Goal: Task Accomplishment & Management: Manage account settings

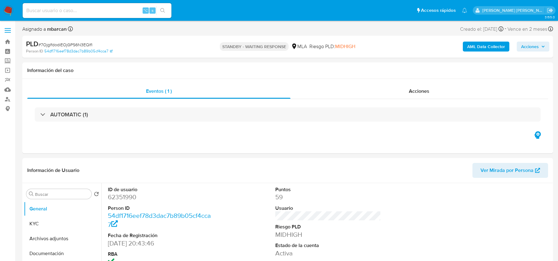
select select "10"
click at [11, 11] on img at bounding box center [8, 10] width 11 height 11
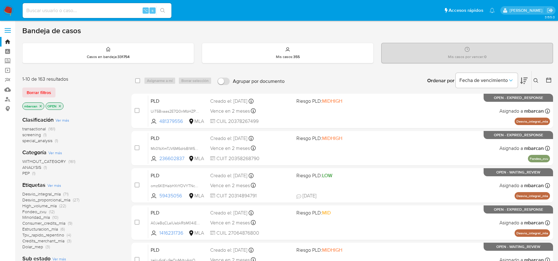
click at [46, 12] on input at bounding box center [97, 11] width 149 height 8
paste input "PDz3mbuv4di4zgY9vk64WAMa"
type input "PDz3mbuv4di4zgY9vk64WAMa"
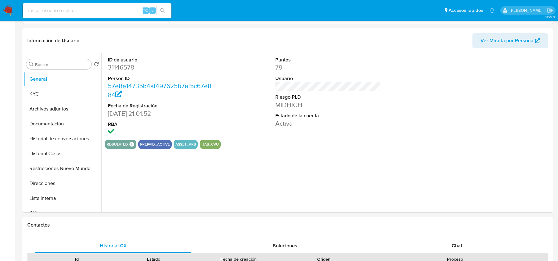
select select "10"
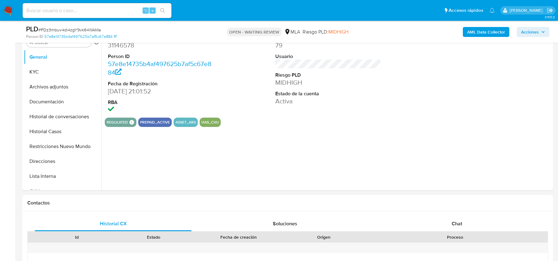
scroll to position [179, 0]
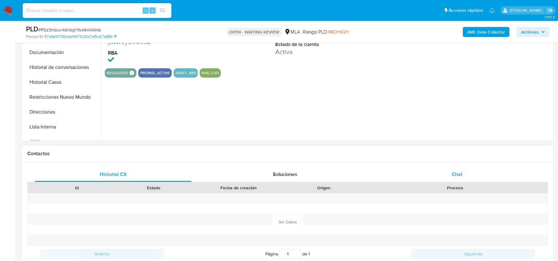
click at [444, 178] on div "Chat" at bounding box center [456, 174] width 157 height 15
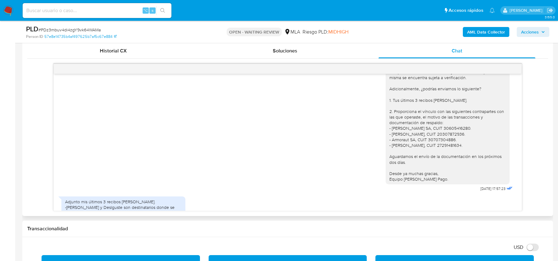
scroll to position [425, 0]
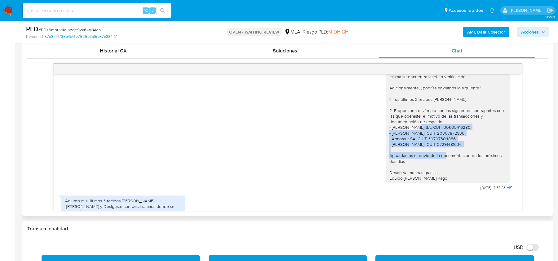
drag, startPoint x: 422, startPoint y: 139, endPoint x: 422, endPoint y: 167, distance: 27.9
click at [422, 167] on div "Hola, Muchas gracias por tu respuesta. Te confirmamos la recepción de la docume…" at bounding box center [447, 116] width 117 height 130
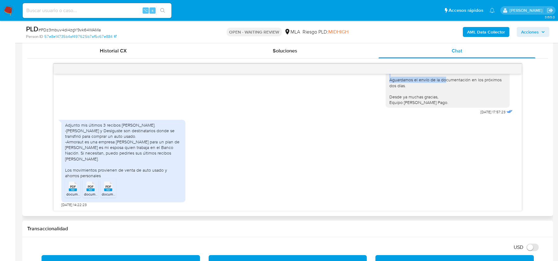
scroll to position [503, 0]
click at [120, 143] on div "Adjunto mis últimos 3 recibos de sueldo. -Alberto Macua y Deslguste son destina…" at bounding box center [123, 150] width 117 height 56
drag, startPoint x: 66, startPoint y: 151, endPoint x: 175, endPoint y: 151, distance: 108.8
click at [175, 151] on div "Adjunto mis últimos 3 recibos de sueldo. -Alberto Macua y Deslguste son destina…" at bounding box center [123, 150] width 117 height 56
drag, startPoint x: 171, startPoint y: 155, endPoint x: 74, endPoint y: 156, distance: 97.3
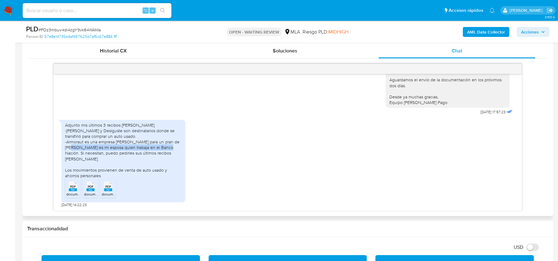
click at [74, 156] on div "Adjunto mis últimos 3 recibos de sueldo. -Alberto Macua y Deslguste son destina…" at bounding box center [123, 150] width 117 height 56
click at [79, 166] on div "Adjunto mis últimos 3 recibos de sueldo. -Alberto Macua y Deslguste son destina…" at bounding box center [123, 150] width 117 height 56
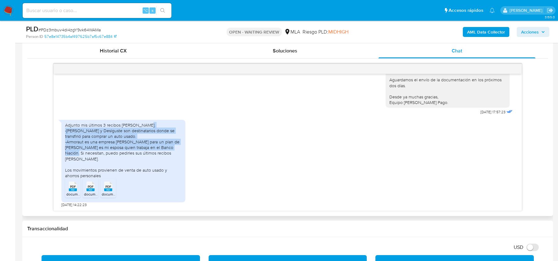
drag, startPoint x: 79, startPoint y: 161, endPoint x: 66, endPoint y: 140, distance: 25.1
click at [66, 140] on div "Adjunto mis últimos 3 recibos de sueldo. -Alberto Macua y Deslguste son destina…" at bounding box center [123, 150] width 117 height 56
copy div "Alberto Macua y Deslguste son destinatarios donde se transfirió para comprar un…"
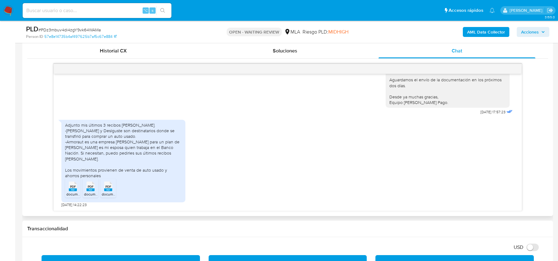
click at [70, 190] on rect at bounding box center [73, 189] width 8 height 3
click at [90, 188] on rect at bounding box center [90, 189] width 8 height 3
click at [107, 189] on rect at bounding box center [108, 189] width 8 height 3
click at [93, 31] on span "# PDz3mbuv4di4zgY9vk64WAMa" at bounding box center [69, 30] width 62 height 6
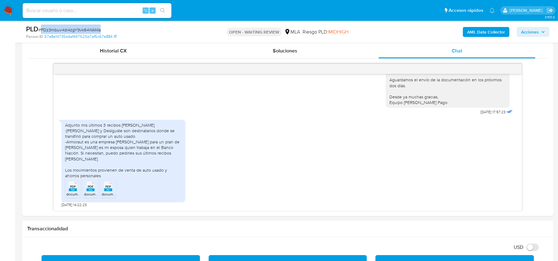
copy span "PDz3mbuv4di4zgY9vk64WAMa"
click at [13, 10] on img at bounding box center [8, 10] width 11 height 11
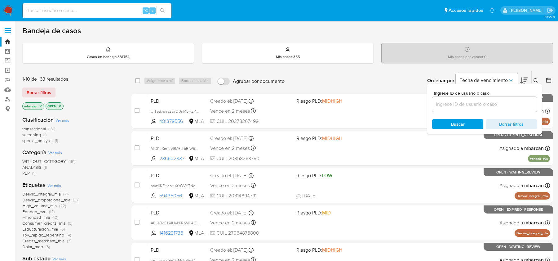
click at [487, 102] on input at bounding box center [484, 104] width 105 height 8
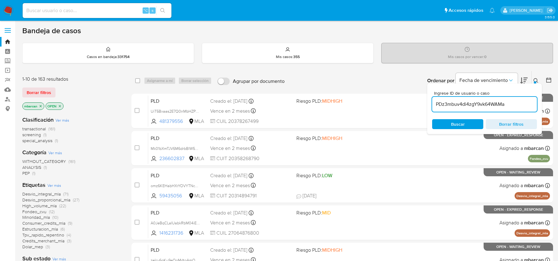
type input "PDz3mbuv4di4zgY9vk64WAMa"
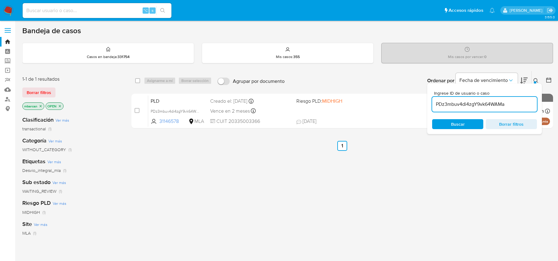
click at [538, 81] on icon at bounding box center [535, 80] width 5 height 5
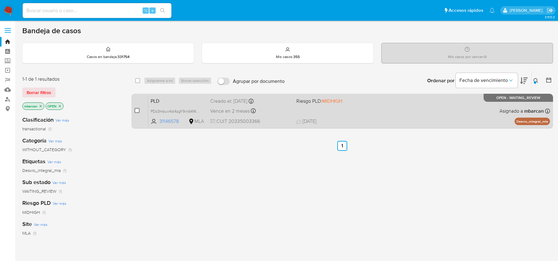
click at [138, 109] on input "checkbox" at bounding box center [136, 110] width 5 height 5
checkbox input "true"
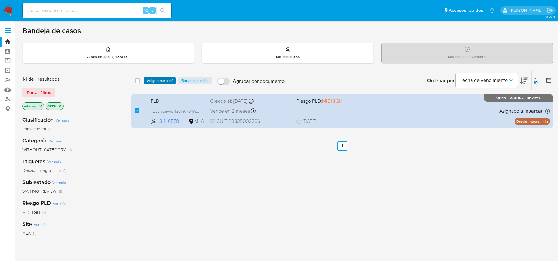
click at [160, 78] on span "Asignarme a mí" at bounding box center [160, 80] width 26 height 6
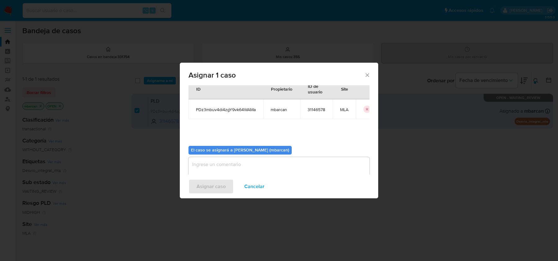
scroll to position [32, 0]
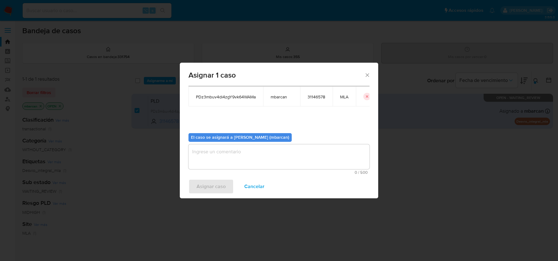
click at [226, 166] on textarea "assign-modal" at bounding box center [278, 156] width 181 height 25
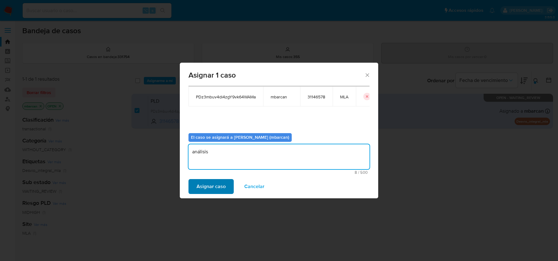
type textarea "análisis"
click at [211, 185] on span "Asignar caso" at bounding box center [210, 186] width 29 height 14
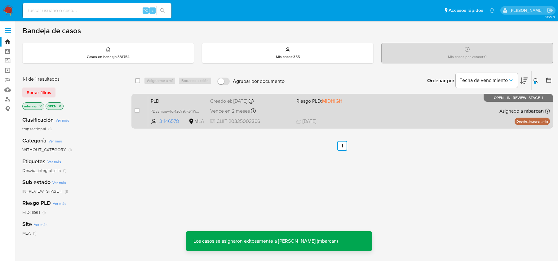
click at [176, 102] on span "PLD" at bounding box center [178, 100] width 55 height 8
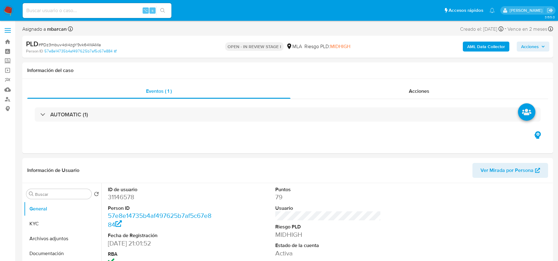
select select "10"
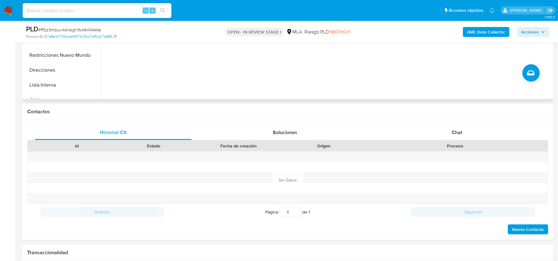
scroll to position [236, 0]
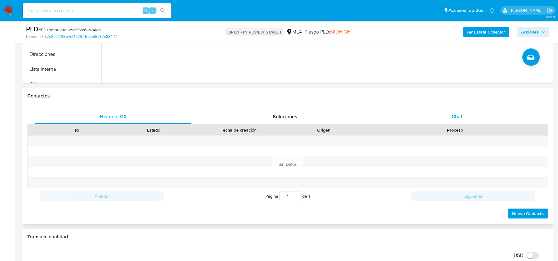
click at [451, 113] on div "Chat" at bounding box center [456, 116] width 157 height 15
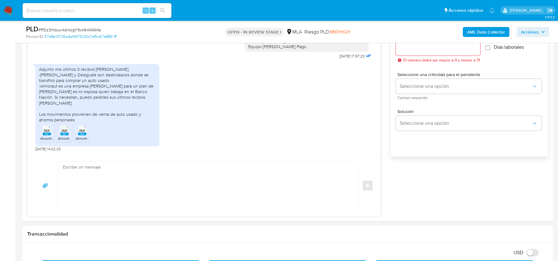
scroll to position [360, 0]
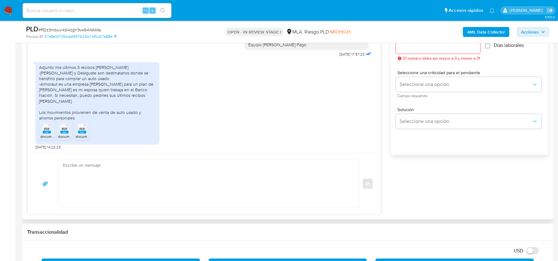
click at [145, 179] on textarea at bounding box center [207, 184] width 288 height 48
paste textarea "Hola, ¡Muchas gracias por tu respuesta! Confirmamos la recepción de la document…"
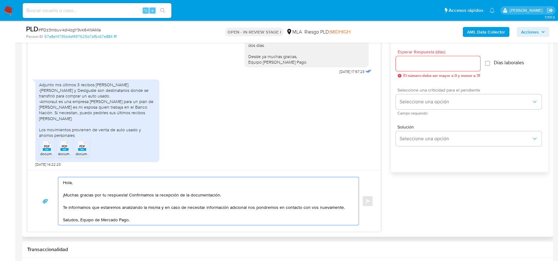
scroll to position [324, 0]
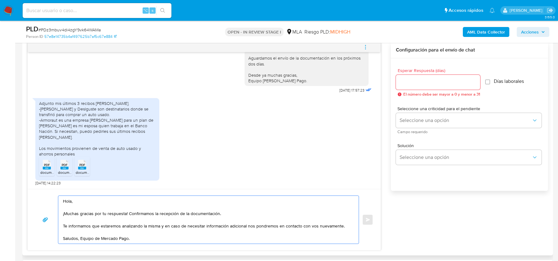
type textarea "Hola, ¡Muchas gracias por tu respuesta! Confirmamos la recepción de la document…"
click at [425, 82] on input "Esperar Respuesta (días)" at bounding box center [438, 82] width 84 height 8
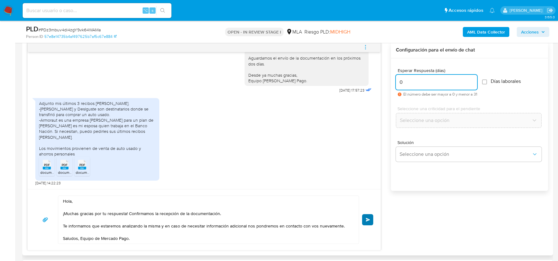
type input "0"
click at [369, 218] on span "Enviar" at bounding box center [368, 220] width 4 height 4
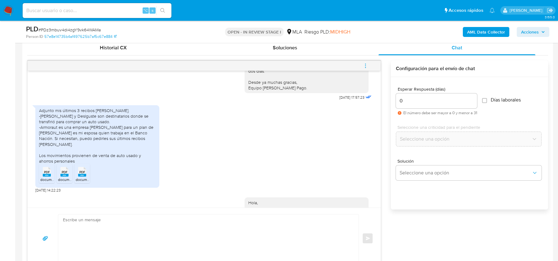
scroll to position [587, 0]
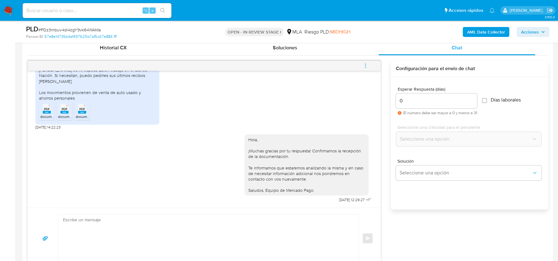
click at [366, 64] on icon "menu-action" at bounding box center [366, 66] width 6 height 6
click at [319, 53] on li "Cerrar conversación" at bounding box center [324, 53] width 64 height 11
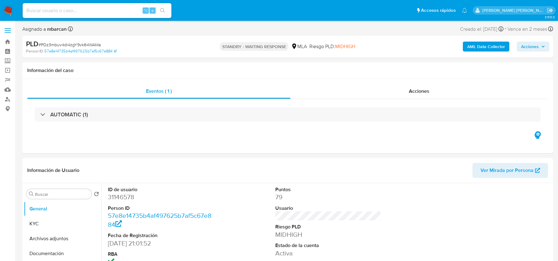
select select "10"
click at [82, 46] on span "# PDz3mbuv4di4zgY9vk64WAMa" at bounding box center [69, 45] width 62 height 6
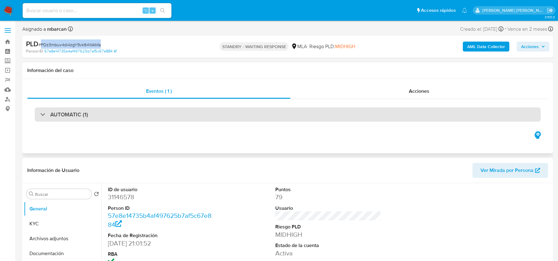
copy span "PDz3mbuv4di4zgY9vk64WAMa"
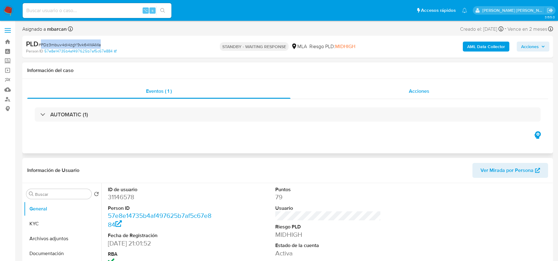
click at [390, 92] on div "Acciones" at bounding box center [419, 91] width 258 height 15
select select "10"
click at [71, 11] on input at bounding box center [97, 11] width 149 height 8
paste input "SSbJcjHxPgi8GFTRlVb2ev68"
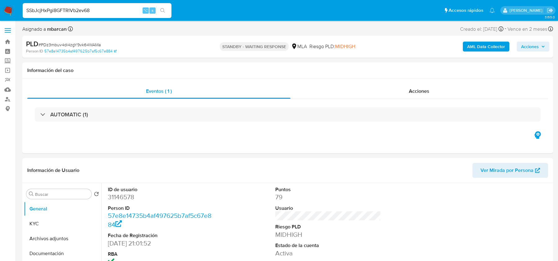
type input "SSbJcjHxPgi8GFTRlVb2ev68"
select select "10"
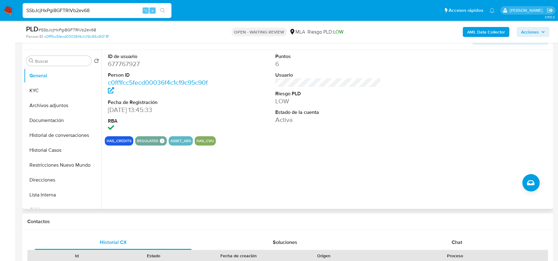
scroll to position [150, 0]
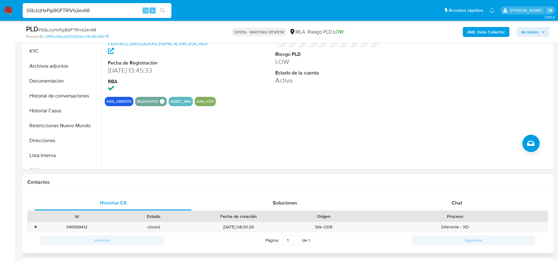
drag, startPoint x: 459, startPoint y: 217, endPoint x: 459, endPoint y: 211, distance: 6.2
click at [459, 217] on div "Proceso" at bounding box center [454, 216] width 177 height 6
click at [459, 206] on div "Chat" at bounding box center [456, 202] width 157 height 15
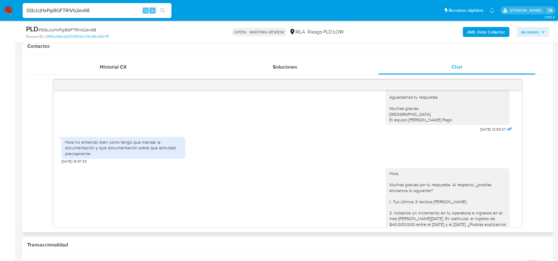
scroll to position [525, 0]
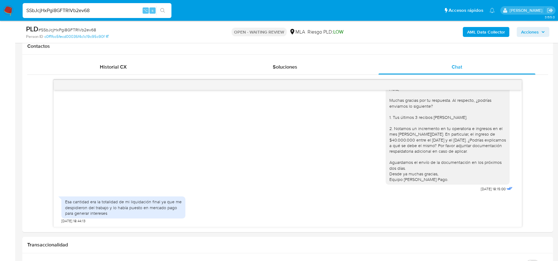
click at [78, 30] on span "# SSbJcjHxPgi8GFTRlVb2ev68" at bounding box center [67, 30] width 58 height 6
copy span "SSbJcjHxPgi8GFTRlVb2ev68"
click at [78, 26] on div "PLD # SSbJcjHxPgi8GFTRlVb2ev68" at bounding box center [112, 28] width 172 height 9
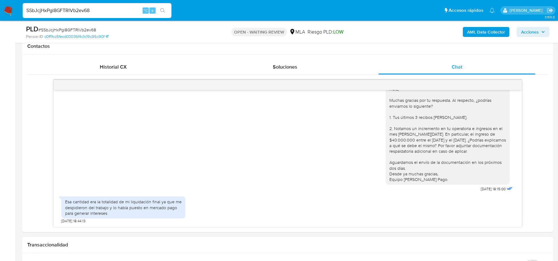
click at [14, 7] on nav "Pausado Ver notificaciones SSbJcjHxPgi8GFTRlVb2ev68 ⌥ s Accesos rápidos Presion…" at bounding box center [279, 10] width 558 height 21
click at [6, 13] on img at bounding box center [8, 10] width 11 height 11
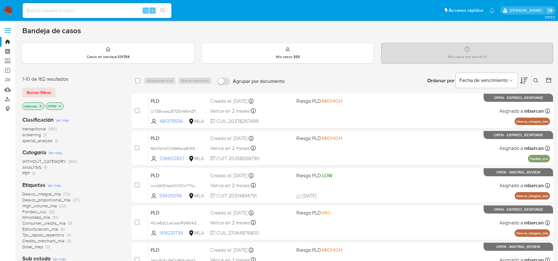
click at [539, 75] on div "Ingrese ID de usuario o caso Buscar Borrar filtros" at bounding box center [536, 80] width 11 height 19
click at [533, 79] on icon at bounding box center [535, 80] width 5 height 5
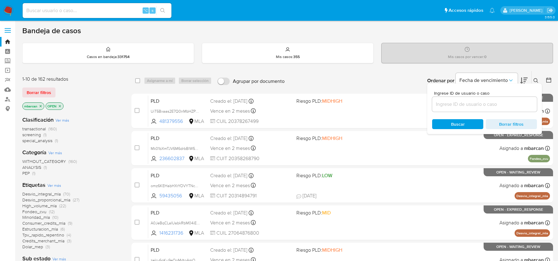
click at [469, 108] on div at bounding box center [484, 104] width 105 height 15
click at [470, 106] on input at bounding box center [484, 104] width 105 height 8
paste input "SSbJcjHxPgi8GFTRlVb2ev68"
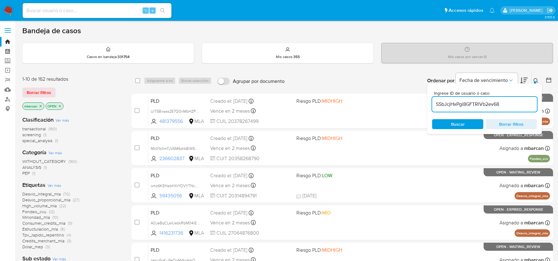
type input "SSbJcjHxPgi8GFTRlVb2ev68"
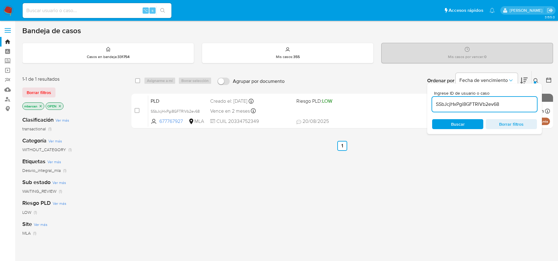
click at [539, 81] on button at bounding box center [536, 80] width 10 height 7
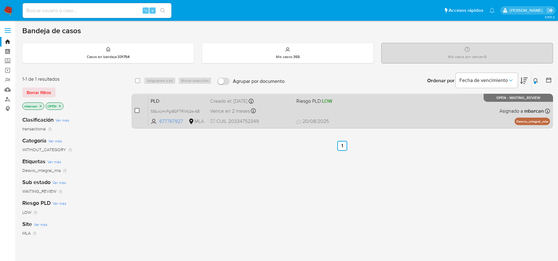
click at [137, 110] on input "checkbox" at bounding box center [136, 110] width 5 height 5
checkbox input "true"
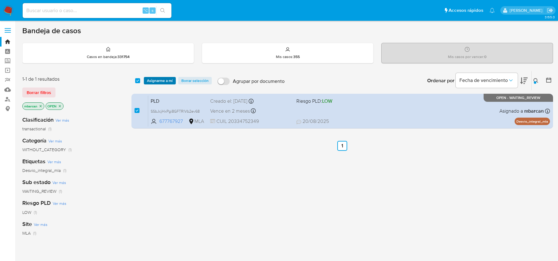
click at [165, 81] on span "Asignarme a mí" at bounding box center [160, 80] width 26 height 6
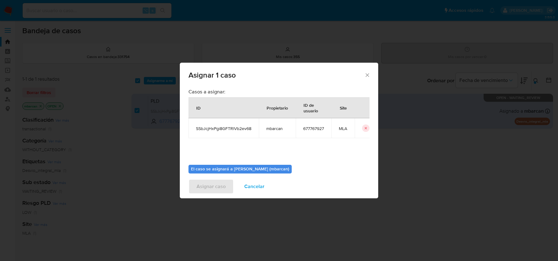
scroll to position [32, 0]
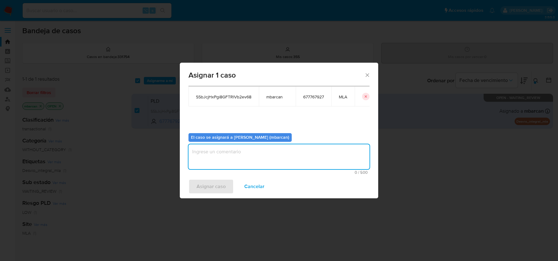
click at [247, 158] on textarea "assign-modal" at bounding box center [278, 156] width 181 height 25
type textarea "análisis"
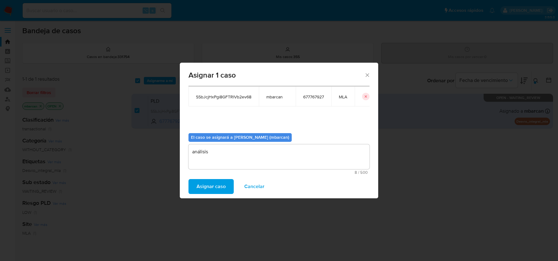
click at [218, 186] on span "Asignar caso" at bounding box center [210, 186] width 29 height 14
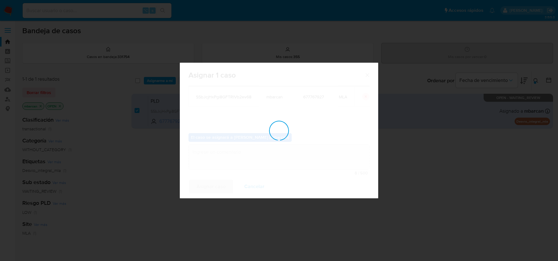
checkbox input "false"
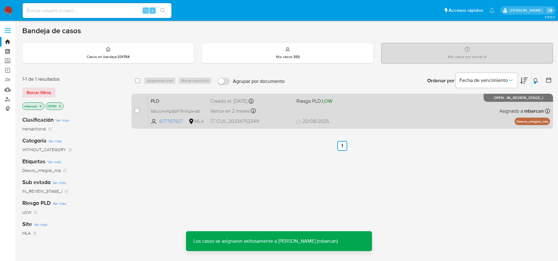
click at [176, 98] on span "PLD" at bounding box center [178, 100] width 55 height 8
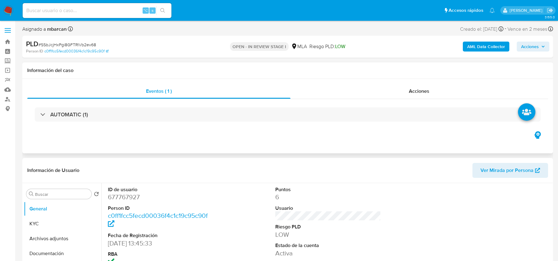
select select "10"
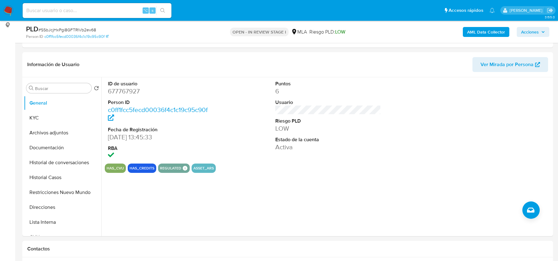
scroll to position [171, 0]
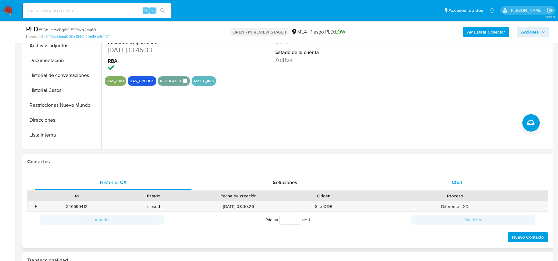
click at [438, 186] on div "Chat" at bounding box center [456, 182] width 157 height 15
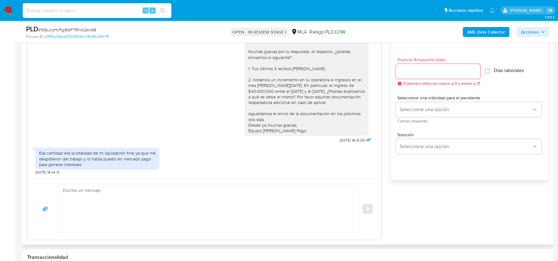
scroll to position [333, 0]
click at [64, 216] on textarea at bounding box center [207, 210] width 288 height 48
paste textarea "Hola, ¡Muchas gracias por tu respuesta! Confirmamos la recepción de la document…"
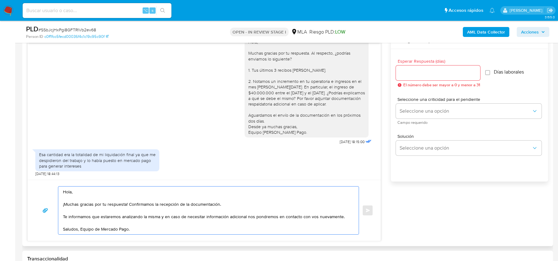
drag, startPoint x: 237, startPoint y: 205, endPoint x: 127, endPoint y: 204, distance: 110.3
click at [127, 204] on textarea "Hola, ¡Muchas gracias por tu respuesta! Confirmamos la recepción de la document…" at bounding box center [207, 210] width 288 height 48
type textarea "Hola, ¡Muchas gracias por tu respuesta! Te informamos que estaremos analizando …"
click at [431, 73] on input "Esperar Respuesta (días)" at bounding box center [438, 73] width 84 height 8
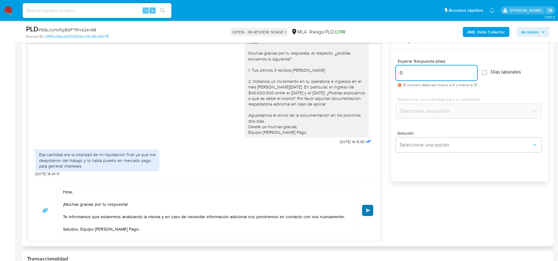
type input "0"
click at [371, 210] on button "Enviar" at bounding box center [367, 210] width 11 height 11
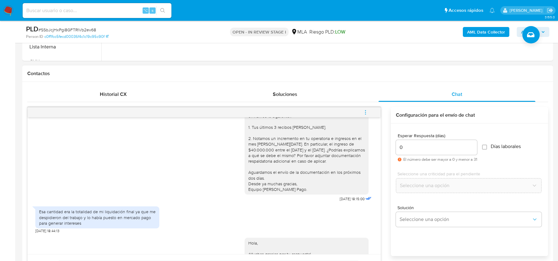
scroll to position [594, 0]
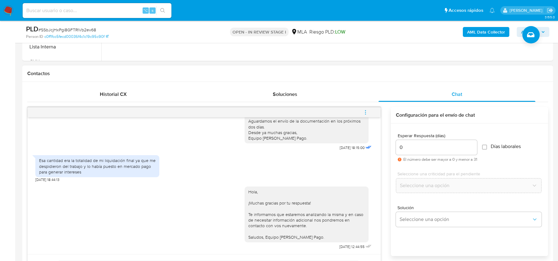
click at [365, 110] on icon "menu-action" at bounding box center [365, 110] width 1 height 1
click at [318, 101] on li "Cerrar conversación" at bounding box center [324, 99] width 64 height 11
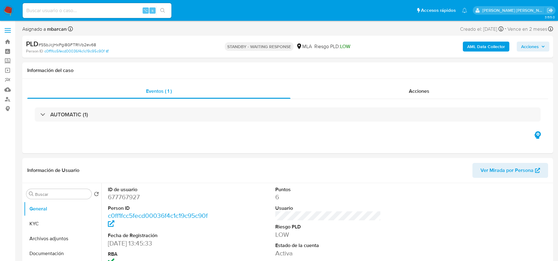
select select "10"
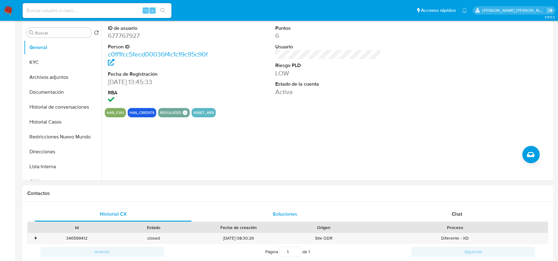
scroll to position [271, 0]
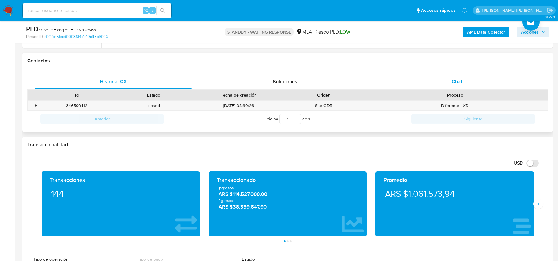
drag, startPoint x: 454, startPoint y: 83, endPoint x: 457, endPoint y: 82, distance: 3.7
click at [457, 82] on span "Chat" at bounding box center [456, 81] width 11 height 7
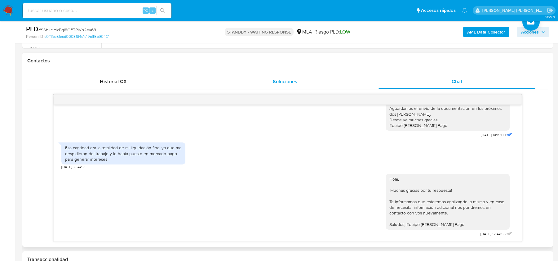
scroll to position [295, 0]
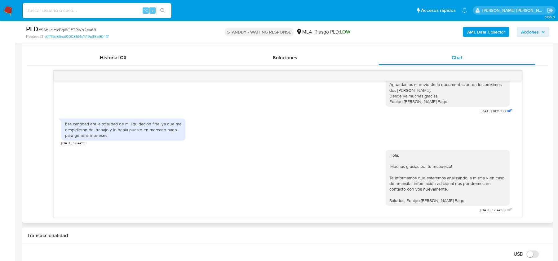
click at [127, 129] on div "Esa cantidad era la totalidad de mi liquidación final ya que me despidieron del…" at bounding box center [123, 129] width 117 height 17
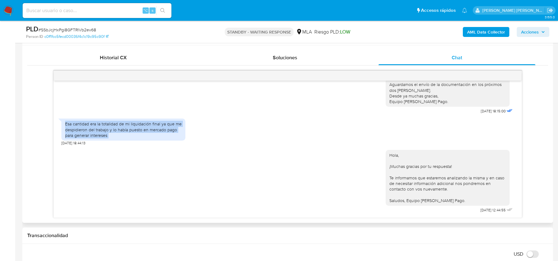
click at [127, 129] on div "Esa cantidad era la totalidad de mi liquidación final ya que me despidieron del…" at bounding box center [123, 129] width 117 height 17
copy div "Esa cantidad era la totalidad de mi liquidación final ya que me despidieron del…"
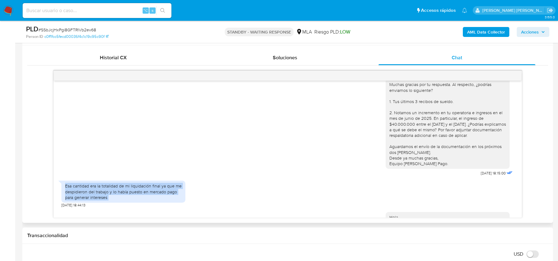
scroll to position [512, 0]
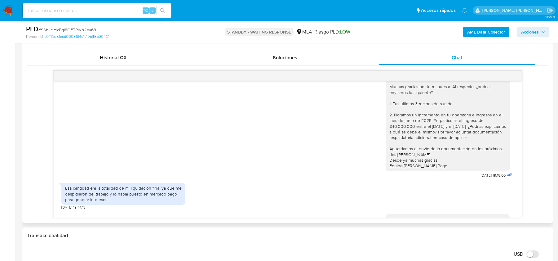
click at [412, 119] on div "Hola, Muchas gracias por tu respuesta. Al respecto, ¿podrías enviarnos lo sigui…" at bounding box center [447, 121] width 117 height 96
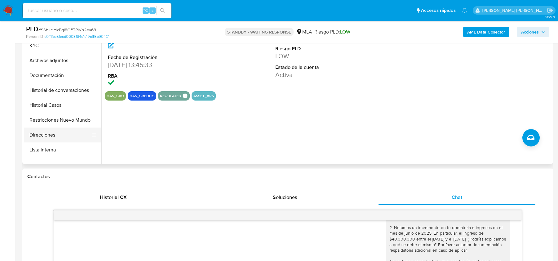
scroll to position [114, 0]
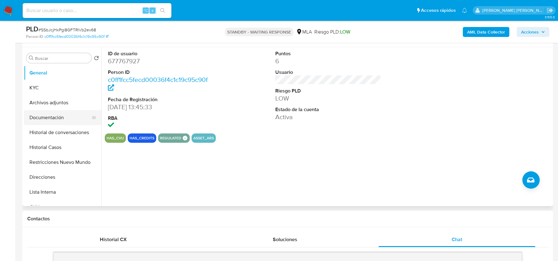
click at [40, 112] on button "Documentación" at bounding box center [60, 117] width 73 height 15
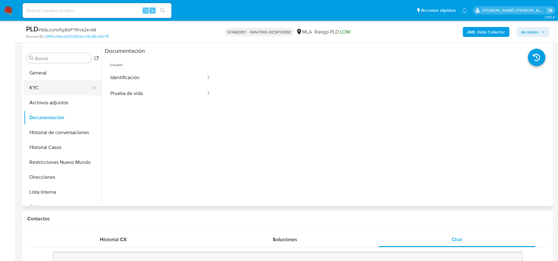
click at [61, 86] on button "KYC" at bounding box center [60, 87] width 73 height 15
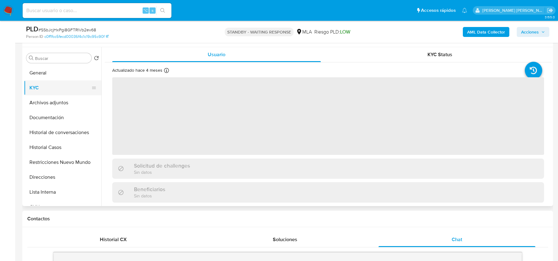
click at [65, 83] on button "KYC" at bounding box center [60, 87] width 73 height 15
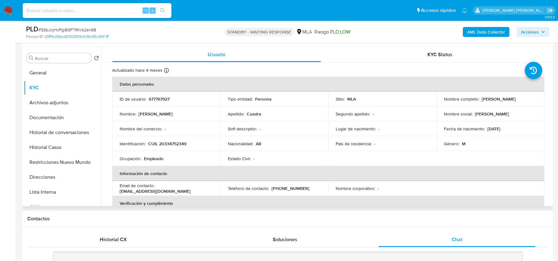
click at [174, 145] on p "CUIL 20334752349" at bounding box center [167, 144] width 38 height 6
copy p "20334752349"
click at [85, 12] on input at bounding box center [97, 11] width 149 height 8
paste input "bqhBIR7XoOCCIbVsNVCtbblc"
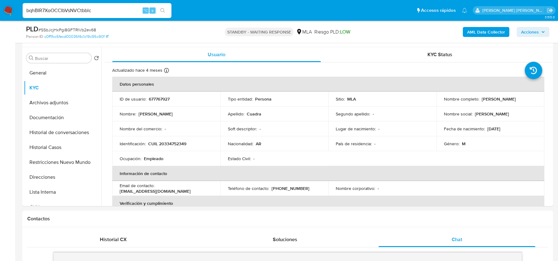
type input "bqhBIR7XoOCCIbVsNVCtbblc"
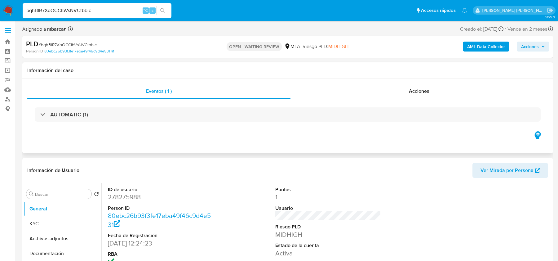
select select "10"
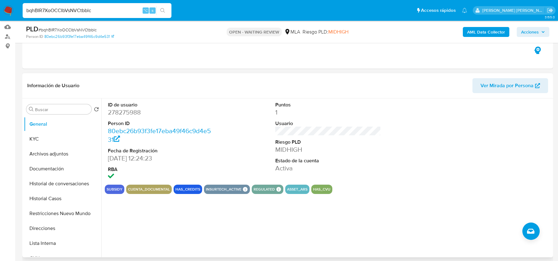
scroll to position [139, 0]
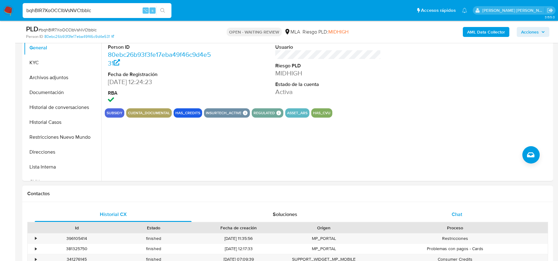
click at [453, 213] on span "Chat" at bounding box center [456, 213] width 11 height 7
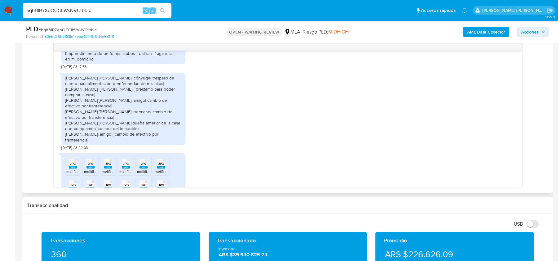
scroll to position [696, 0]
click at [74, 60] on div "Emprendimiento de perfumes arabes... dulhan_fragancias... en mi domicilio" at bounding box center [123, 54] width 117 height 11
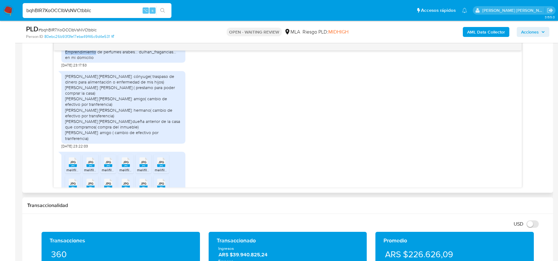
click at [74, 60] on div "Emprendimiento de perfumes arabes... dulhan_fragancias... en mi domicilio" at bounding box center [123, 54] width 117 height 11
click at [77, 33] on span "# bqhBIR7XoOCCIbVsNVCtbblc" at bounding box center [67, 30] width 58 height 6
copy span "bqhBIR7XoOCCIbVsNVCtbblc"
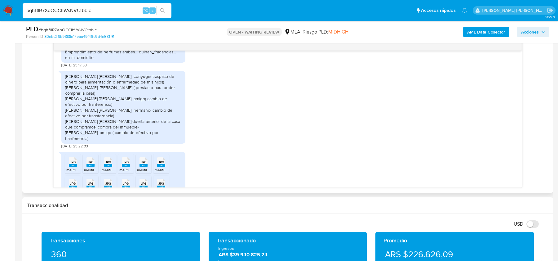
click at [125, 60] on div "Emprendimiento de perfumes arabes... dulhan_fragancias... en mi domicilio" at bounding box center [123, 54] width 117 height 11
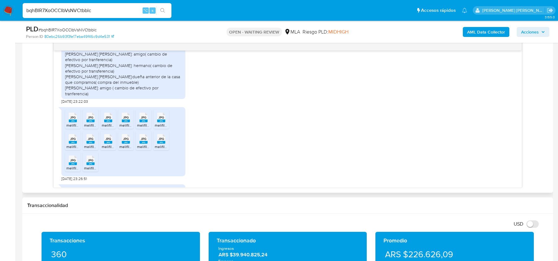
scroll to position [742, 0]
click at [70, 126] on span "melifile6187111420265082884.jpg" at bounding box center [93, 123] width 55 height 5
click at [89, 121] on rect at bounding box center [90, 119] width 8 height 3
click at [109, 121] on rect at bounding box center [108, 119] width 8 height 3
click at [125, 121] on rect at bounding box center [126, 119] width 8 height 3
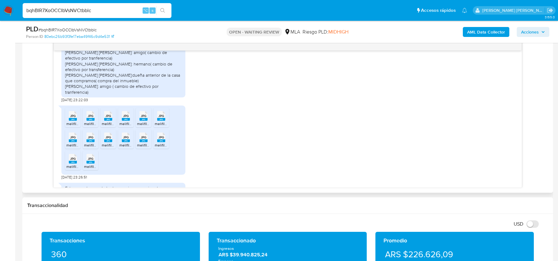
click at [142, 121] on rect at bounding box center [143, 119] width 8 height 3
click at [161, 121] on rect at bounding box center [161, 119] width 8 height 3
click at [72, 139] on span "JPG" at bounding box center [73, 137] width 6 height 4
click at [89, 142] on rect at bounding box center [90, 140] width 8 height 3
click at [108, 139] on span "JPG" at bounding box center [108, 137] width 6 height 4
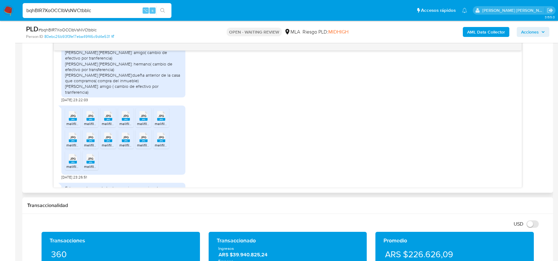
click at [125, 139] on span "JPG" at bounding box center [126, 137] width 6 height 4
click at [144, 139] on span "JPG" at bounding box center [144, 137] width 6 height 4
click at [161, 139] on span "JPG" at bounding box center [161, 137] width 6 height 4
click at [72, 161] on span "JPG" at bounding box center [73, 158] width 6 height 4
click at [90, 161] on span "JPG" at bounding box center [91, 158] width 6 height 4
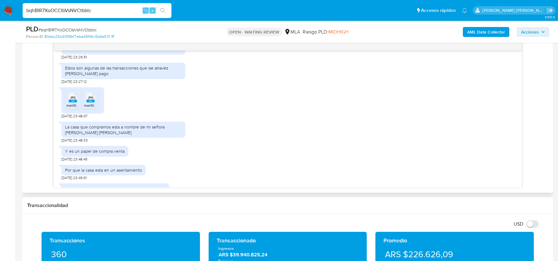
scroll to position [864, 0]
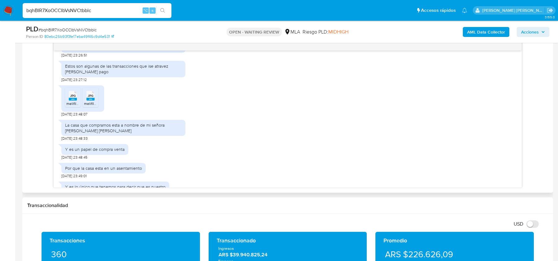
click at [72, 98] on span "JPG" at bounding box center [73, 96] width 6 height 4
click at [89, 100] on rect at bounding box center [90, 99] width 8 height 3
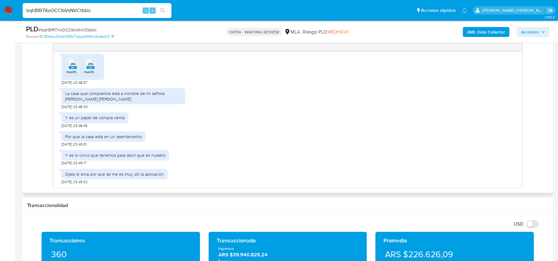
scroll to position [902, 0]
drag, startPoint x: 111, startPoint y: 93, endPoint x: 111, endPoint y: 100, distance: 7.4
click at [111, 100] on div "La casa que compramos esta a nombre de mi señora Eliana Alicia orrego" at bounding box center [123, 95] width 117 height 11
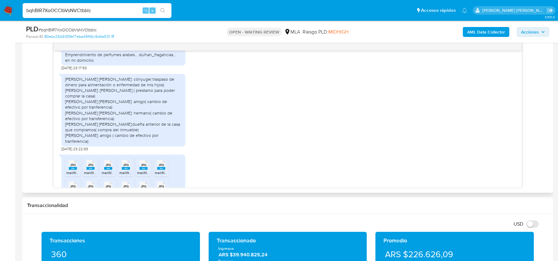
scroll to position [678, 0]
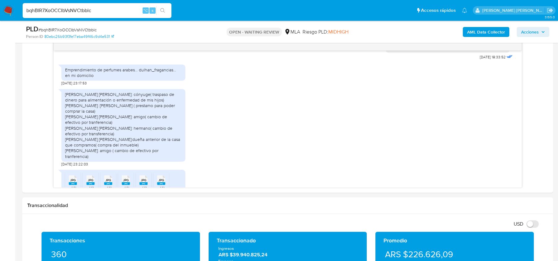
click at [66, 10] on input "bqhBIR7XoOCCIbVsNVCtbblc" at bounding box center [97, 11] width 149 height 8
paste input "x0XsDoYLwMWBfwL57kIUffbZ"
type input "x0XsDoYLwMWBfwL57kIUffbZ"
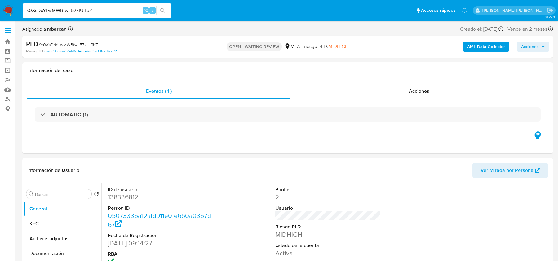
select select "10"
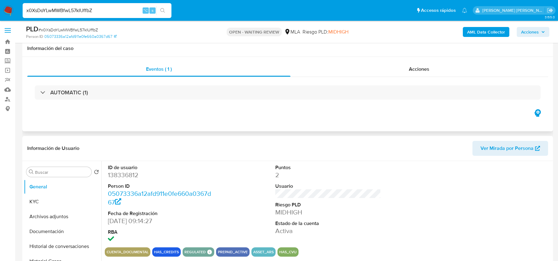
scroll to position [190, 0]
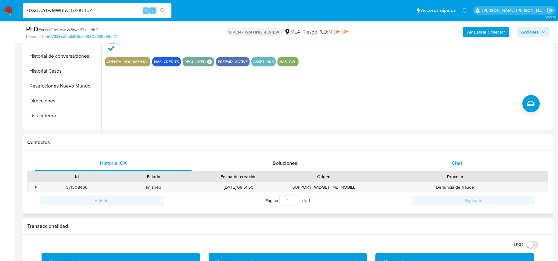
click at [457, 156] on div "Chat" at bounding box center [456, 163] width 157 height 15
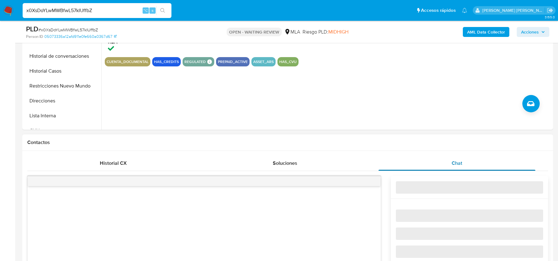
click at [452, 156] on div "Chat" at bounding box center [456, 163] width 157 height 15
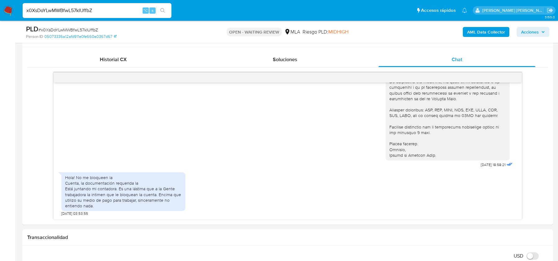
scroll to position [302, 0]
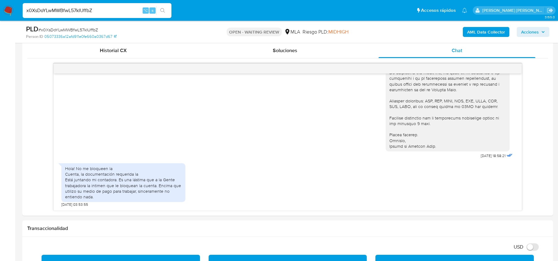
click at [50, 32] on span "# x0XsDoYLwMWBfwL57kIUffbZ" at bounding box center [67, 30] width 59 height 6
copy span "x0XsDoYLwMWBfwL57kIUffbZ"
click at [13, 11] on img at bounding box center [8, 10] width 11 height 11
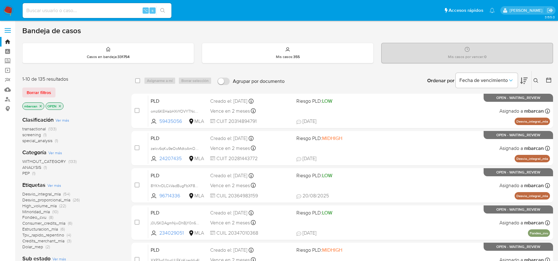
click at [534, 78] on icon at bounding box center [535, 80] width 5 height 5
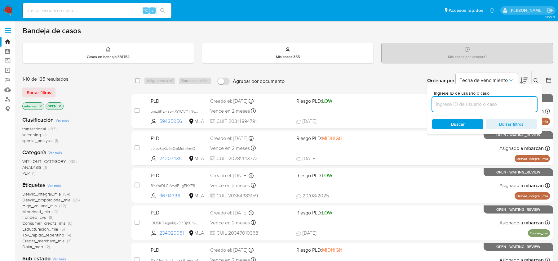
click at [486, 100] on input at bounding box center [484, 104] width 105 height 8
type input "x0XsDoYLwMWBfwL57kIUffbZ"
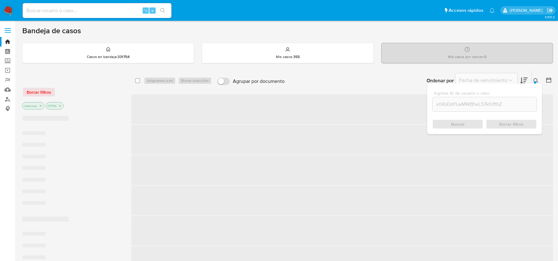
click at [535, 80] on icon at bounding box center [535, 80] width 5 height 5
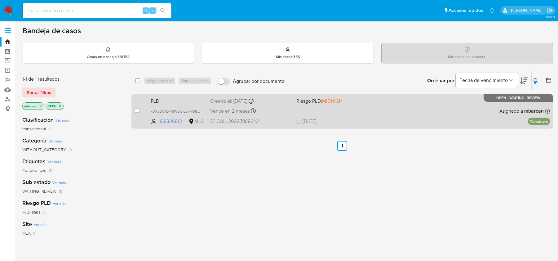
click at [137, 109] on input "checkbox" at bounding box center [136, 110] width 5 height 5
checkbox input "true"
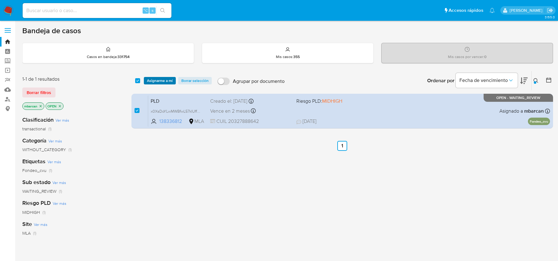
click at [158, 83] on span "Asignarme a mí" at bounding box center [160, 80] width 26 height 6
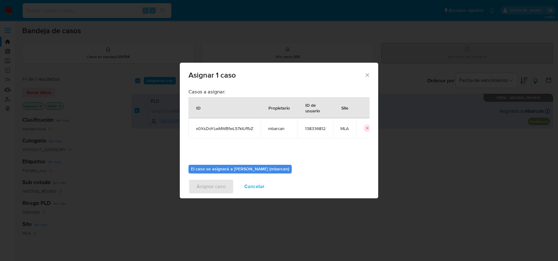
scroll to position [32, 0]
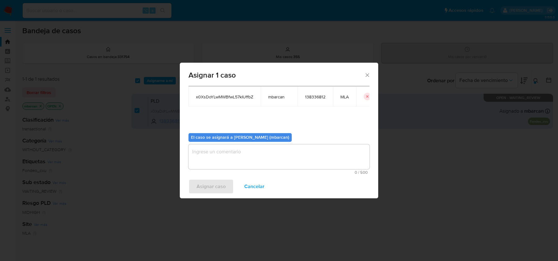
click at [269, 160] on textarea "assign-modal" at bounding box center [278, 156] width 181 height 25
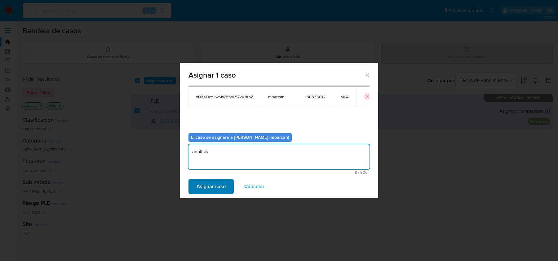
type textarea "análisis"
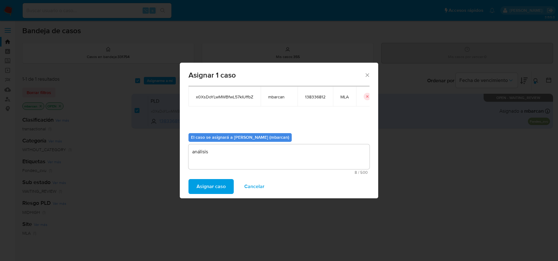
click at [206, 185] on span "Asignar caso" at bounding box center [210, 186] width 29 height 14
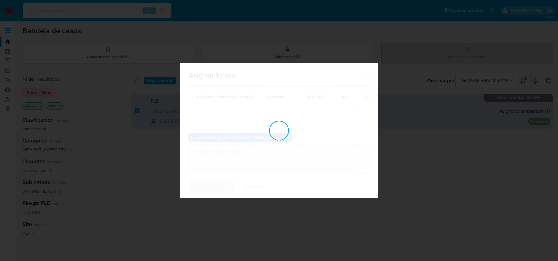
checkbox input "false"
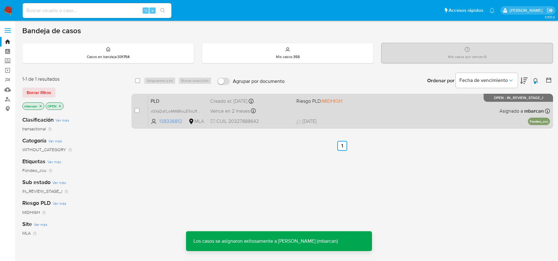
click at [181, 104] on div "PLD x0XsDoYLwMWBfwL57kIUffbZ 138336812 MLA Riesgo PLD: MIDHIGH Creado el: 12/07…" at bounding box center [349, 110] width 402 height 31
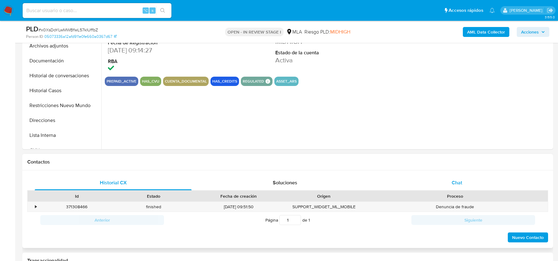
scroll to position [208, 0]
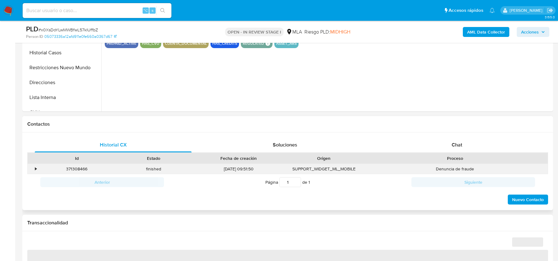
select select "10"
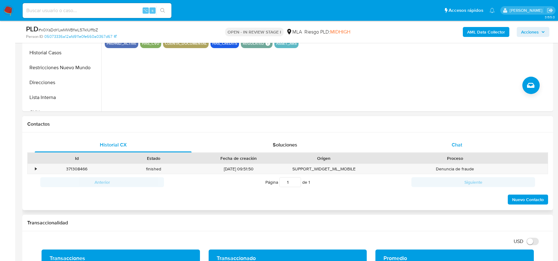
click at [456, 145] on span "Chat" at bounding box center [456, 144] width 11 height 7
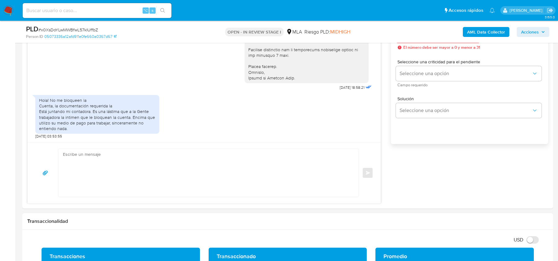
scroll to position [370, 0]
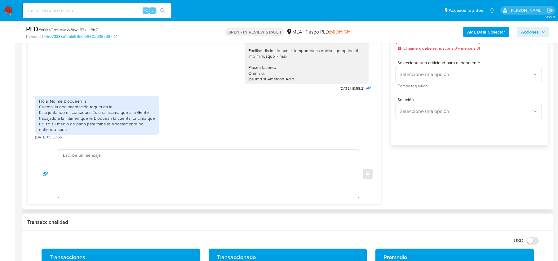
click at [103, 165] on textarea at bounding box center [207, 174] width 288 height 48
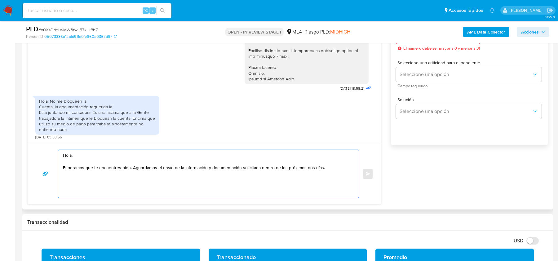
click at [132, 168] on textarea "Hola, Esperamos que te encuentres bien. Aguardamos el envío de la información y…" at bounding box center [207, 174] width 288 height 48
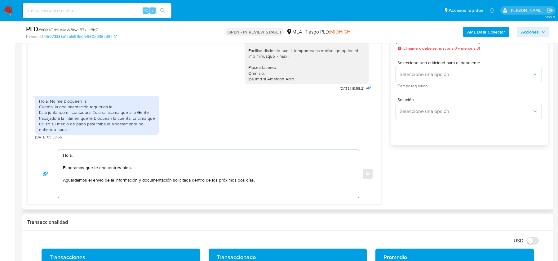
click at [289, 181] on textarea "Hola, Esperamos que te encuentres bien. Aguardamos el envío de la información y…" at bounding box center [207, 174] width 288 height 48
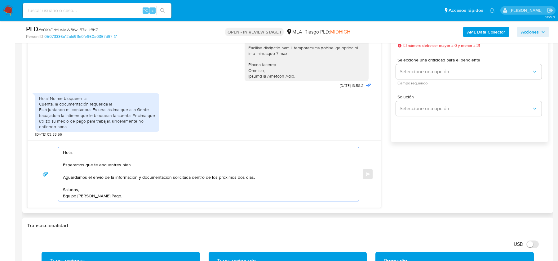
scroll to position [324, 0]
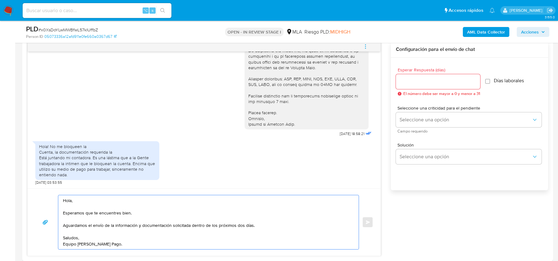
type textarea "Hola, Esperamos que te encuentres bien. Aguardamos el envío de la información y…"
click at [432, 81] on input "Esperar Respuesta (días)" at bounding box center [438, 81] width 84 height 8
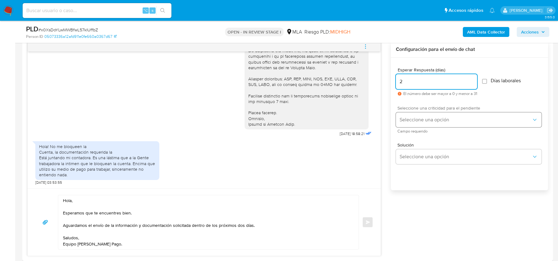
type input "2"
click at [423, 115] on button "Seleccione una opción" at bounding box center [469, 119] width 146 height 15
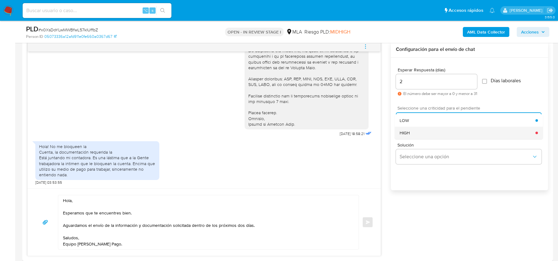
click at [422, 132] on div "HIGH" at bounding box center [467, 132] width 136 height 12
click at [367, 220] on span "Enviar" at bounding box center [368, 222] width 4 height 4
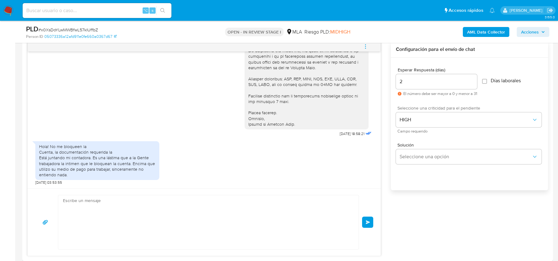
scroll to position [925, 0]
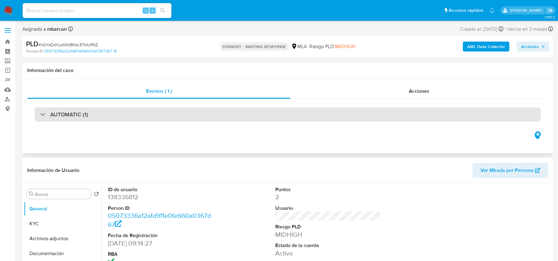
select select "10"
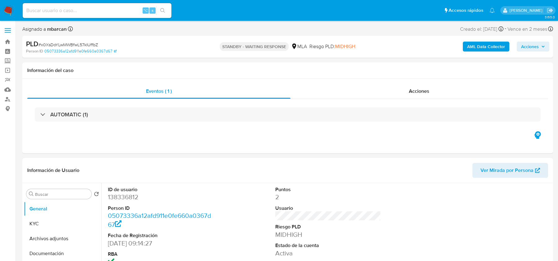
click at [74, 11] on input at bounding box center [97, 11] width 149 height 8
paste input "lHauThAkNjMR1ilNVqRoRTQ5"
type input "lHauThAkNjMR1ilNVqRoRTQ5"
select select "10"
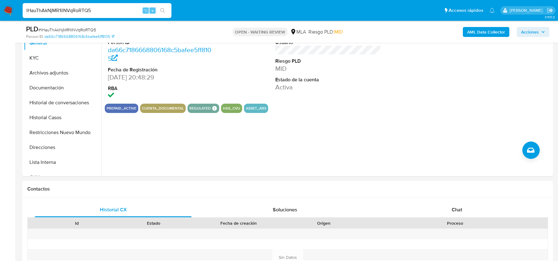
scroll to position [259, 0]
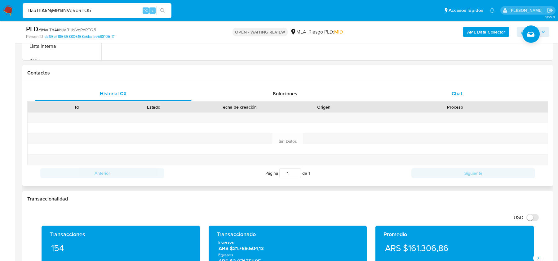
click at [460, 86] on div "Chat" at bounding box center [456, 93] width 157 height 15
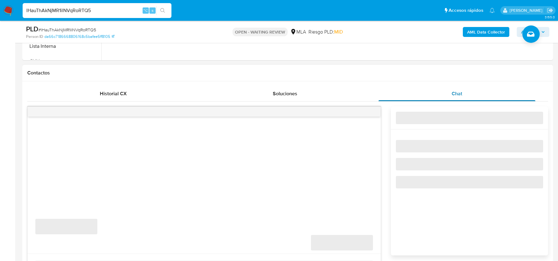
click at [454, 86] on div "Chat" at bounding box center [456, 93] width 157 height 15
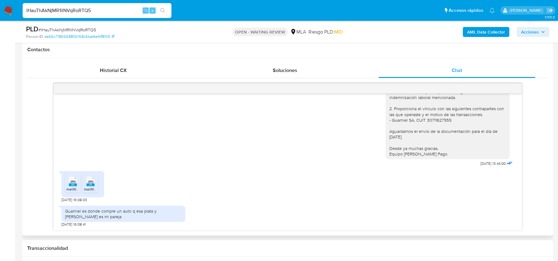
scroll to position [280, 0]
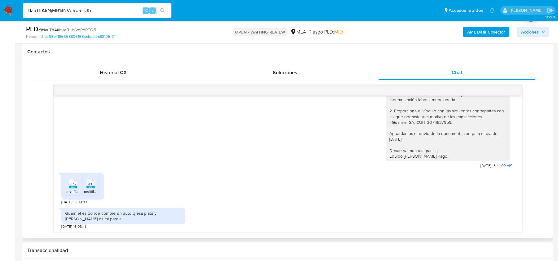
click at [68, 189] on span "melifile2686966550907520006.jpg" at bounding box center [95, 190] width 59 height 5
click at [92, 186] on rect at bounding box center [90, 186] width 8 height 3
click at [82, 31] on span "# lHauThAkNjMR1ilNVqRoRTQ5" at bounding box center [67, 30] width 58 height 6
copy span "lHauThAkNjMR1ilNVqRoRTQ5"
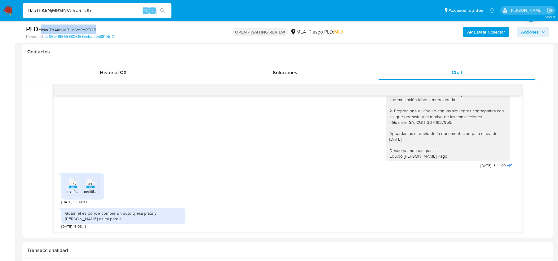
click at [85, 30] on span "# lHauThAkNjMR1ilNVqRoRTQ5" at bounding box center [67, 30] width 58 height 6
click at [15, 15] on nav "Pausado Ver notificaciones lHauThAkNjMR1ilNVqRoRTQ5 ⌥ s Accesos rápidos Presion…" at bounding box center [279, 10] width 558 height 21
click at [9, 12] on img at bounding box center [8, 10] width 11 height 11
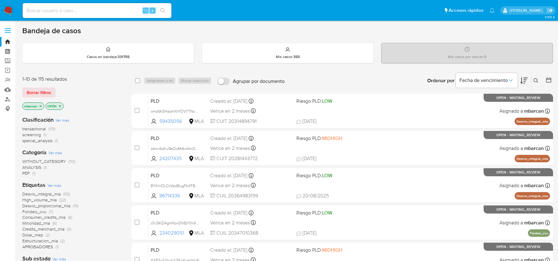
click at [537, 76] on div "Ingrese ID de usuario o caso Buscar Borrar filtros" at bounding box center [536, 80] width 11 height 19
click at [539, 77] on button at bounding box center [536, 80] width 10 height 7
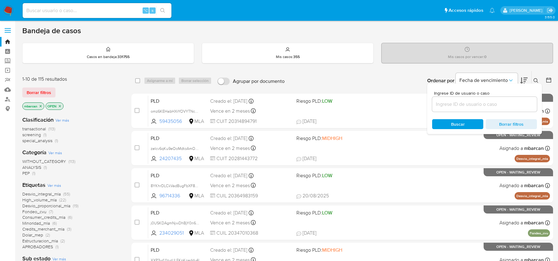
click at [496, 105] on input at bounding box center [484, 104] width 105 height 8
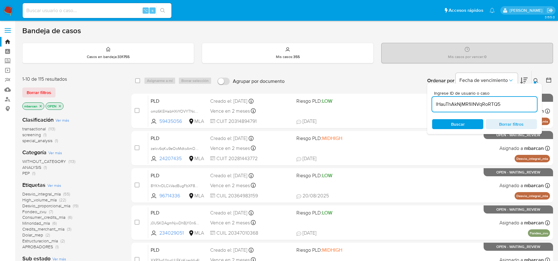
type input "lHauThAkNjMR1ilNVqRoRTQ5"
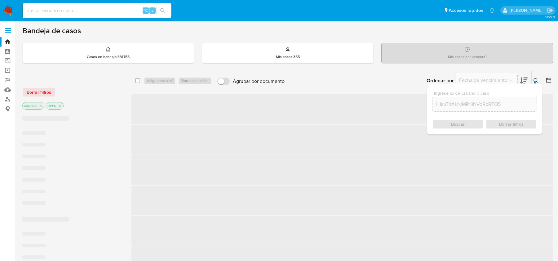
click at [537, 81] on icon at bounding box center [535, 80] width 5 height 5
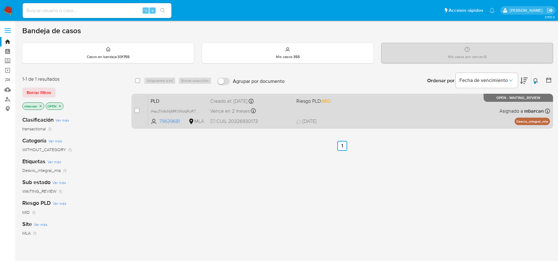
click at [141, 111] on div "case-item-checkbox No es posible asignar el caso" at bounding box center [141, 110] width 14 height 31
click at [138, 111] on input "checkbox" at bounding box center [136, 110] width 5 height 5
checkbox input "true"
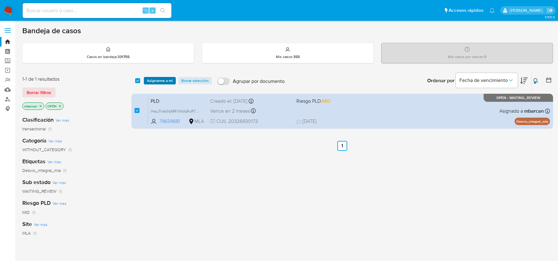
click at [164, 81] on span "Asignarme a mí" at bounding box center [160, 80] width 26 height 6
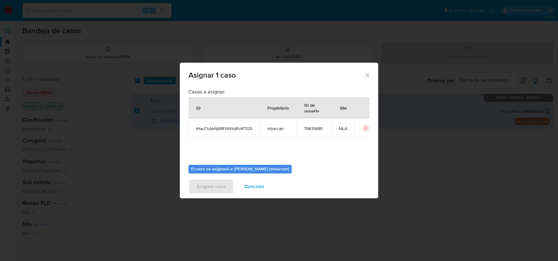
scroll to position [32, 0]
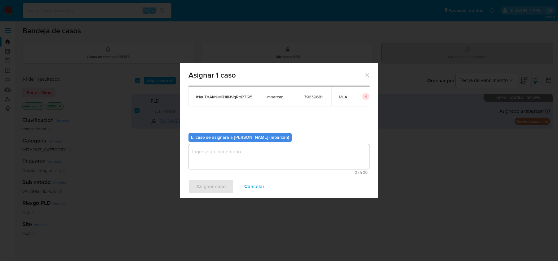
click at [228, 156] on textarea "assign-modal" at bounding box center [278, 156] width 181 height 25
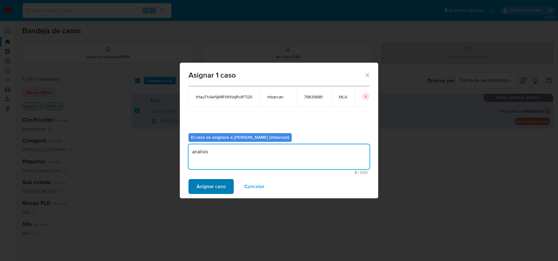
type textarea "análisis"
click at [196, 187] on span "Asignar caso" at bounding box center [210, 186] width 29 height 14
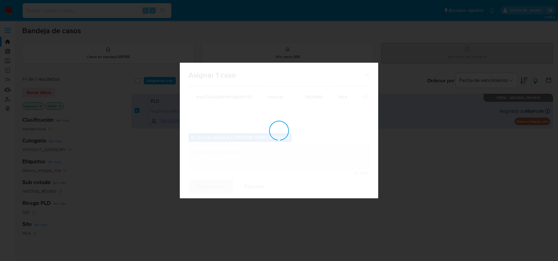
checkbox input "false"
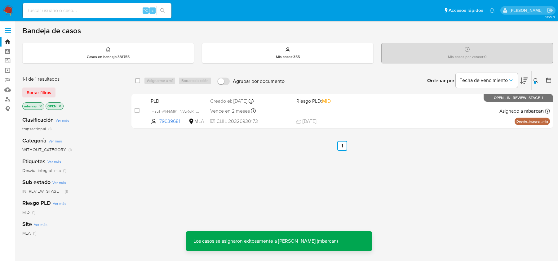
click at [189, 103] on span "PLD" at bounding box center [178, 100] width 55 height 8
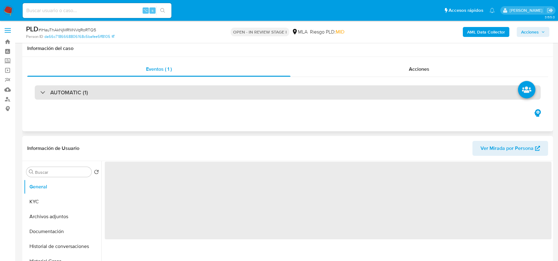
scroll to position [134, 0]
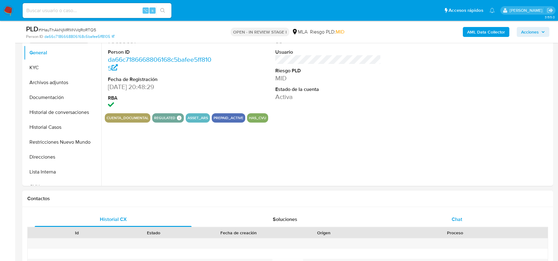
select select "10"
click at [451, 215] on div "Chat" at bounding box center [456, 219] width 157 height 15
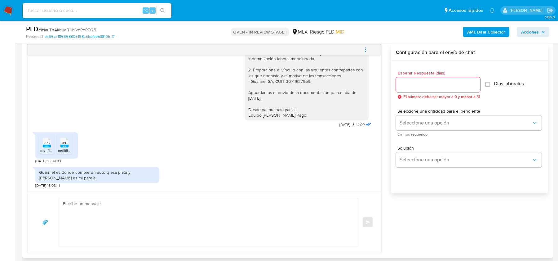
scroll to position [324, 0]
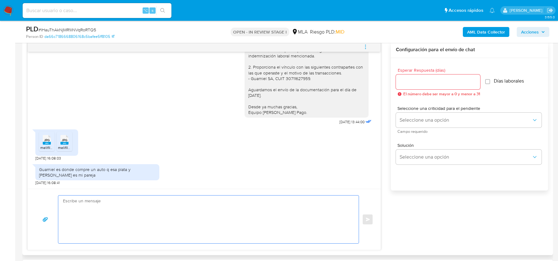
click at [232, 212] on textarea at bounding box center [207, 219] width 288 height 48
paste textarea "Hola, ¡Muchas gracias por tu respuesta! Confirmamos la recepción de la document…"
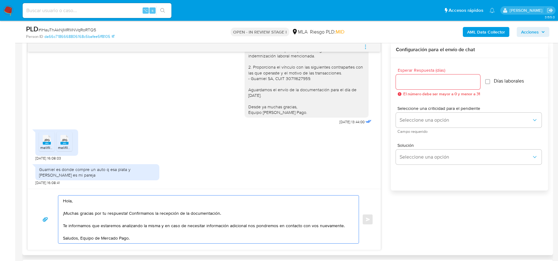
type textarea "Hola, ¡Muchas gracias por tu respuesta! Confirmamos la recepción de la document…"
click at [437, 76] on div at bounding box center [438, 81] width 84 height 15
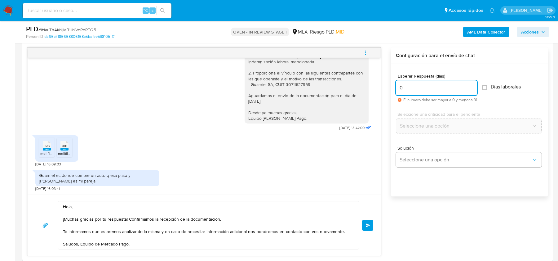
scroll to position [318, 0]
type input "0"
click at [366, 225] on span "Enviar" at bounding box center [368, 226] width 4 height 4
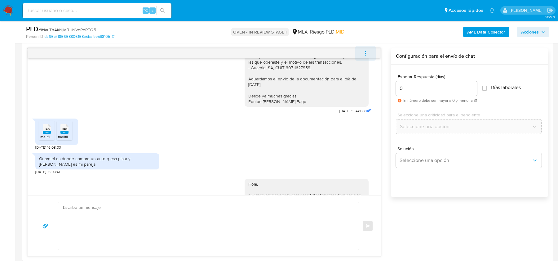
scroll to position [1017, 0]
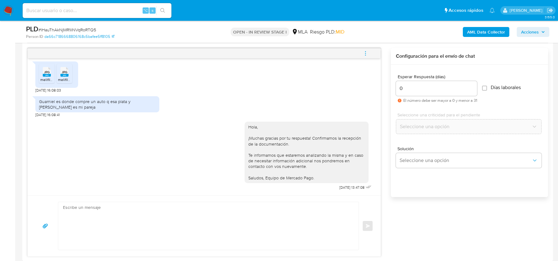
click at [367, 51] on icon "menu-action" at bounding box center [366, 54] width 6 height 6
click at [317, 44] on li "Cerrar conversación" at bounding box center [324, 40] width 64 height 11
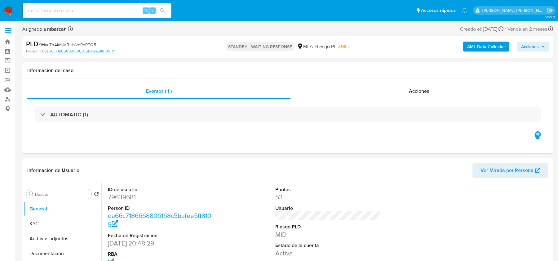
select select "10"
click at [57, 10] on input at bounding box center [97, 11] width 149 height 8
paste input "49xMH0Rfr4B5ScZeAOnMDRXN"
type input "49xMH0Rfr4B5ScZeAOnMDRXN"
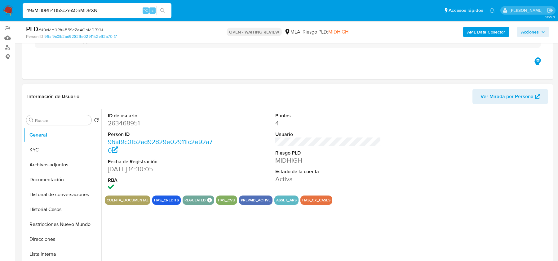
scroll to position [121, 0]
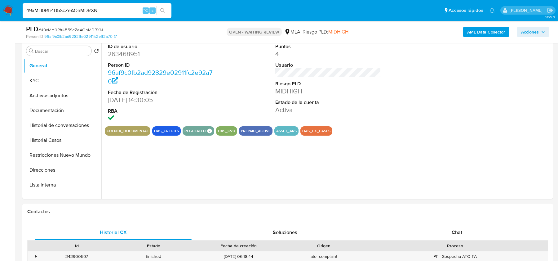
select select "10"
click at [439, 227] on div "Chat" at bounding box center [456, 232] width 157 height 15
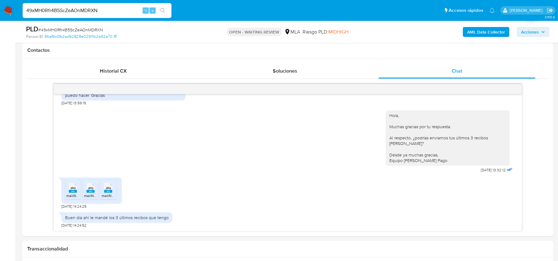
scroll to position [334, 0]
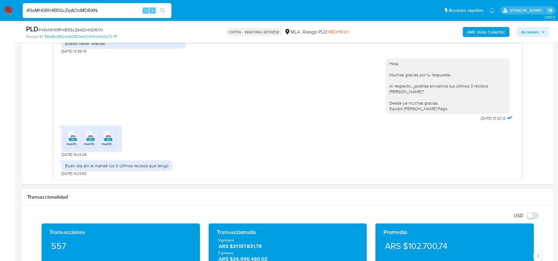
click at [63, 28] on span "# 49xMH0Rfr4B5ScZeAOnMDRXN" at bounding box center [70, 30] width 64 height 6
copy span "49xMH0Rfr4B5ScZeAOnMDRXN"
click at [67, 141] on span "melifile2827082658370523277.jpg" at bounding box center [95, 143] width 58 height 5
click at [92, 136] on span "JPG" at bounding box center [91, 136] width 6 height 4
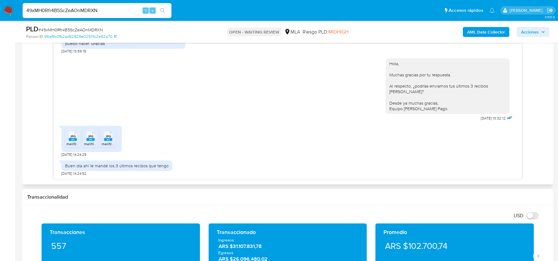
click at [108, 136] on span "JPG" at bounding box center [108, 136] width 6 height 4
click at [85, 30] on span "# 49xMH0Rfr4B5ScZeAOnMDRXN" at bounding box center [70, 30] width 64 height 6
copy span "49xMH0Rfr4B5ScZeAOnMDRXN"
click at [4, 8] on img at bounding box center [8, 10] width 11 height 11
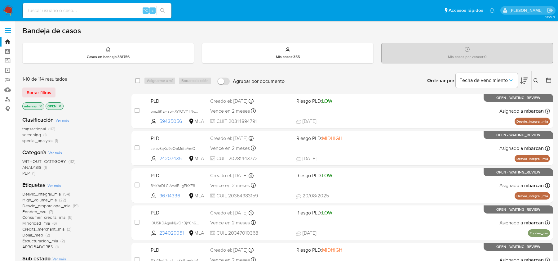
click at [532, 82] on button at bounding box center [536, 80] width 10 height 7
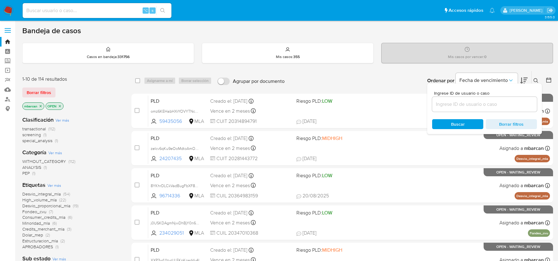
click at [493, 101] on input at bounding box center [484, 104] width 105 height 8
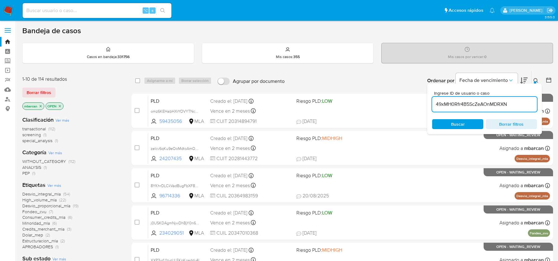
type input "49xMH0Rfr4B5ScZeAOnMDRXN"
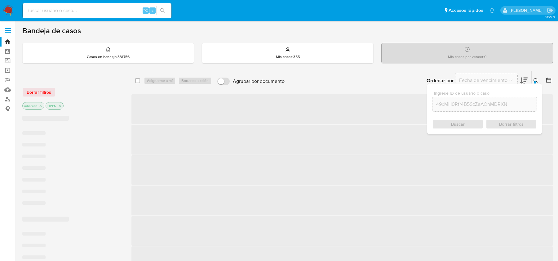
click at [535, 80] on icon at bounding box center [535, 80] width 5 height 5
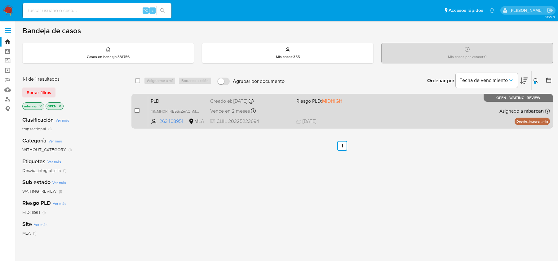
click at [138, 109] on input "checkbox" at bounding box center [136, 110] width 5 height 5
checkbox input "true"
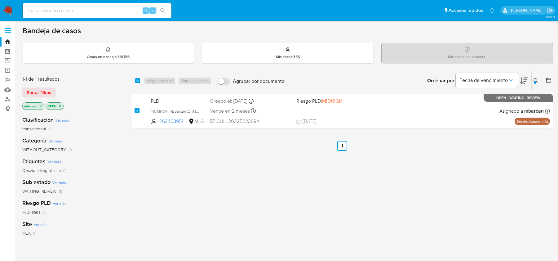
checkbox input "true"
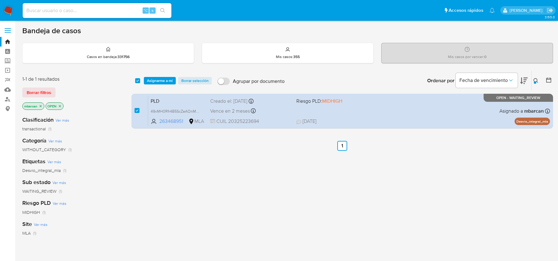
click at [155, 85] on div "select-all-cases-checkbox Asignarme a mí Borrar selección Agrupar por documento…" at bounding box center [341, 80] width 421 height 19
click at [157, 83] on span "Asignarme a mí" at bounding box center [160, 80] width 26 height 6
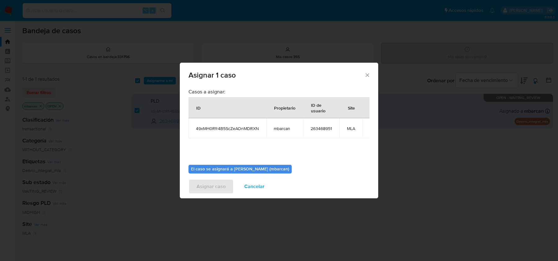
click at [276, 140] on div "Casos a asignar: ID Propietario ID de usuario Site 49xMH0Rfr4B5ScZeAOnMDRXN mba…" at bounding box center [278, 123] width 181 height 71
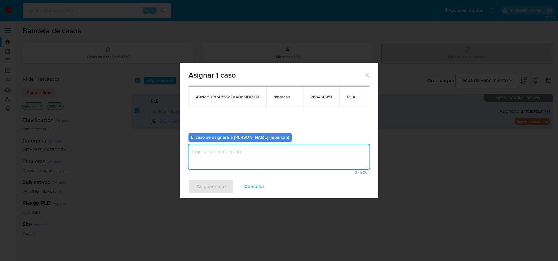
click at [273, 150] on textarea "assign-modal" at bounding box center [278, 156] width 181 height 25
type textarea "análisis"
click at [215, 187] on span "Asignar caso" at bounding box center [210, 186] width 29 height 14
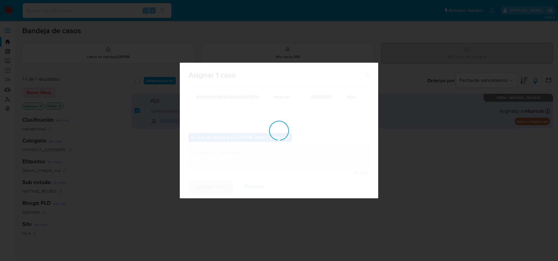
checkbox input "false"
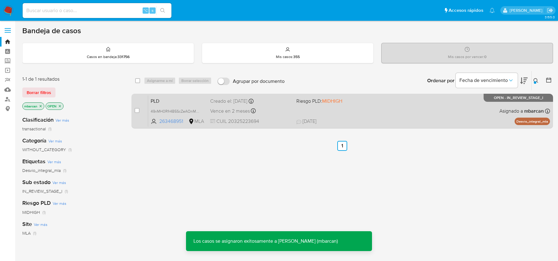
click at [172, 99] on span "PLD" at bounding box center [178, 100] width 55 height 8
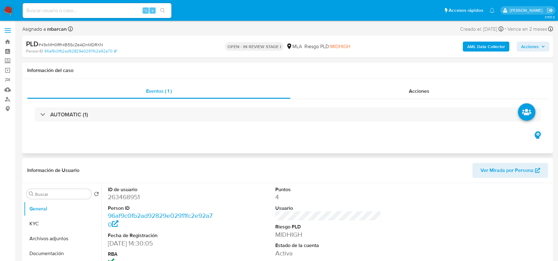
select select "10"
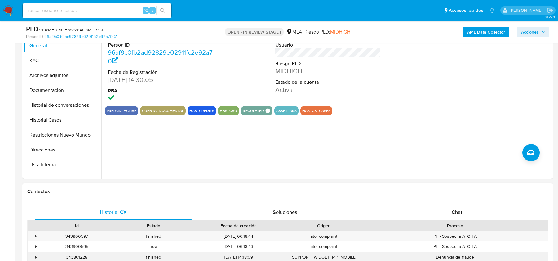
scroll to position [186, 0]
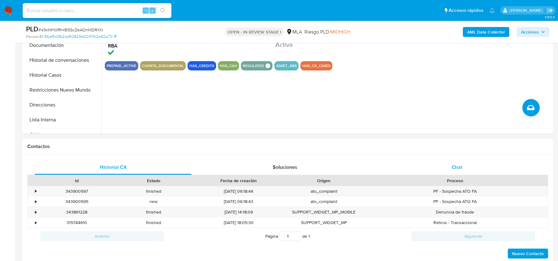
click at [461, 166] on span "Chat" at bounding box center [456, 166] width 11 height 7
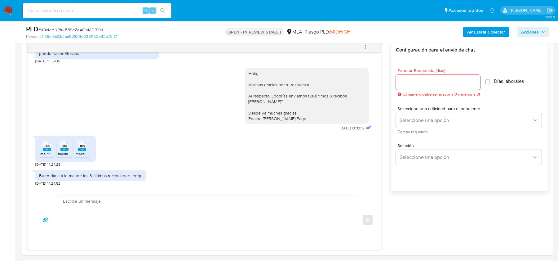
scroll to position [330, 0]
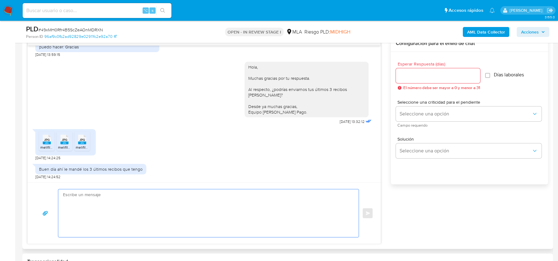
click at [108, 199] on textarea at bounding box center [207, 213] width 288 height 48
paste textarea "Hola, ¡Muchas gracias por tu respuesta! Confirmamos la recepción de la document…"
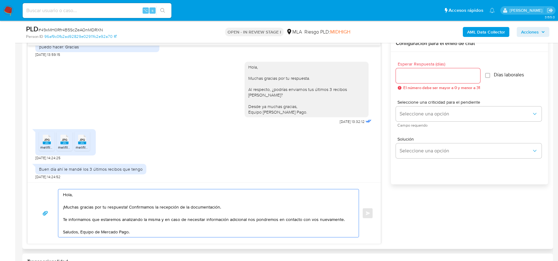
type textarea "Hola, ¡Muchas gracias por tu respuesta! Confirmamos la recepción de la document…"
click at [417, 83] on div "Esperar Respuesta (días) El número debe ser mayor a 0 y menor a 31" at bounding box center [438, 76] width 84 height 28
click at [417, 75] on input "Esperar Respuesta (días)" at bounding box center [438, 76] width 84 height 8
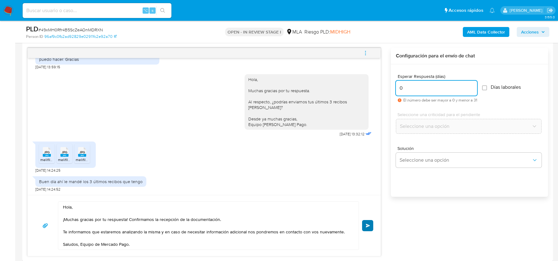
type input "0"
click at [372, 223] on button "Enviar" at bounding box center [367, 225] width 11 height 11
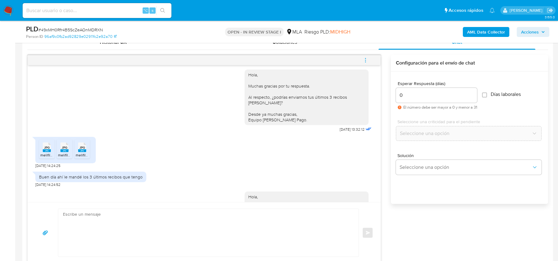
scroll to position [494, 0]
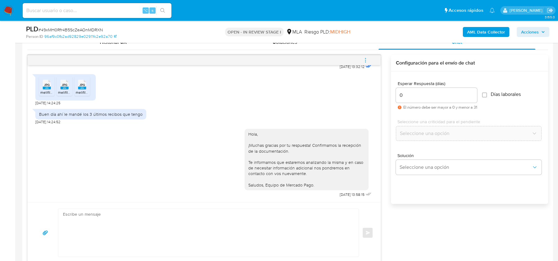
click at [367, 56] on span "menu-action" at bounding box center [366, 60] width 6 height 15
click at [312, 48] on li "Cerrar conversación" at bounding box center [324, 47] width 64 height 11
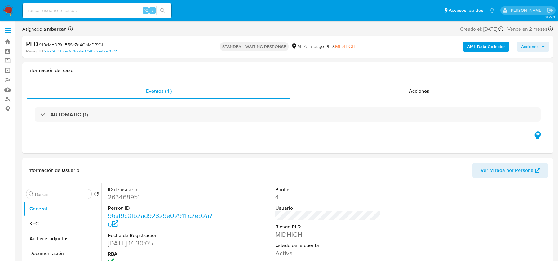
select select "10"
click at [124, 11] on input at bounding box center [97, 11] width 149 height 8
paste input "XDQSHUg7BfnSVYmd0jwtJhl8"
type input "XDQSHUg7BfnSVYmd0jwtJhl8"
select select "10"
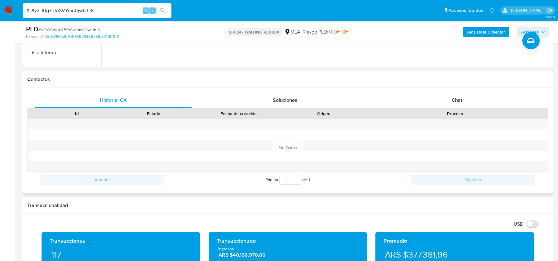
scroll to position [253, 0]
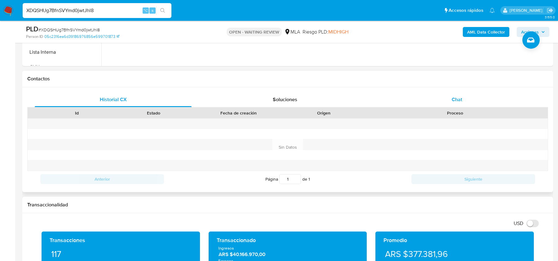
click at [459, 97] on span "Chat" at bounding box center [456, 99] width 11 height 7
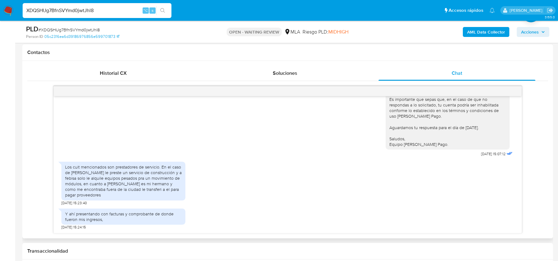
scroll to position [283, 0]
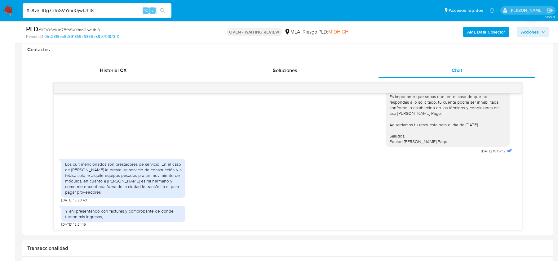
click at [86, 29] on span "# XDQSHUg7BfnSVYmd0jwtJhl8" at bounding box center [68, 30] width 61 height 6
copy span "XDQSHUg7BfnSVYmd0jwtJhl8"
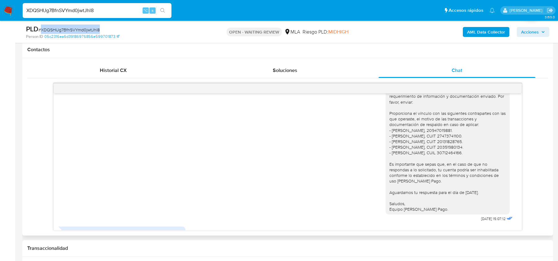
scroll to position [665, 0]
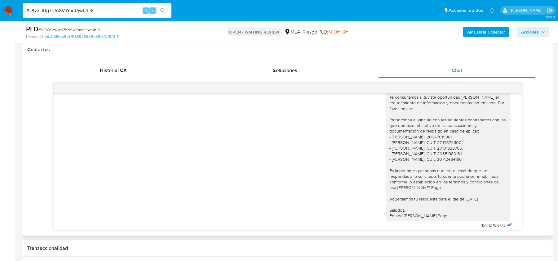
click at [394, 149] on div "Hola, Esperamos que te encuentres muy bien. Te consultamos si tuviste oportunid…" at bounding box center [447, 145] width 117 height 147
click at [394, 153] on div "Hola, Esperamos que te encuentres muy bien. Te consultamos si tuviste oportunid…" at bounding box center [447, 145] width 117 height 147
click at [397, 159] on div "Hola, Esperamos que te encuentres muy bien. Te consultamos si tuviste oportunid…" at bounding box center [447, 145] width 117 height 147
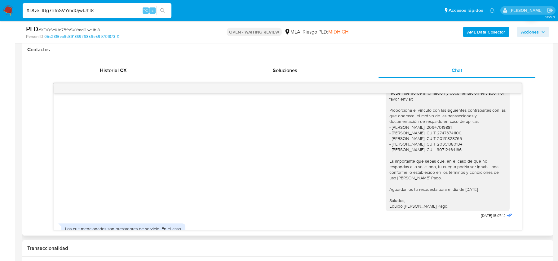
scroll to position [750, 0]
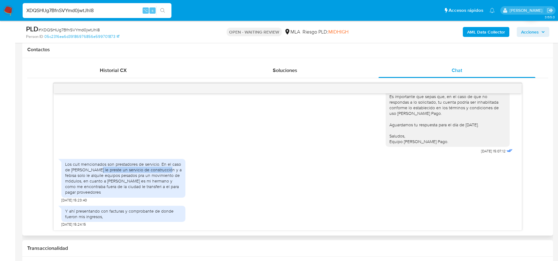
drag, startPoint x: 93, startPoint y: 169, endPoint x: 164, endPoint y: 170, distance: 70.7
click at [164, 170] on div "Los cuit mencionados son prestadores de servicio. En el caso de cesar yucra le …" at bounding box center [123, 178] width 117 height 34
copy div "le preste un servicio de construcción"
click at [93, 167] on div "Los cuit mencionados son prestadores de servicio. En el caso de [PERSON_NAME] l…" at bounding box center [123, 178] width 117 height 34
drag, startPoint x: 65, startPoint y: 164, endPoint x: 111, endPoint y: 192, distance: 53.8
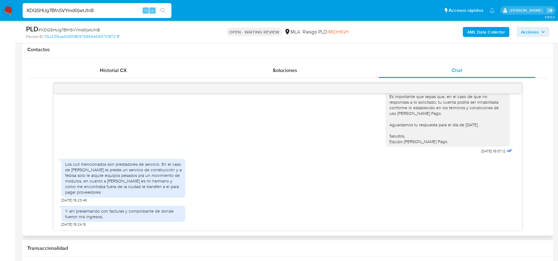
click at [111, 192] on div "Los cuit mencionados son prestadores de servicio. En el caso de [PERSON_NAME] l…" at bounding box center [123, 178] width 117 height 34
copy div "Los cuit mencionados son prestadores de servicio. En el caso de [PERSON_NAME] l…"
click at [81, 29] on span "# XDQSHUg7BfnSVYmd0jwtJhl8" at bounding box center [68, 30] width 61 height 6
copy span "XDQSHUg7BfnSVYmd0jwtJhl8"
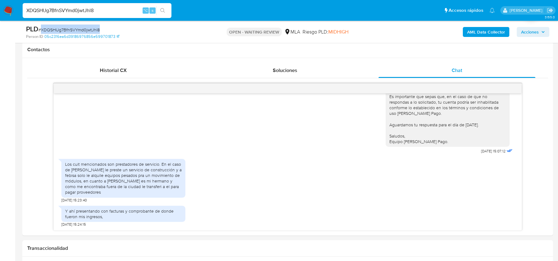
click at [10, 12] on img at bounding box center [8, 10] width 11 height 11
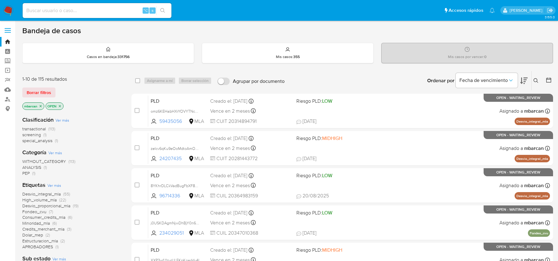
click at [534, 82] on icon at bounding box center [535, 80] width 5 height 5
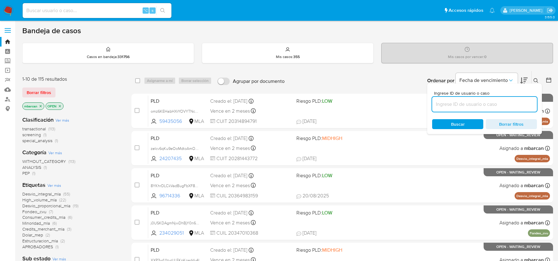
click at [489, 101] on input at bounding box center [484, 104] width 105 height 8
type input "XDQSHUg7BfnSVYmd0jwtJhl8"
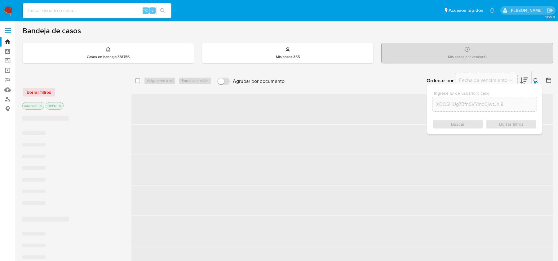
click at [535, 78] on icon at bounding box center [535, 80] width 5 height 5
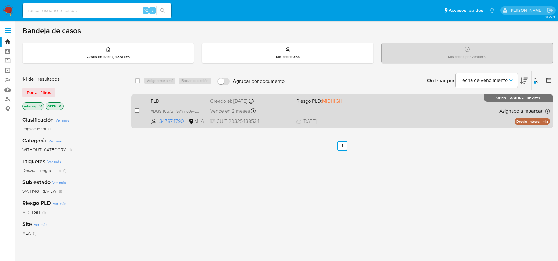
click at [138, 109] on input "checkbox" at bounding box center [136, 110] width 5 height 5
checkbox input "true"
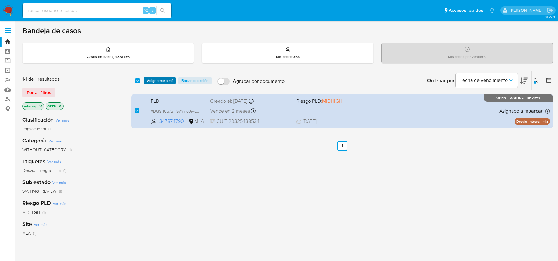
click at [153, 81] on span "Asignarme a mí" at bounding box center [160, 80] width 26 height 6
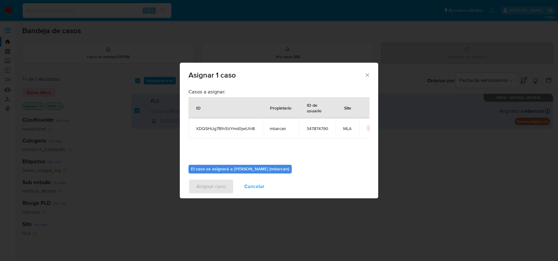
scroll to position [32, 0]
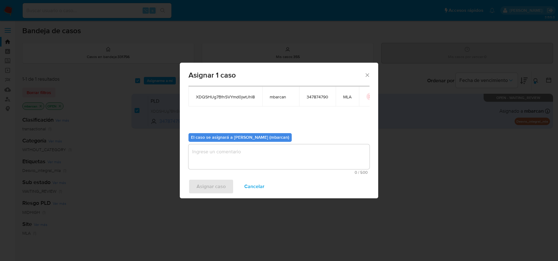
click at [265, 151] on textarea "assign-modal" at bounding box center [278, 156] width 181 height 25
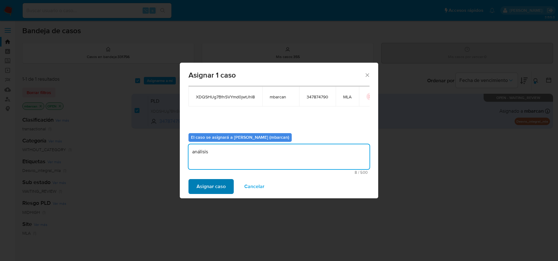
type textarea "análisis"
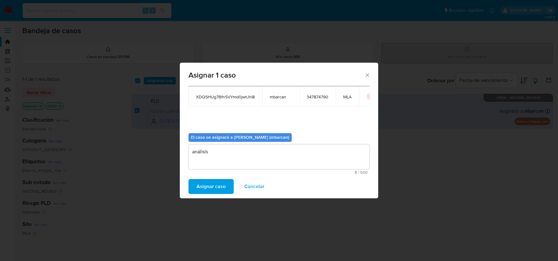
click at [215, 184] on span "Asignar caso" at bounding box center [210, 186] width 29 height 14
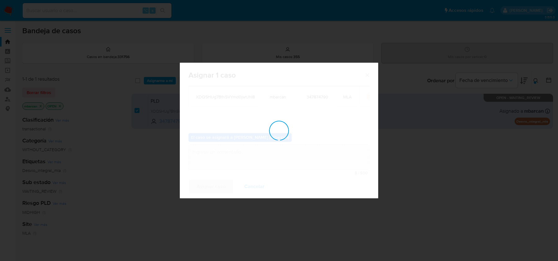
checkbox input "false"
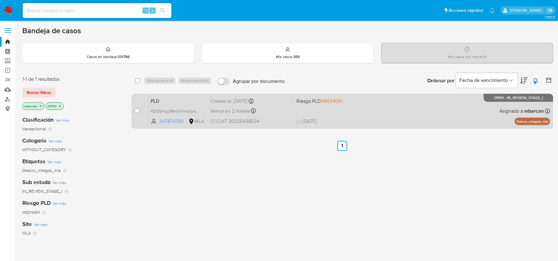
click at [180, 95] on div "PLD XDQSHUg7BfnSVYmd0jwtJhl8 347874790 MLA Riesgo PLD: MIDHIGH Creado el: 12/07…" at bounding box center [349, 110] width 402 height 31
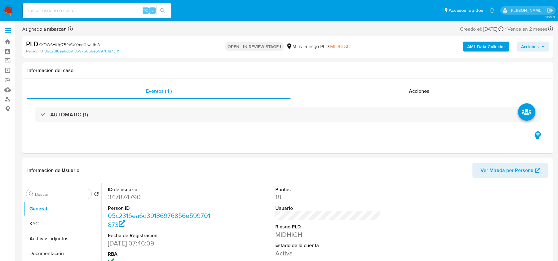
select select "10"
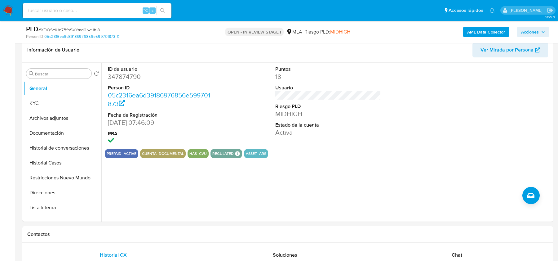
scroll to position [247, 0]
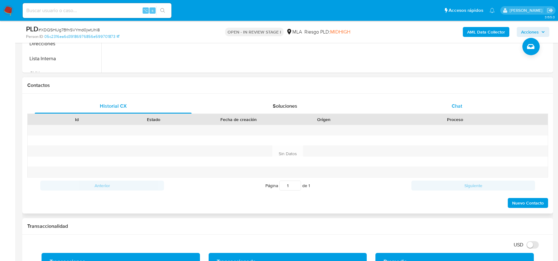
click at [473, 104] on div "Chat" at bounding box center [456, 106] width 157 height 15
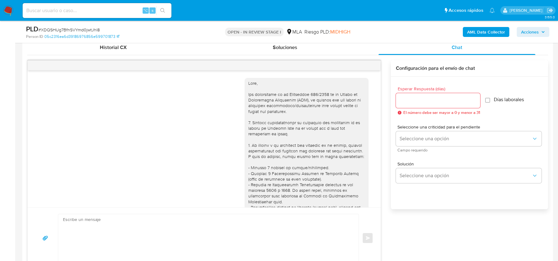
scroll to position [750, 0]
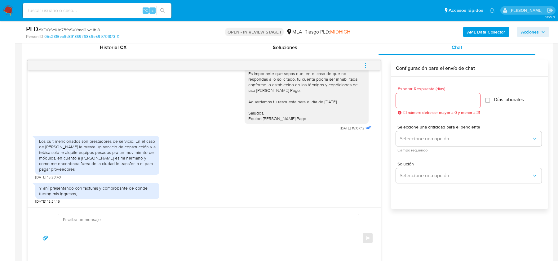
click at [104, 222] on textarea at bounding box center [207, 238] width 288 height 48
paste textarea "Hola, ¡Muchas gracias por tu respuesta! Confirmamos la recepción de la document…"
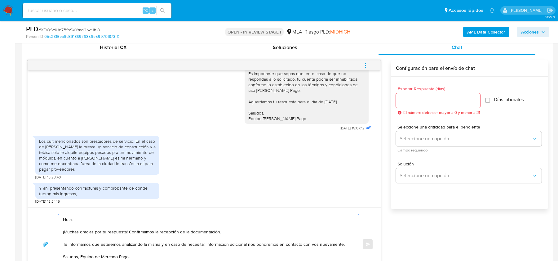
scroll to position [315, 0]
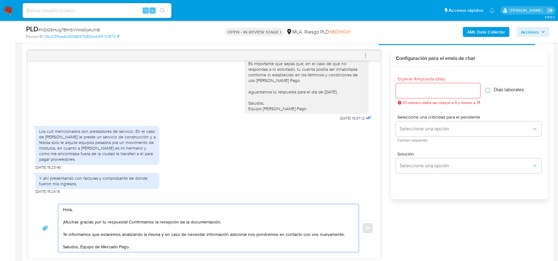
drag, startPoint x: 224, startPoint y: 219, endPoint x: 129, endPoint y: 219, distance: 95.1
click at [129, 219] on textarea "Hola, ¡Muchas gracias por tu respuesta! Confirmamos la recepción de la document…" at bounding box center [207, 228] width 288 height 48
type textarea "Hola, ¡Muchas gracias por tu respuesta! Te informamos que estaremos analizando …"
click at [446, 88] on input "Esperar Respuesta (días)" at bounding box center [438, 90] width 84 height 8
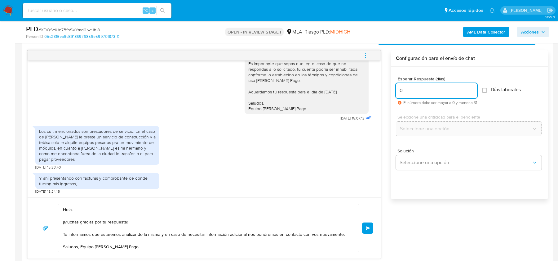
type input "0"
click at [364, 237] on div "Hola, ¡Muchas gracias por tu respuesta! Te informamos que estaremos analizando …" at bounding box center [204, 228] width 338 height 48
click at [366, 222] on button "Enviar" at bounding box center [367, 227] width 11 height 11
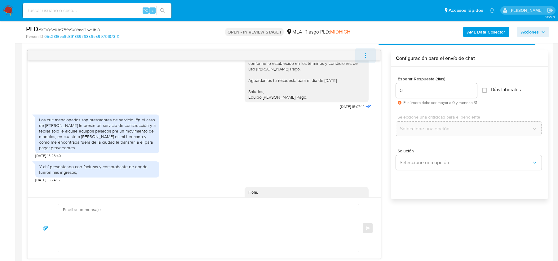
scroll to position [819, 0]
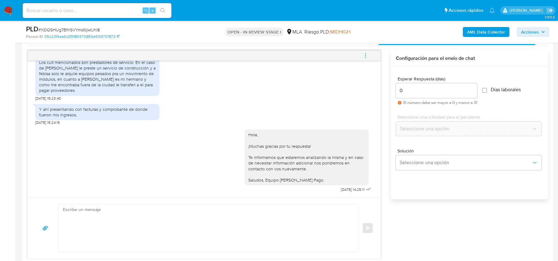
click at [367, 55] on icon "menu-action" at bounding box center [366, 56] width 6 height 6
click at [311, 44] on li "Cerrar conversación" at bounding box center [324, 42] width 64 height 11
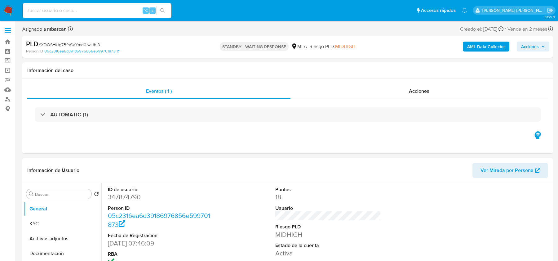
select select "10"
click at [8, 11] on img at bounding box center [8, 10] width 11 height 11
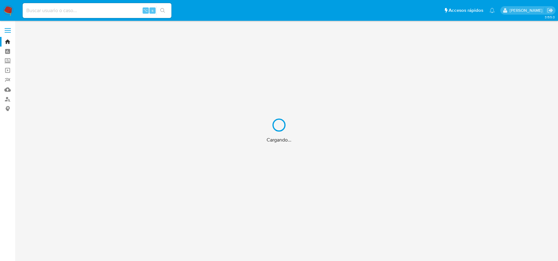
click at [8, 8] on div "Cargando..." at bounding box center [279, 130] width 558 height 261
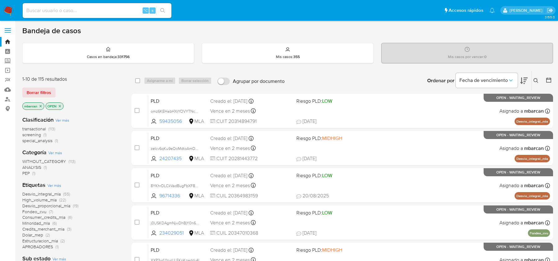
click at [535, 79] on icon at bounding box center [535, 80] width 5 height 5
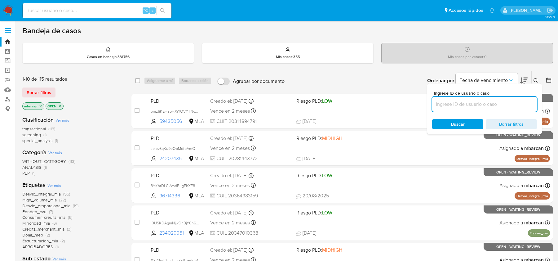
click at [501, 102] on input at bounding box center [484, 104] width 105 height 8
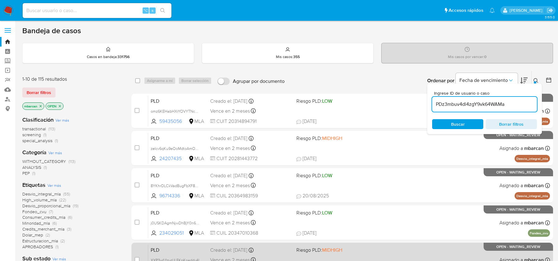
type input "PDz3mbuv4di4zgY9vk64WAMa"
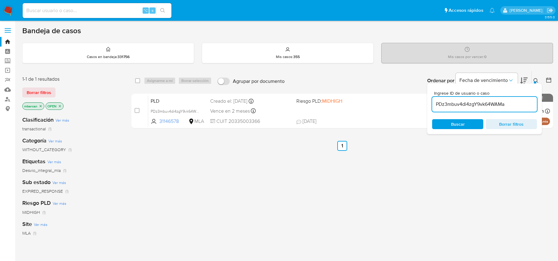
click at [534, 82] on div at bounding box center [535, 82] width 2 height 2
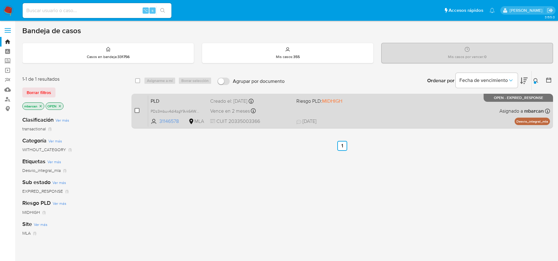
click at [137, 108] on input "checkbox" at bounding box center [136, 110] width 5 height 5
checkbox input "true"
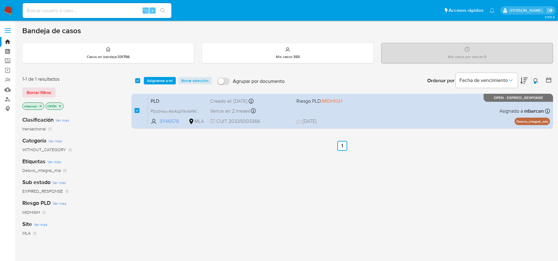
click at [154, 85] on div "select-all-cases-checkbox Asignarme a mí Borrar selección Agrupar por documento…" at bounding box center [341, 80] width 421 height 19
click at [154, 82] on span "Asignarme a mí" at bounding box center [160, 80] width 26 height 6
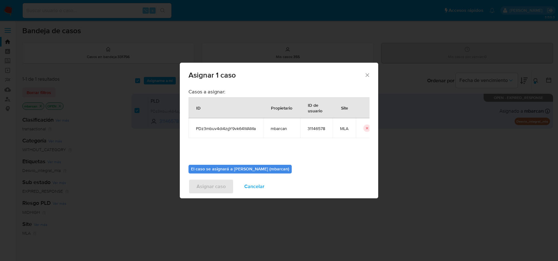
scroll to position [32, 0]
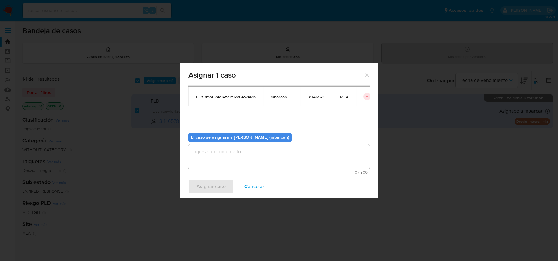
click at [269, 169] on div "0 / 500 500 caracteres restantes" at bounding box center [278, 159] width 181 height 30
click at [263, 148] on textarea "assign-modal" at bounding box center [278, 156] width 181 height 25
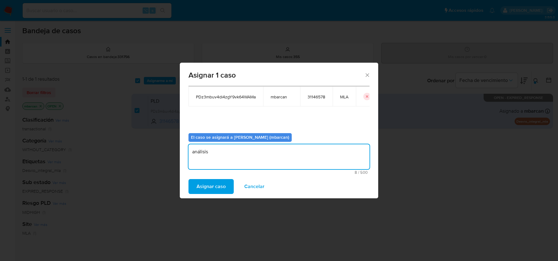
type textarea "análisis"
click at [205, 196] on div "Asignar caso Cancelar" at bounding box center [279, 186] width 198 height 24
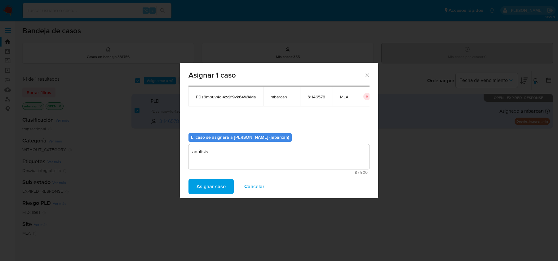
click at [205, 189] on span "Asignar caso" at bounding box center [210, 186] width 29 height 14
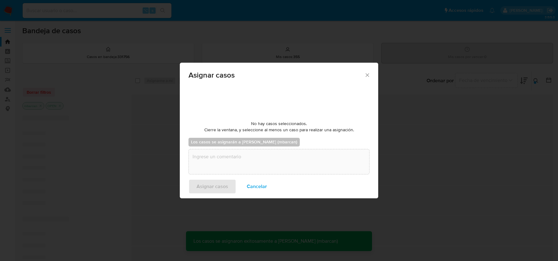
checkbox input "false"
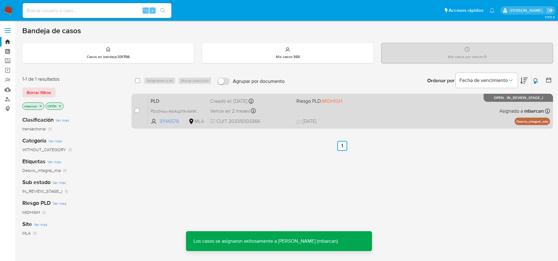
click at [180, 103] on span "PLD" at bounding box center [178, 100] width 55 height 8
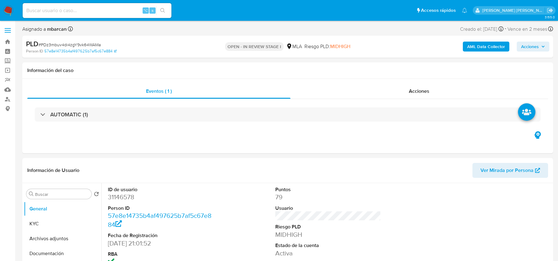
click at [86, 42] on span "# PDz3mbuv4di4zgY9vk64WAMa" at bounding box center [69, 45] width 62 height 6
select select "10"
copy span "PDz3mbuv4di4zgY9vk64WAMa"
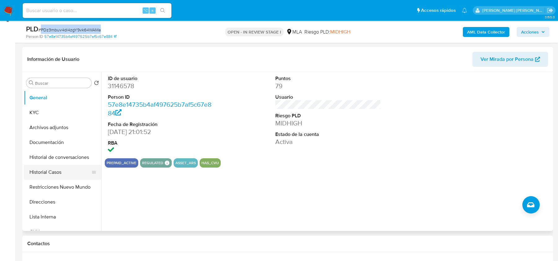
click at [50, 172] on button "Historial Casos" at bounding box center [60, 172] width 73 height 15
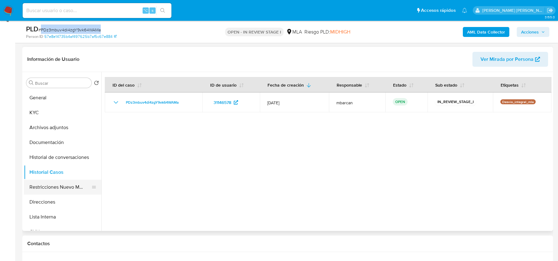
click at [59, 183] on button "Restricciones Nuevo Mundo" at bounding box center [60, 186] width 73 height 15
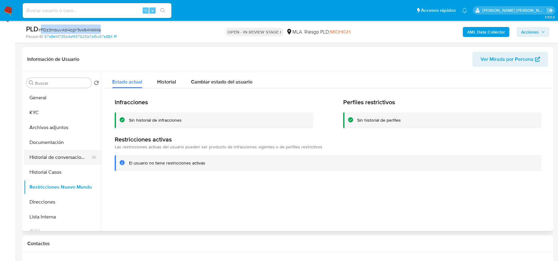
click at [53, 153] on button "Historial de conversaciones" at bounding box center [60, 157] width 73 height 15
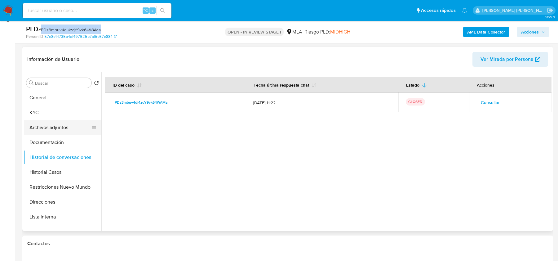
click at [59, 131] on button "Archivos adjuntos" at bounding box center [60, 127] width 73 height 15
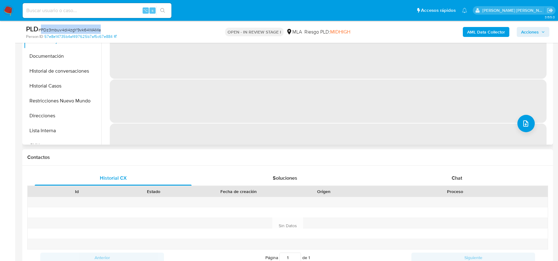
scroll to position [185, 0]
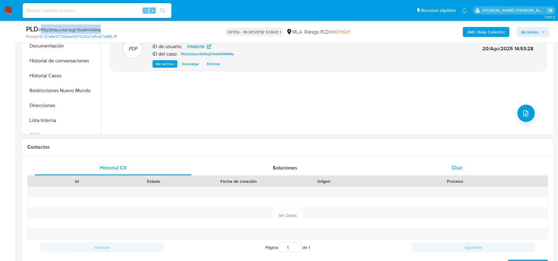
click at [458, 172] on div "Chat" at bounding box center [456, 167] width 157 height 15
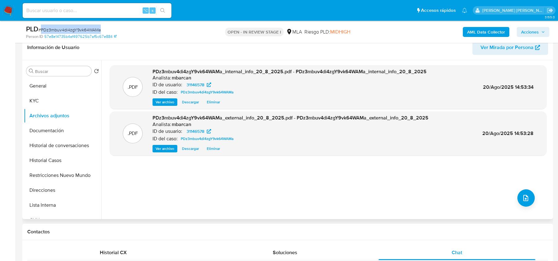
scroll to position [91, 0]
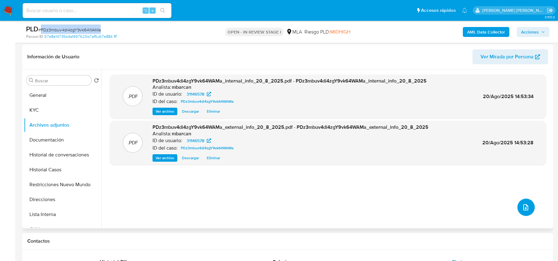
click at [525, 206] on icon "upload-file" at bounding box center [525, 206] width 7 height 7
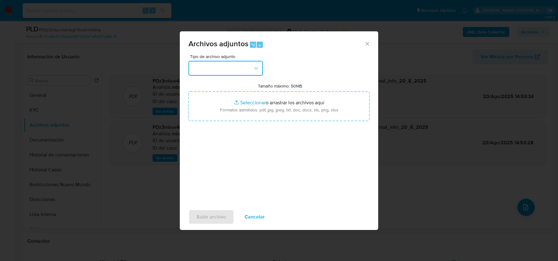
click at [244, 74] on button "button" at bounding box center [225, 68] width 74 height 15
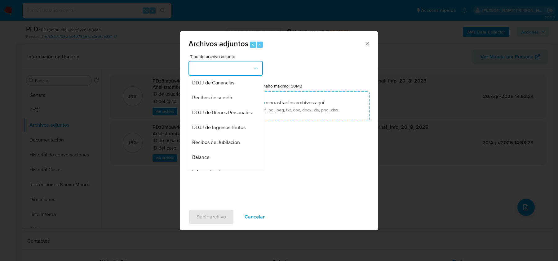
scroll to position [147, 0]
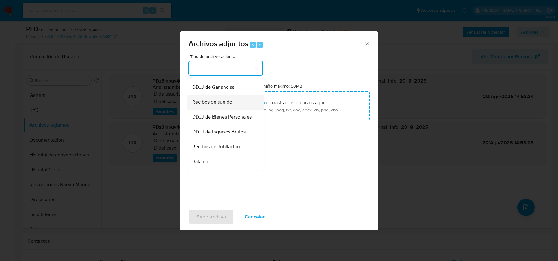
click at [205, 100] on span "Recibos de sueldo" at bounding box center [212, 102] width 40 height 6
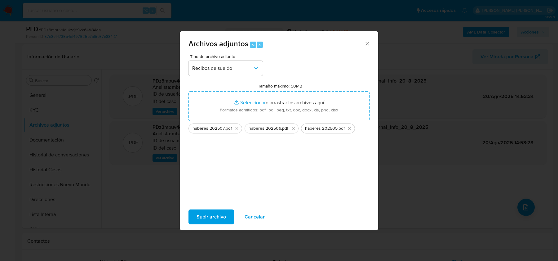
click at [216, 217] on span "Subir archivo" at bounding box center [210, 217] width 29 height 14
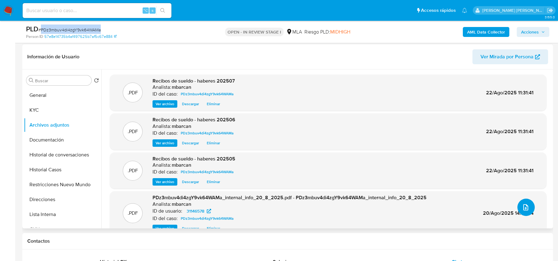
click at [525, 208] on icon "upload-file" at bounding box center [525, 207] width 5 height 6
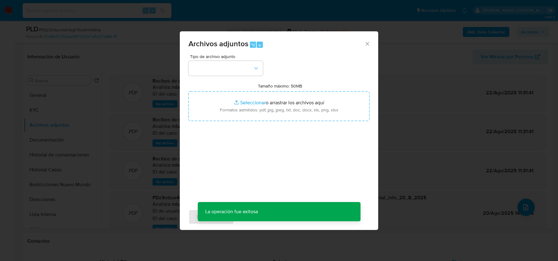
click at [249, 76] on div "Tipo de archivo adjunto Tamaño máximo: 50MB Seleccionar archivos Seleccionar o …" at bounding box center [278, 127] width 181 height 146
click at [249, 71] on button "button" at bounding box center [225, 68] width 74 height 15
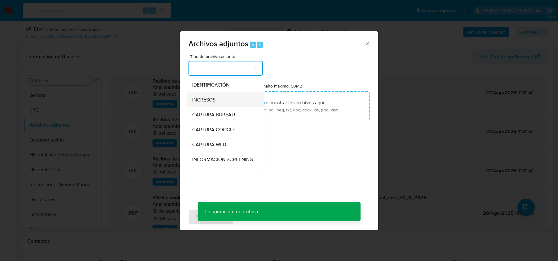
click at [223, 98] on div "INGRESOS" at bounding box center [223, 99] width 63 height 15
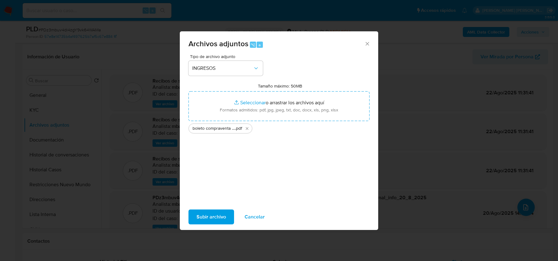
click at [205, 220] on span "Subir archivo" at bounding box center [210, 217] width 29 height 14
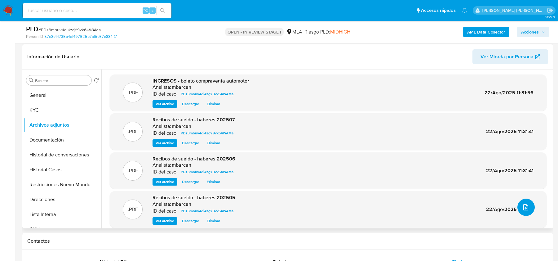
click at [522, 203] on icon "upload-file" at bounding box center [525, 206] width 7 height 7
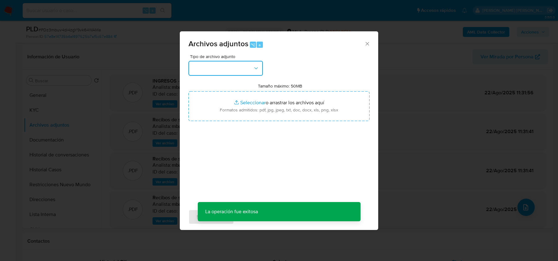
click at [248, 68] on button "button" at bounding box center [225, 68] width 74 height 15
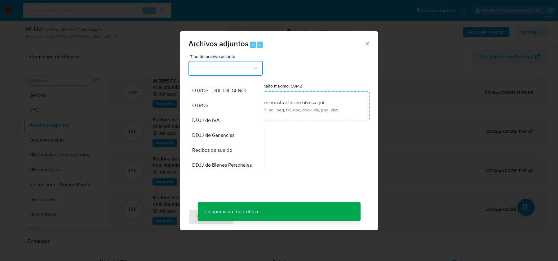
scroll to position [99, 0]
click at [238, 106] on div "OTROS" at bounding box center [223, 104] width 63 height 15
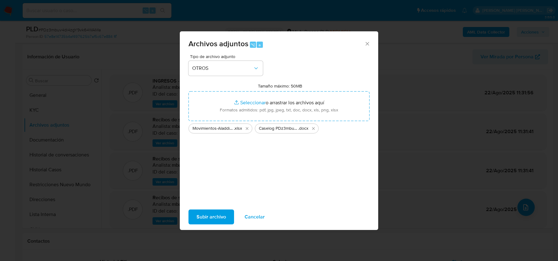
click at [200, 211] on span "Subir archivo" at bounding box center [210, 217] width 29 height 14
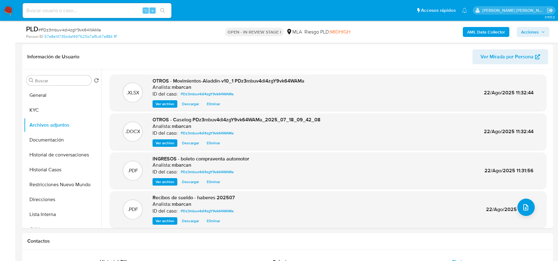
click at [528, 31] on span "Acciones" at bounding box center [530, 32] width 18 height 10
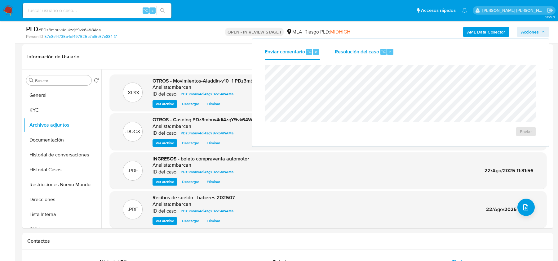
click at [361, 50] on span "Resolución del caso" at bounding box center [357, 51] width 44 height 7
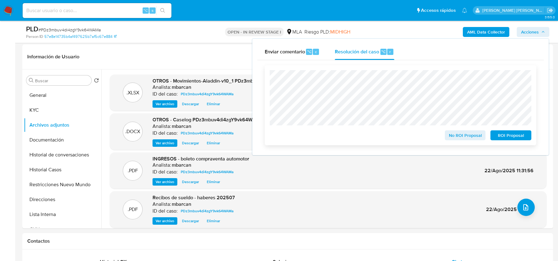
click at [451, 130] on div "No ROI Proposal" at bounding box center [465, 134] width 46 height 12
click at [451, 135] on span "No ROI Proposal" at bounding box center [465, 135] width 32 height 9
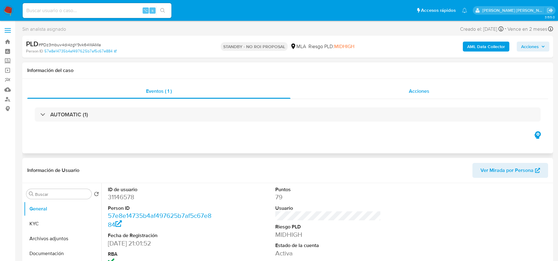
select select "10"
click at [5, 11] on img at bounding box center [8, 10] width 11 height 11
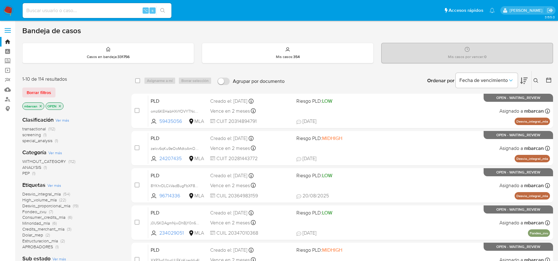
click at [535, 81] on icon at bounding box center [535, 80] width 5 height 5
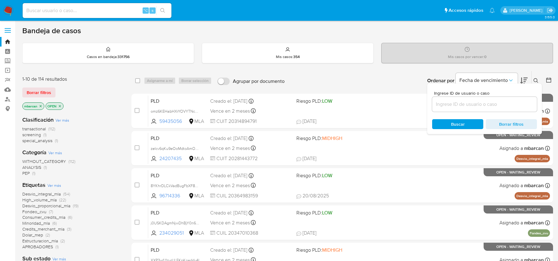
click at [502, 104] on input at bounding box center [484, 104] width 105 height 8
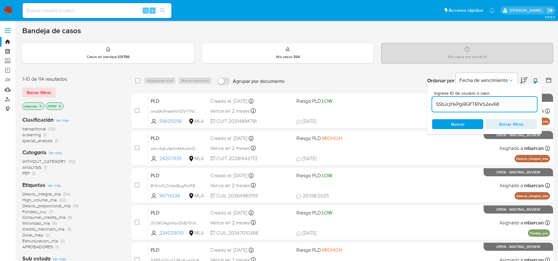
type input "SSbJcjHxPgi8GFTRlVb2ev68"
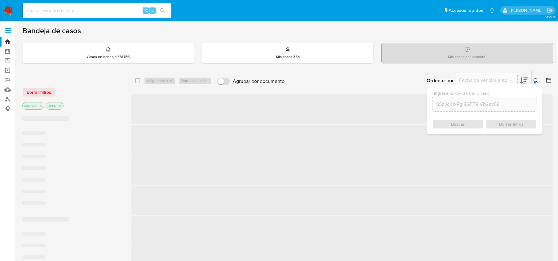
click at [536, 81] on icon at bounding box center [535, 80] width 5 height 5
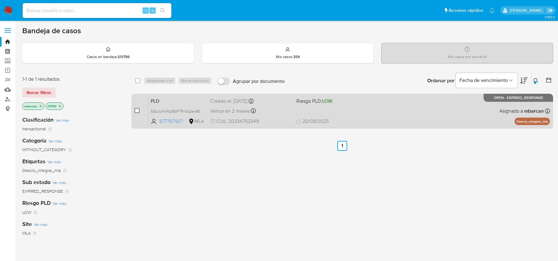
click at [135, 109] on input "checkbox" at bounding box center [136, 110] width 5 height 5
checkbox input "true"
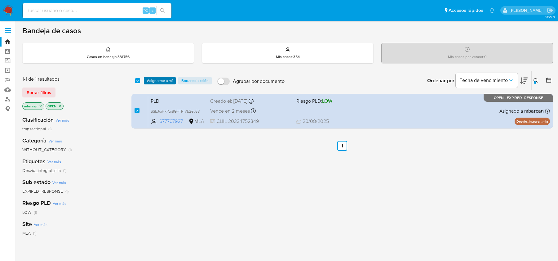
click at [161, 81] on span "Asignarme a mí" at bounding box center [160, 80] width 26 height 6
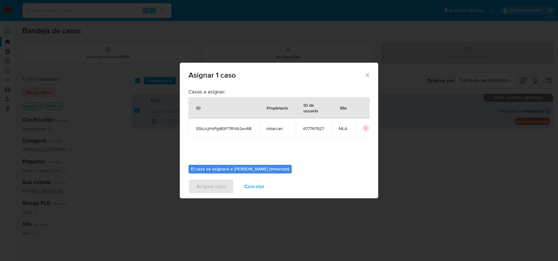
scroll to position [32, 0]
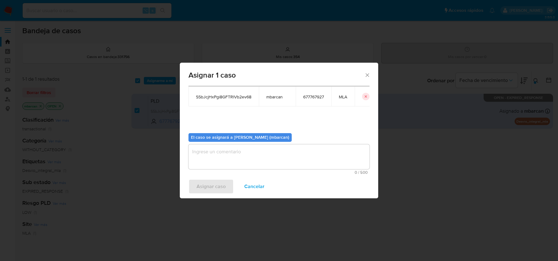
click at [223, 161] on textarea "assign-modal" at bounding box center [278, 156] width 181 height 25
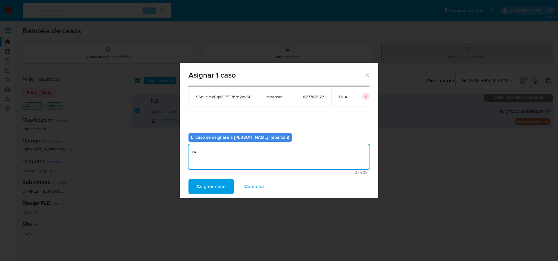
type textarea "n"
type textarea "análisis"
click at [194, 185] on button "Asignar caso" at bounding box center [210, 186] width 45 height 15
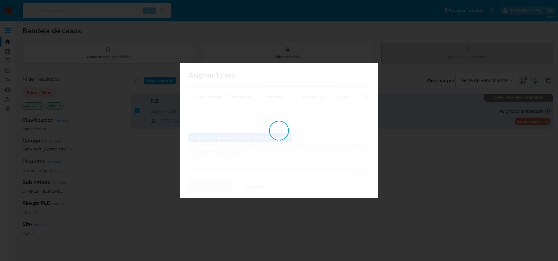
checkbox input "false"
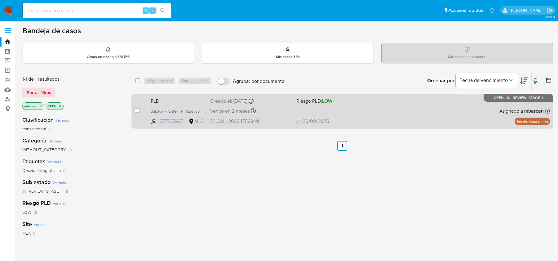
click at [178, 95] on div "PLD SSbJcjHxPgi8GFTRlVb2ev68 677767927 MLA Riesgo PLD: LOW Creado el: 12/07/202…" at bounding box center [349, 110] width 402 height 31
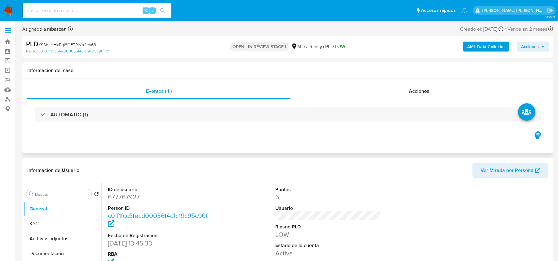
select select "10"
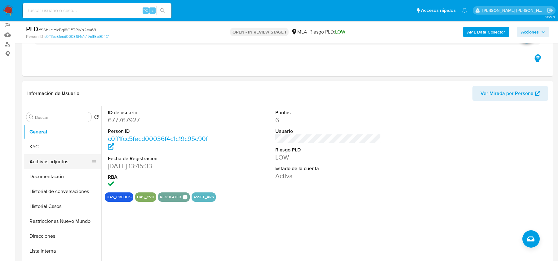
scroll to position [59, 0]
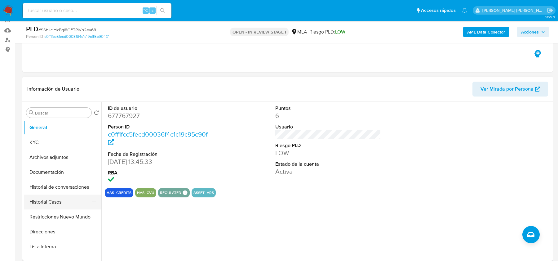
click at [47, 199] on button "Historial Casos" at bounding box center [60, 201] width 73 height 15
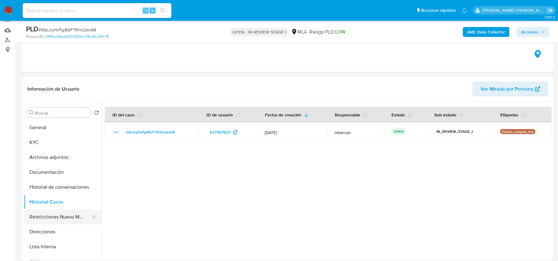
click at [50, 217] on button "Restricciones Nuevo Mundo" at bounding box center [60, 216] width 73 height 15
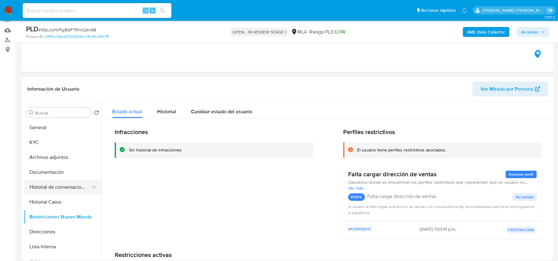
click at [53, 183] on button "Historial de conversaciones" at bounding box center [60, 186] width 73 height 15
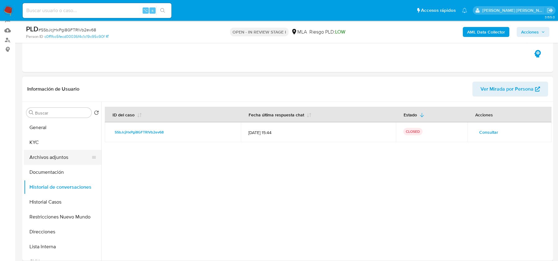
click at [47, 154] on button "Archivos adjuntos" at bounding box center [60, 157] width 73 height 15
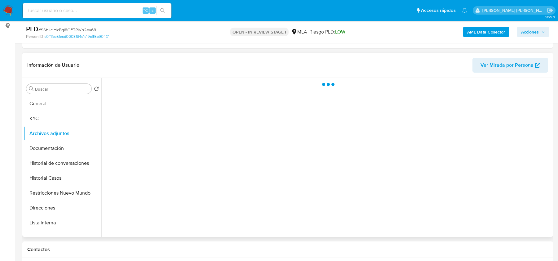
scroll to position [86, 0]
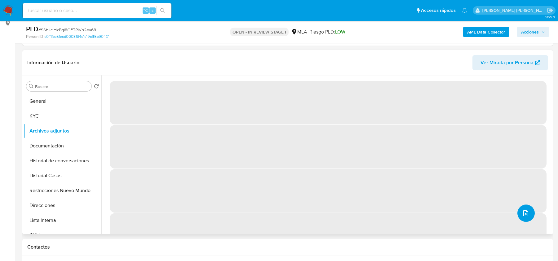
click at [519, 217] on button "upload-file" at bounding box center [525, 212] width 17 height 17
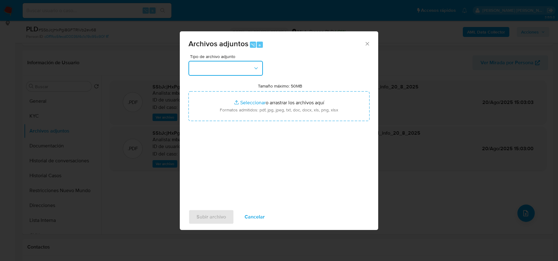
click at [249, 62] on button "button" at bounding box center [225, 68] width 74 height 15
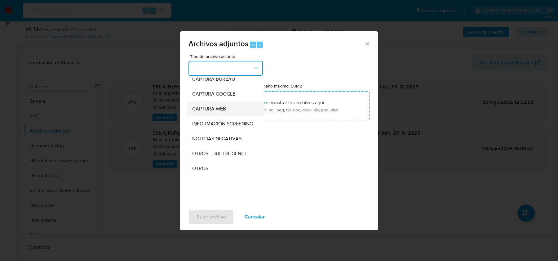
scroll to position [51, 0]
drag, startPoint x: 228, startPoint y: 143, endPoint x: 222, endPoint y: 150, distance: 9.0
click at [222, 150] on ul "IDENTIFICACIÓN INGRESOS CAPTURA BUREAU CAPTURA GOOGLE CAPTURA WEB INFORMACIÓN S…" at bounding box center [225, 200] width 77 height 348
click at [222, 150] on div "OTROS" at bounding box center [223, 152] width 63 height 15
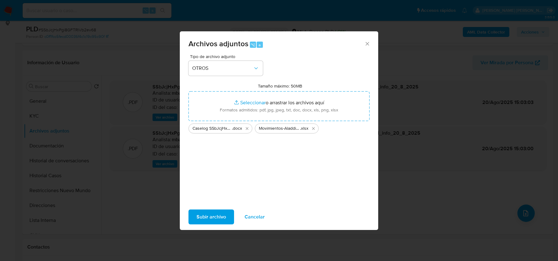
click at [211, 218] on span "Subir archivo" at bounding box center [210, 217] width 29 height 14
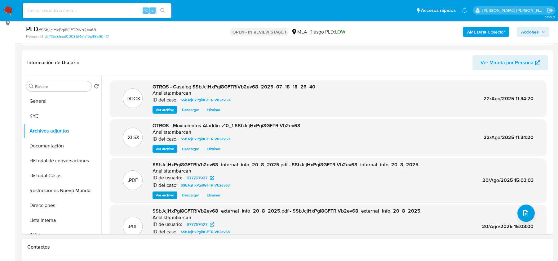
click at [528, 34] on span "Acciones" at bounding box center [530, 32] width 18 height 10
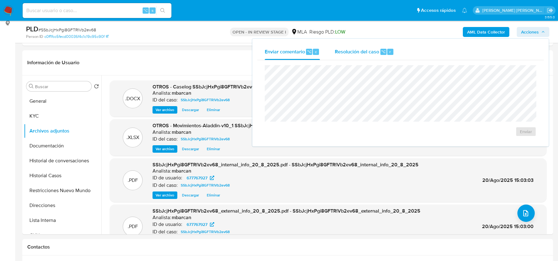
click at [377, 54] on span "Resolución del caso" at bounding box center [357, 51] width 44 height 7
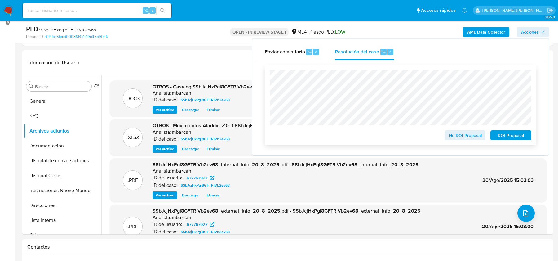
click at [456, 136] on span "No ROI Proposal" at bounding box center [465, 135] width 32 height 9
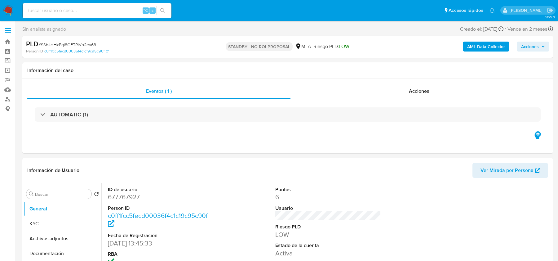
select select "10"
click at [2, 11] on nav "Pausado Ver notificaciones ⌥ s Accesos rápidos Presiona las siguientes teclas p…" at bounding box center [279, 10] width 558 height 21
click at [11, 14] on img at bounding box center [8, 10] width 11 height 11
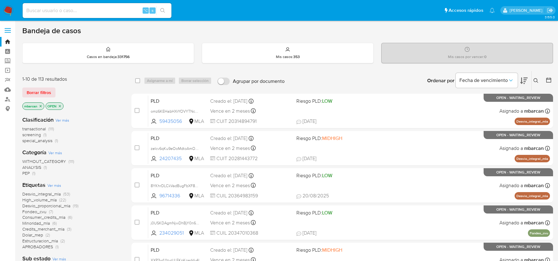
click at [536, 77] on button at bounding box center [536, 80] width 10 height 7
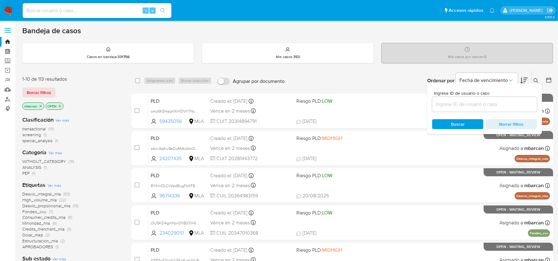
click at [494, 97] on div at bounding box center [484, 104] width 105 height 15
click at [494, 104] on input at bounding box center [484, 104] width 105 height 8
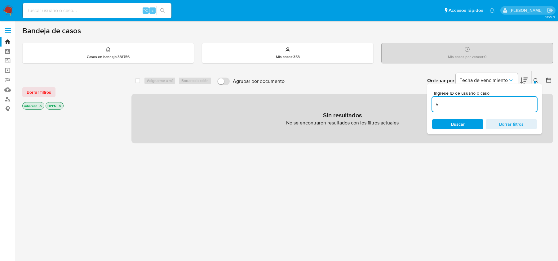
drag, startPoint x: 484, startPoint y: 100, endPoint x: 392, endPoint y: 102, distance: 92.4
click at [392, 102] on div "select-all-cases-checkbox Asignarme a mí Borrar selección Agrupar por documento…" at bounding box center [341, 107] width 421 height 73
paste input "lHauThAkNjMR1ilNVqRoRTQ5"
click at [509, 102] on input "lHauThAkNjMR1ilNVqRoRTQ5v" at bounding box center [484, 104] width 105 height 8
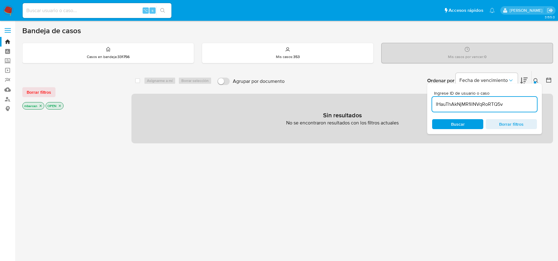
paste input
type input "lHauThAkNjMR1ilNVqRoRTQ5"
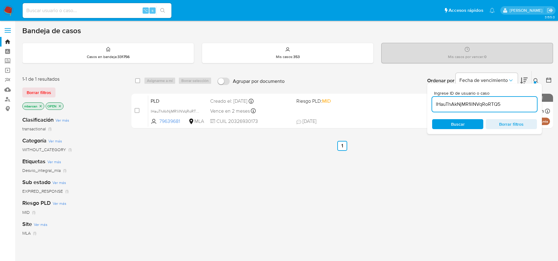
click at [537, 80] on icon at bounding box center [535, 80] width 5 height 5
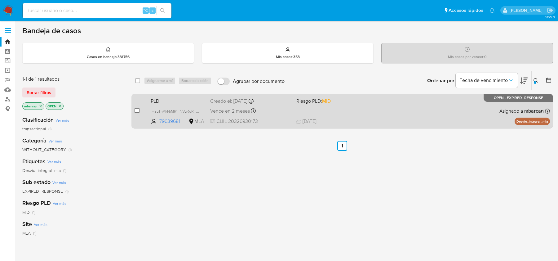
click at [136, 110] on input "checkbox" at bounding box center [136, 110] width 5 height 5
checkbox input "true"
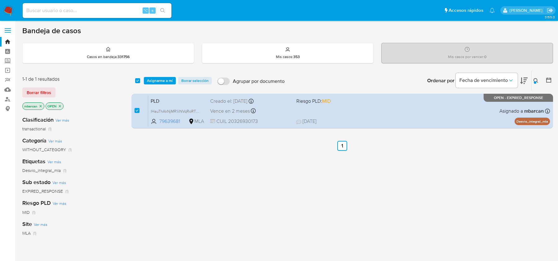
click at [163, 74] on div "select-all-cases-checkbox Asignarme a mí Borrar selección Agrupar por documento…" at bounding box center [341, 80] width 421 height 19
click at [163, 77] on span "Asignarme a mí" at bounding box center [160, 80] width 26 height 6
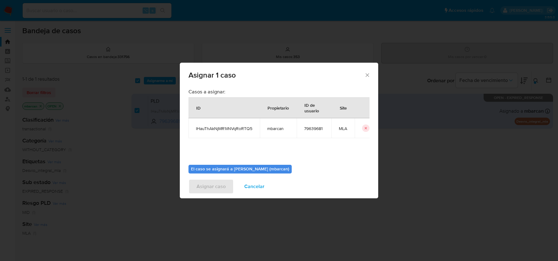
scroll to position [32, 0]
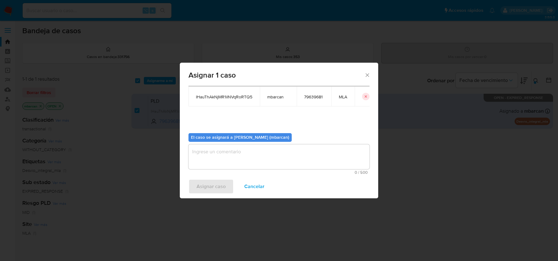
click at [269, 142] on div "El caso se asignará a Magali Iael Barcan (mbarcan) 0 / 500 500 caracteres resta…" at bounding box center [278, 151] width 181 height 46
click at [262, 161] on textarea "assign-modal" at bounding box center [278, 156] width 181 height 25
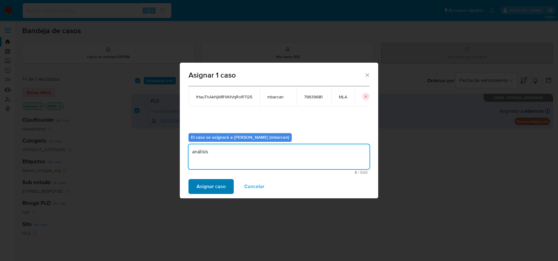
type textarea "análisis"
click at [199, 189] on span "Asignar caso" at bounding box center [210, 186] width 29 height 14
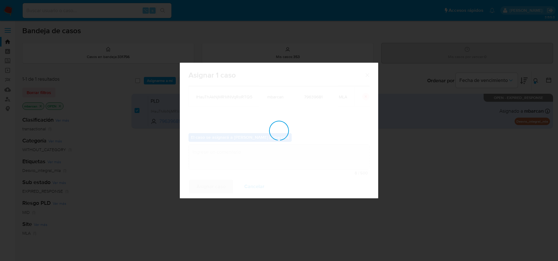
checkbox input "false"
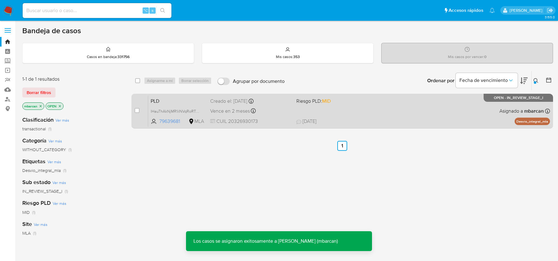
click at [194, 101] on span "PLD" at bounding box center [178, 100] width 55 height 8
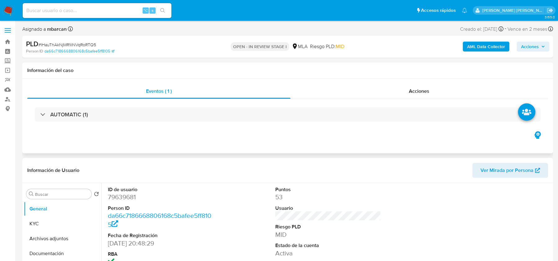
select select "10"
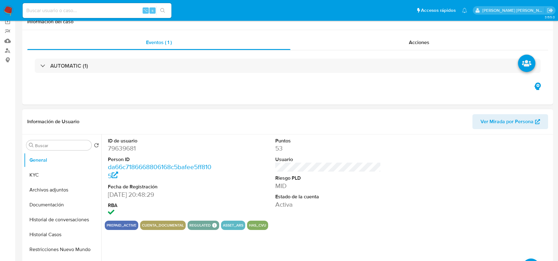
scroll to position [89, 0]
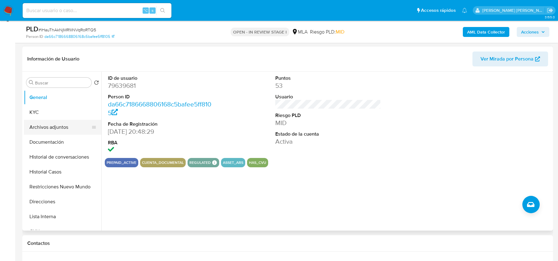
click at [65, 129] on button "Archivos adjuntos" at bounding box center [60, 127] width 73 height 15
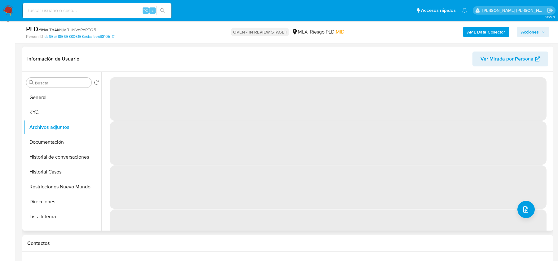
scroll to position [81, 0]
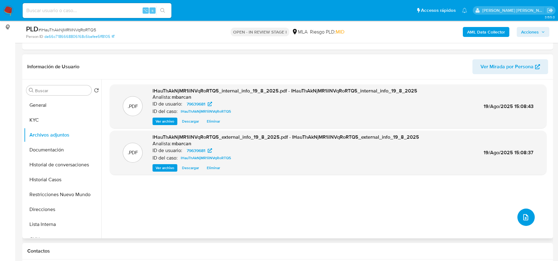
click at [522, 217] on icon "upload-file" at bounding box center [525, 216] width 7 height 7
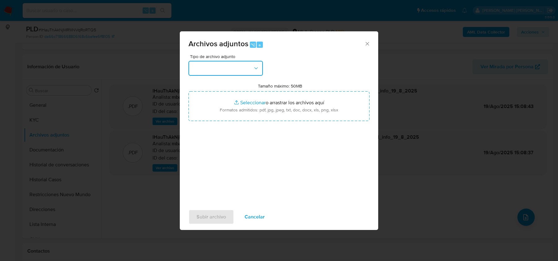
click at [251, 62] on button "button" at bounding box center [225, 68] width 74 height 15
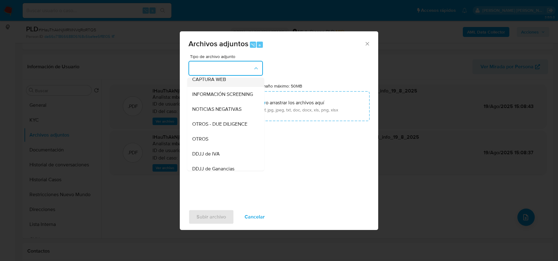
scroll to position [73, 0]
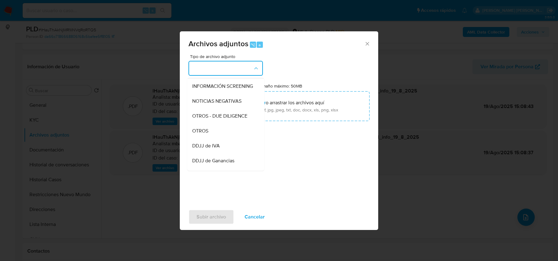
click at [224, 136] on div "OTROS" at bounding box center [223, 130] width 63 height 15
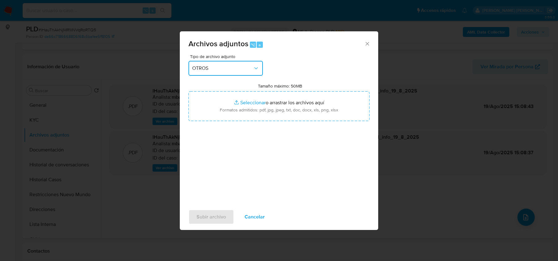
click at [216, 66] on span "OTROS" at bounding box center [222, 68] width 61 height 6
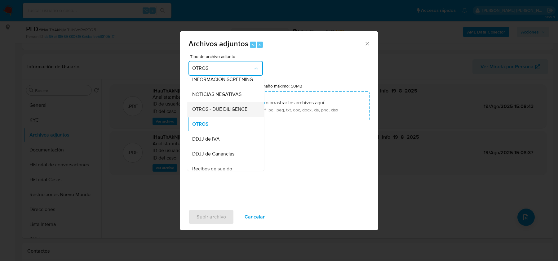
scroll to position [2, 0]
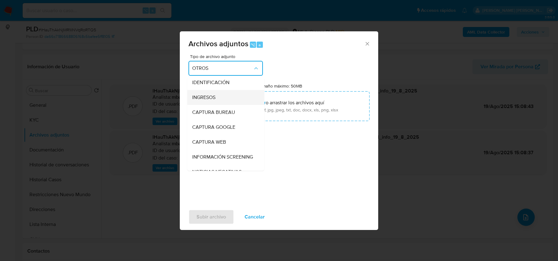
click at [208, 98] on span "INGRESOS" at bounding box center [203, 97] width 23 height 6
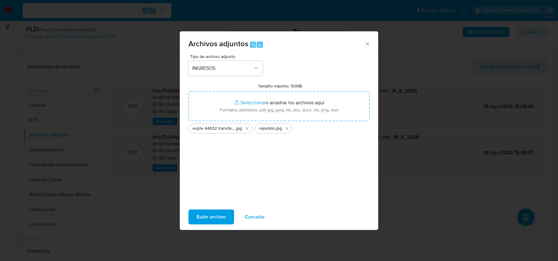
click at [207, 215] on span "Subir archivo" at bounding box center [210, 217] width 29 height 14
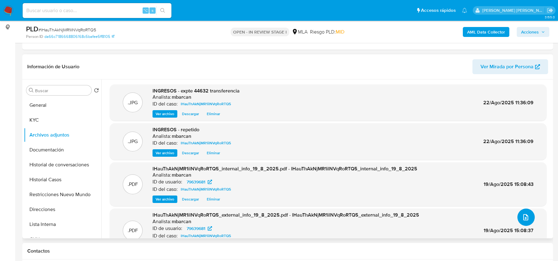
click at [529, 217] on button "upload-file" at bounding box center [525, 216] width 17 height 17
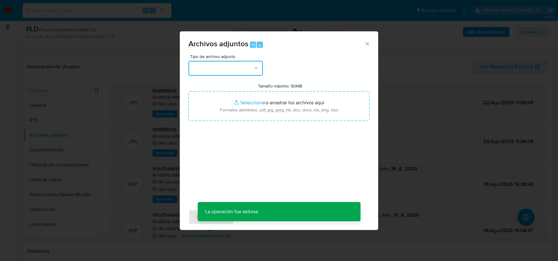
click at [208, 64] on button "button" at bounding box center [225, 68] width 74 height 15
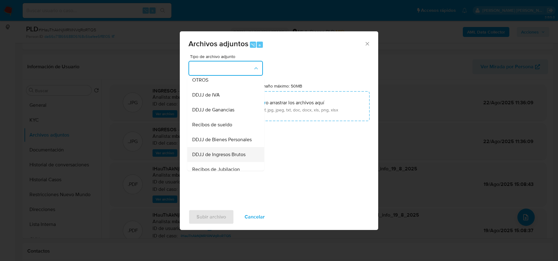
scroll to position [111, 0]
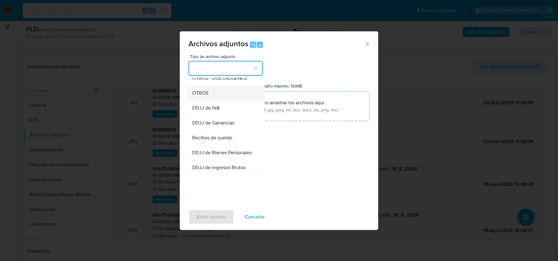
click at [201, 90] on span "OTROS" at bounding box center [200, 93] width 16 height 6
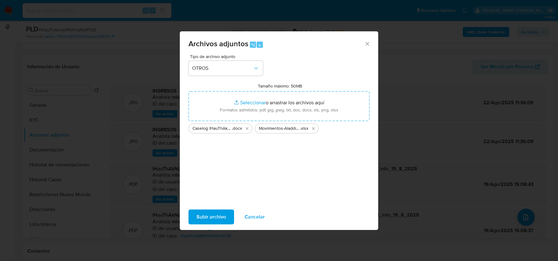
click at [206, 206] on div "Subir archivo Cancelar" at bounding box center [279, 217] width 198 height 24
click at [206, 212] on span "Subir archivo" at bounding box center [210, 217] width 29 height 14
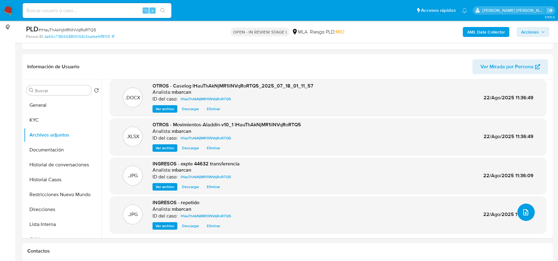
scroll to position [0, 0]
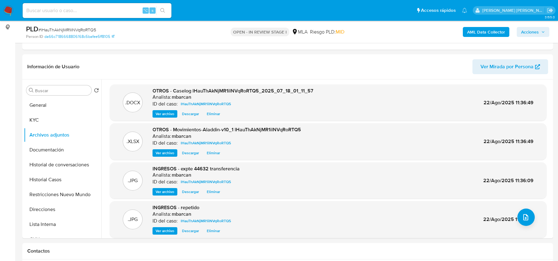
click at [470, 33] on b "AML Data Collector" at bounding box center [486, 32] width 38 height 10
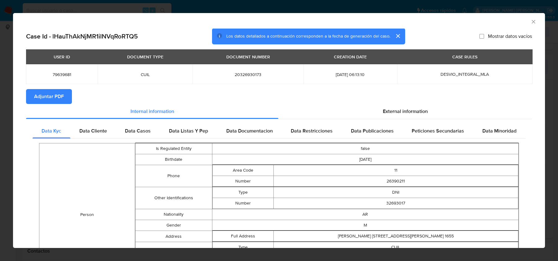
click at [51, 103] on span "Adjuntar PDF" at bounding box center [49, 97] width 30 height 14
click at [533, 20] on icon "Cerrar ventana" at bounding box center [533, 22] width 6 height 6
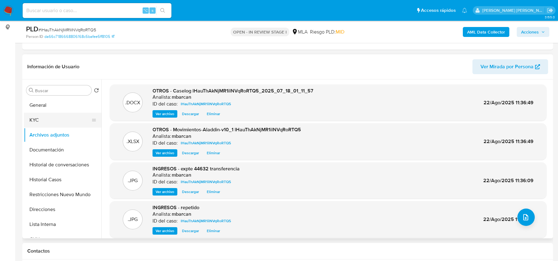
click at [58, 112] on button "KYC" at bounding box center [60, 119] width 73 height 15
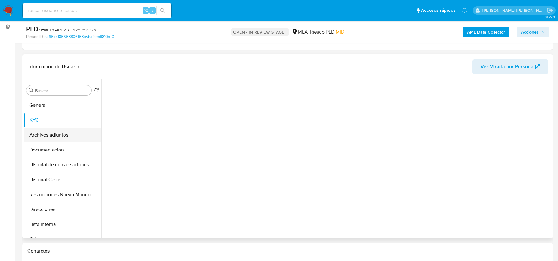
click at [52, 141] on button "Archivos adjuntos" at bounding box center [60, 134] width 73 height 15
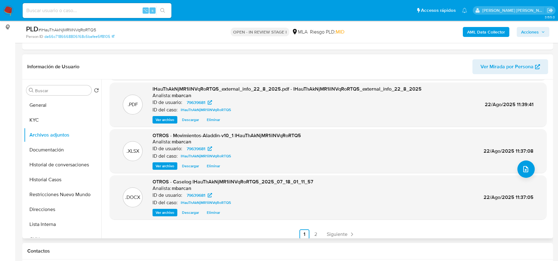
scroll to position [52, 0]
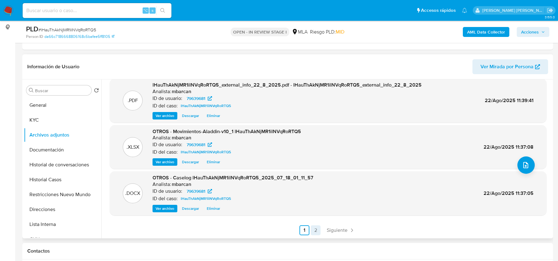
click at [312, 230] on link "2" at bounding box center [316, 230] width 10 height 10
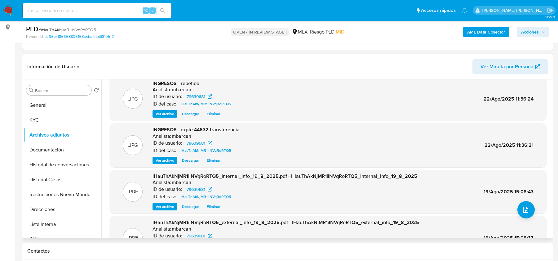
scroll to position [0, 0]
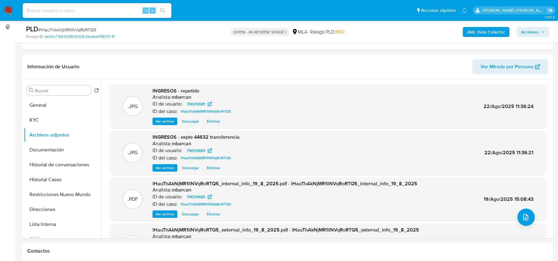
click at [535, 37] on div "AML Data Collector Acciones" at bounding box center [463, 31] width 173 height 15
click at [531, 31] on span "Acciones" at bounding box center [530, 32] width 18 height 10
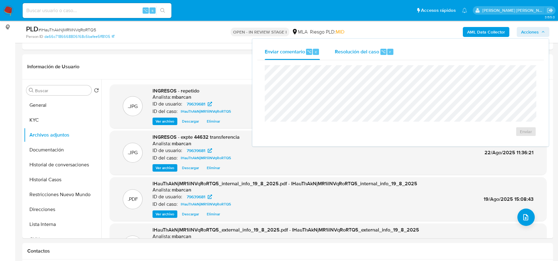
click at [368, 51] on span "Resolución del caso" at bounding box center [357, 51] width 44 height 7
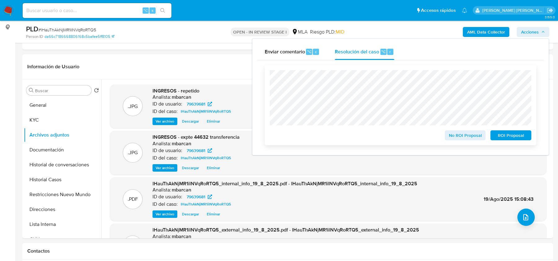
click at [456, 135] on span "No ROI Proposal" at bounding box center [465, 135] width 32 height 9
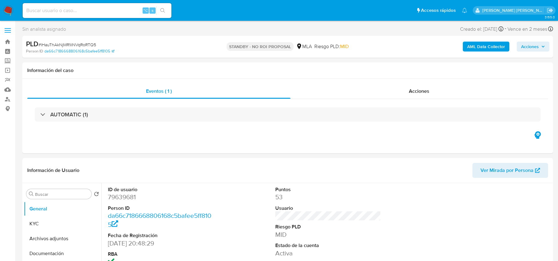
select select "10"
click at [8, 11] on img at bounding box center [8, 10] width 11 height 11
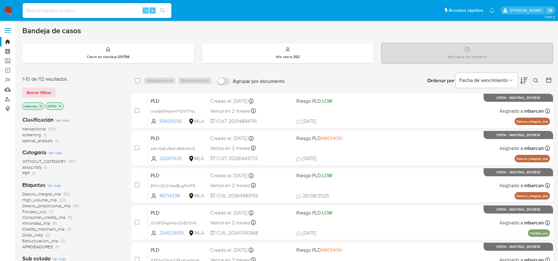
click at [537, 78] on icon at bounding box center [535, 80] width 5 height 5
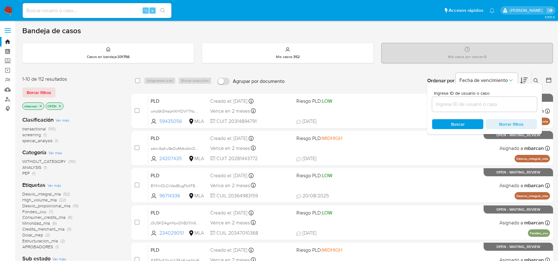
click at [502, 104] on input at bounding box center [484, 104] width 105 height 8
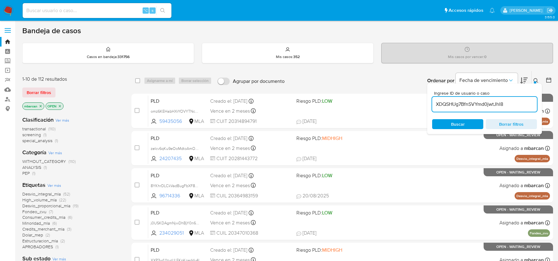
type input "XDQSHUg7BfnSVYmd0jwtJhl8"
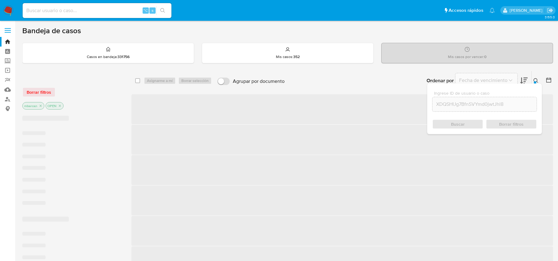
click at [537, 80] on icon at bounding box center [535, 80] width 5 height 5
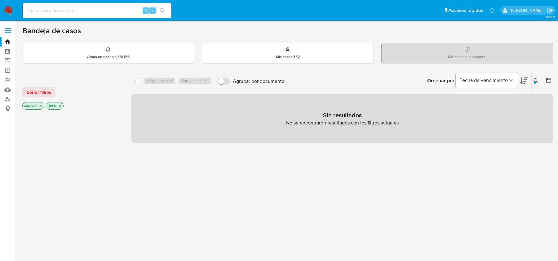
click at [98, 17] on div "⌥ s" at bounding box center [97, 10] width 149 height 15
click at [96, 13] on input at bounding box center [97, 11] width 149 height 8
paste input "XDQSHUg7BfnSVYmd0jwtJhl8"
type input "XDQSHUg7BfnSVYmd0jwtJhl8"
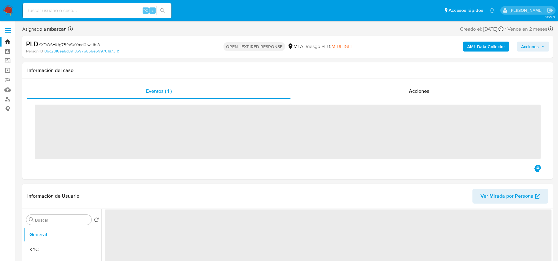
click at [84, 13] on input at bounding box center [97, 11] width 149 height 8
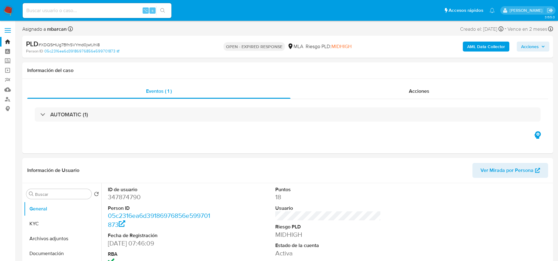
click at [11, 14] on img at bounding box center [8, 10] width 11 height 11
select select "10"
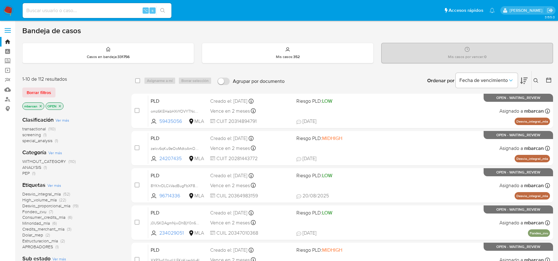
click at [535, 81] on icon at bounding box center [535, 80] width 5 height 5
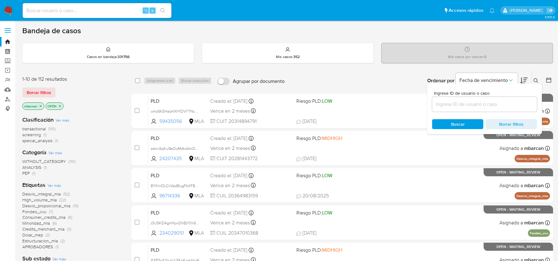
click at [491, 102] on input at bounding box center [484, 104] width 105 height 8
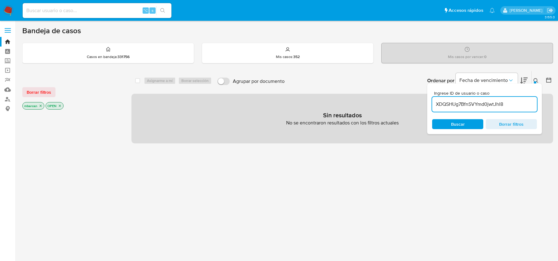
click at [513, 104] on input "XDQSHUg7BfnSVYmd0jwtJhl8" at bounding box center [484, 104] width 105 height 8
type input "XDQSHUg7BfnSVYmd0jwtJhl8"
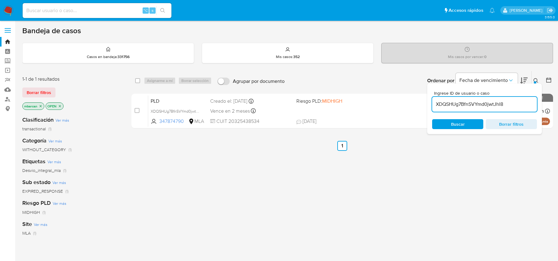
click at [285, 173] on div "select-all-cases-checkbox Asignarme a mí Borrar selección Agrupar por documento…" at bounding box center [341, 211] width 421 height 281
click at [532, 80] on button at bounding box center [536, 80] width 10 height 7
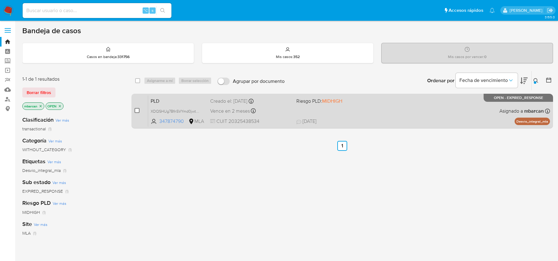
click at [137, 110] on input "checkbox" at bounding box center [136, 110] width 5 height 5
checkbox input "true"
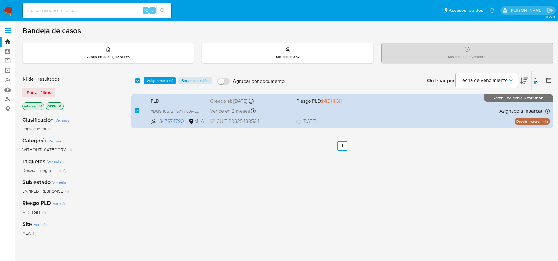
click at [165, 73] on div "select-all-cases-checkbox Asignarme a mí Borrar selección Agrupar por documento…" at bounding box center [341, 80] width 421 height 19
click at [163, 77] on span "Asignarme a mí" at bounding box center [160, 80] width 26 height 6
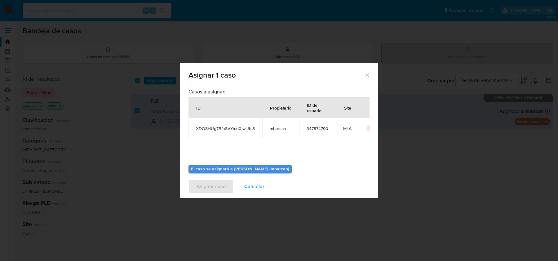
scroll to position [32, 0]
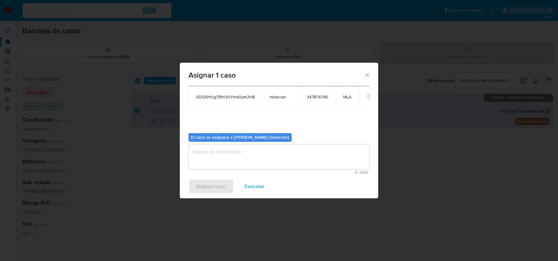
click at [301, 158] on textarea "assign-modal" at bounding box center [278, 156] width 181 height 25
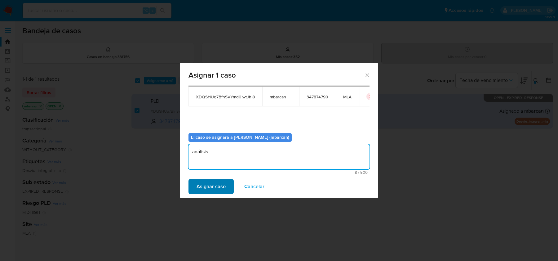
type textarea "análisis"
click at [206, 185] on span "Asignar caso" at bounding box center [210, 186] width 29 height 14
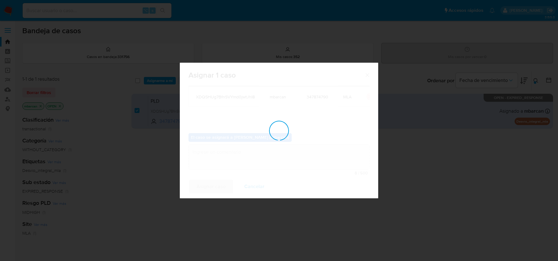
checkbox input "false"
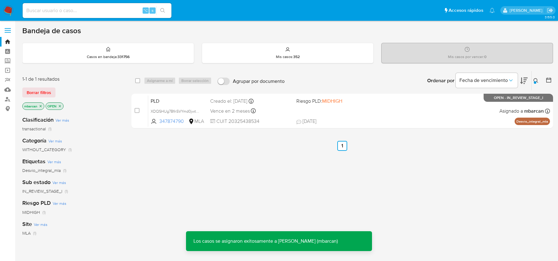
click at [189, 104] on div "PLD XDQSHUg7BfnSVYmd0jwtJhl8 347874790 MLA Riesgo PLD: MIDHIGH Creado el: 12/07…" at bounding box center [349, 110] width 402 height 31
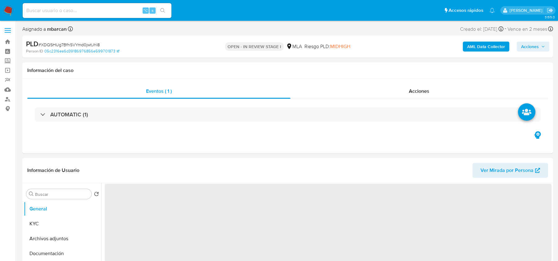
click at [86, 43] on span "# XDQSHUg7BfnSVYmd0jwtJhl8" at bounding box center [68, 45] width 61 height 6
copy span "XDQSHUg7BfnSVYmd0jwtJhl8"
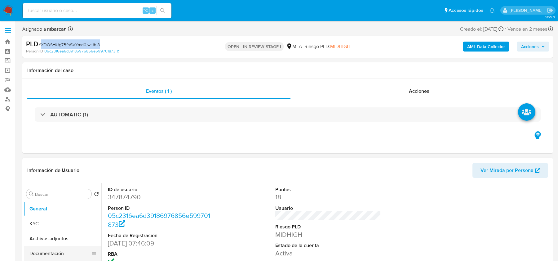
select select "10"
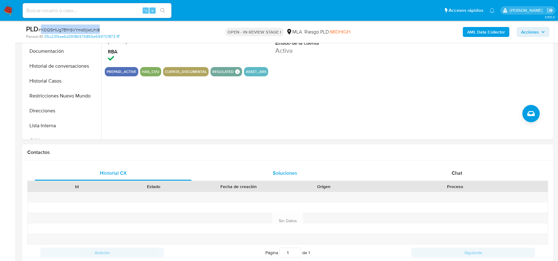
scroll to position [195, 0]
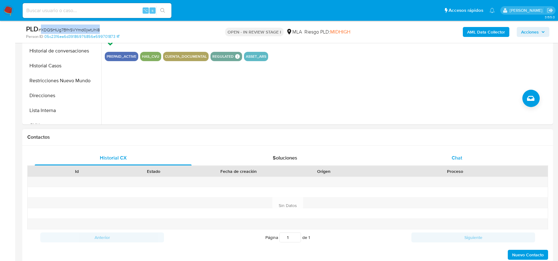
click at [444, 153] on div "Chat" at bounding box center [456, 157] width 157 height 15
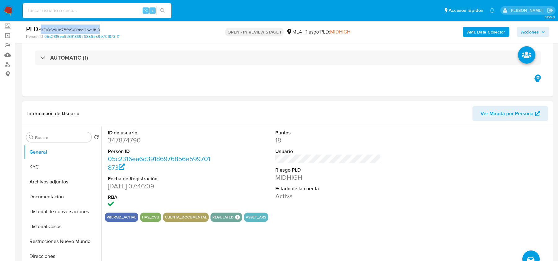
scroll to position [81, 0]
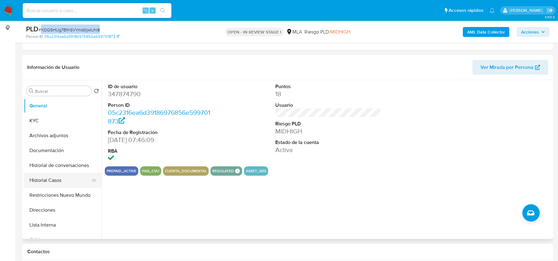
click at [56, 179] on button "Historial Casos" at bounding box center [60, 180] width 73 height 15
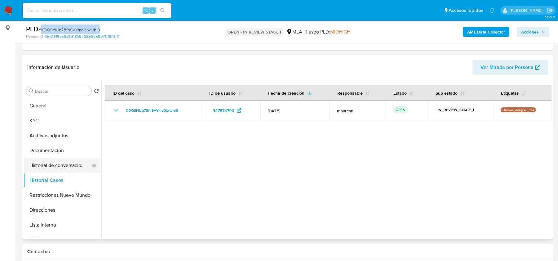
click at [50, 166] on button "Historial de conversaciones" at bounding box center [60, 165] width 73 height 15
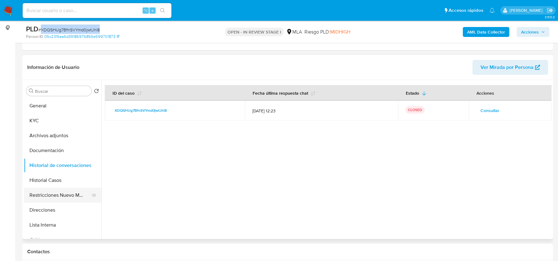
click at [56, 191] on button "Restricciones Nuevo Mundo" at bounding box center [60, 194] width 73 height 15
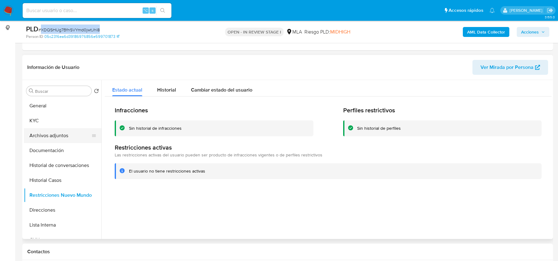
click at [47, 132] on button "Archivos adjuntos" at bounding box center [60, 135] width 73 height 15
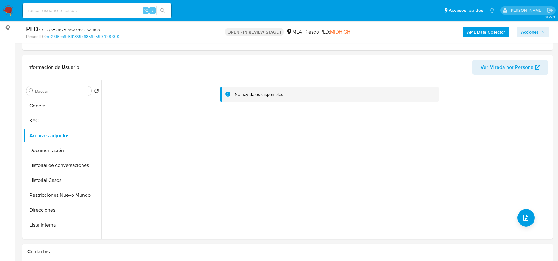
click at [502, 26] on div "AML Data Collector Acciones" at bounding box center [463, 31] width 173 height 15
click at [500, 31] on b "AML Data Collector" at bounding box center [486, 32] width 38 height 10
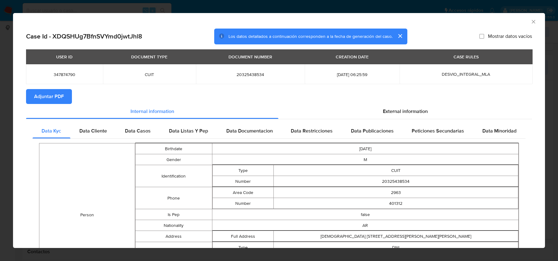
click at [39, 94] on span "Adjuntar PDF" at bounding box center [49, 97] width 30 height 14
click at [533, 20] on icon "Cerrar ventana" at bounding box center [533, 22] width 6 height 6
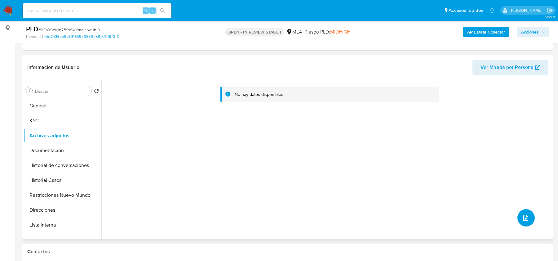
click at [517, 214] on button "upload-file" at bounding box center [525, 217] width 17 height 17
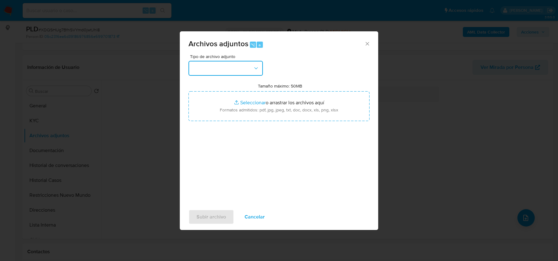
click at [247, 66] on button "button" at bounding box center [225, 68] width 74 height 15
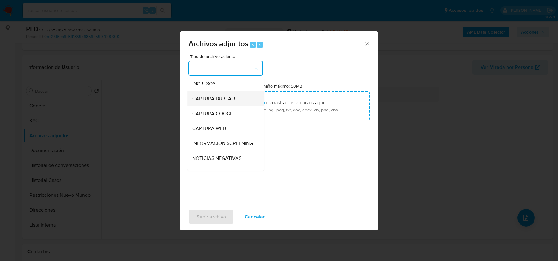
scroll to position [0, 0]
click at [219, 96] on div "INGRESOS" at bounding box center [223, 99] width 63 height 15
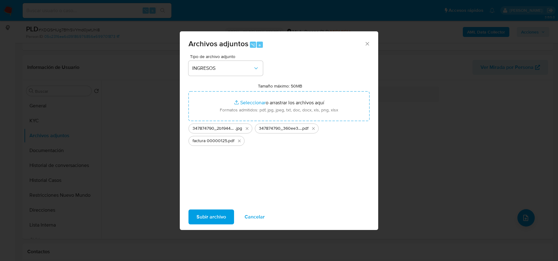
click at [217, 216] on span "Subir archivo" at bounding box center [210, 217] width 29 height 14
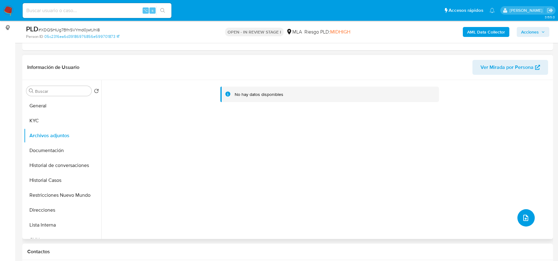
click at [526, 220] on span "upload-file" at bounding box center [525, 217] width 7 height 7
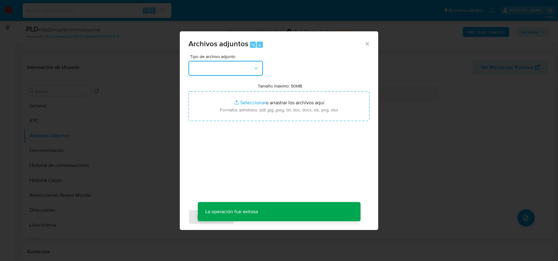
click at [233, 67] on button "button" at bounding box center [225, 68] width 74 height 15
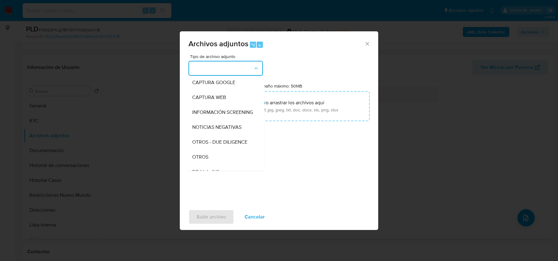
scroll to position [74, 0]
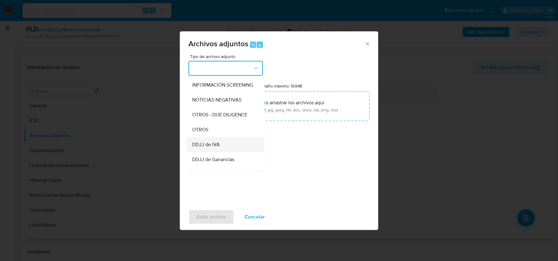
click at [205, 138] on div "DDJJ de IVA" at bounding box center [223, 144] width 63 height 15
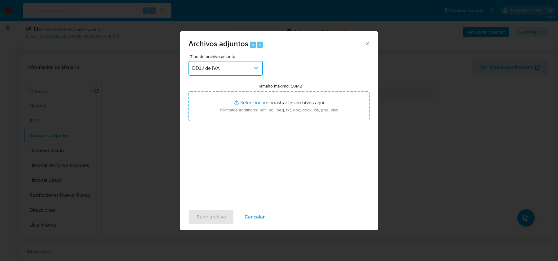
click at [213, 63] on button "DDJJ de IVA" at bounding box center [225, 68] width 74 height 15
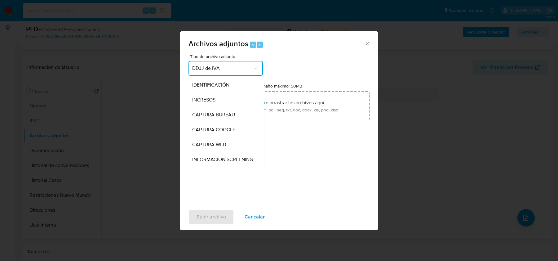
scroll to position [95, 0]
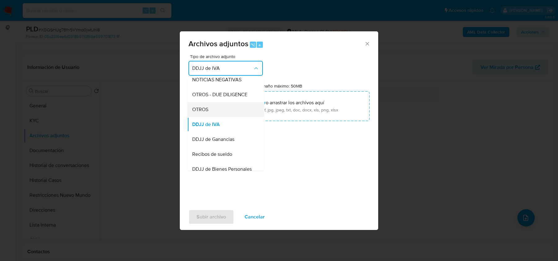
click at [206, 108] on span "OTROS" at bounding box center [200, 109] width 16 height 6
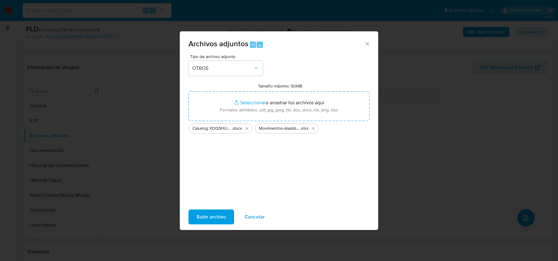
click at [207, 216] on span "Subir archivo" at bounding box center [210, 217] width 29 height 14
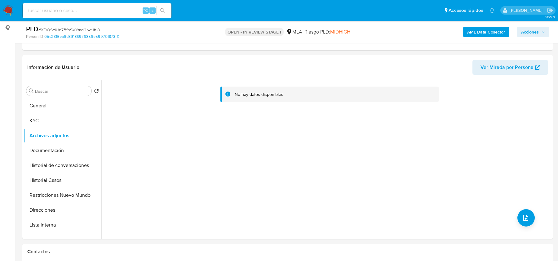
click at [531, 27] on span "Acciones" at bounding box center [530, 32] width 18 height 10
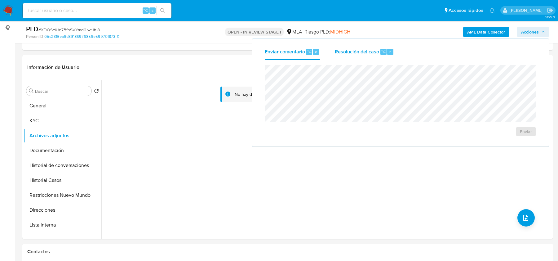
click at [365, 48] on span "Resolución del caso" at bounding box center [357, 51] width 44 height 7
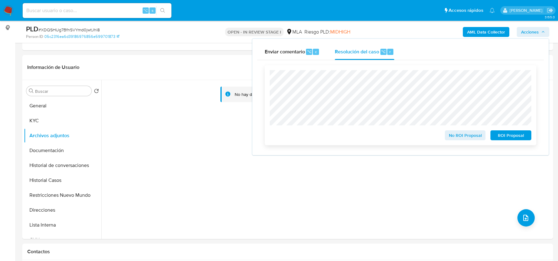
click at [464, 138] on span "No ROI Proposal" at bounding box center [465, 135] width 32 height 9
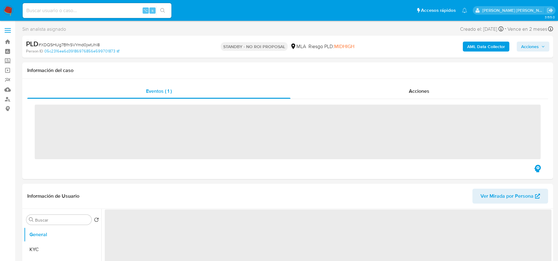
click at [74, 11] on input at bounding box center [97, 11] width 149 height 8
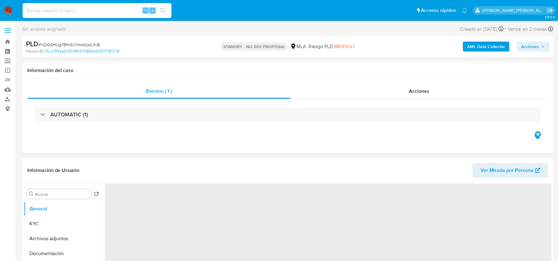
paste input "49xMH0Rfr4B5ScZeAOnMDRXN"
type input "49xMH0Rfr4B5ScZeAOnMDRXN"
click at [9, 12] on img at bounding box center [8, 10] width 11 height 11
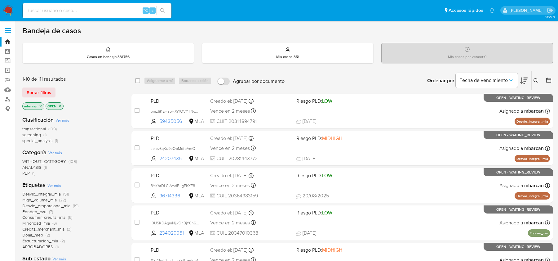
click at [538, 78] on icon at bounding box center [535, 80] width 5 height 5
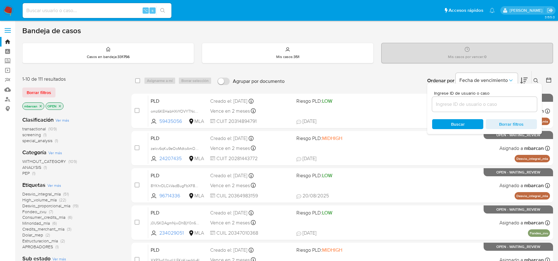
click at [502, 98] on div at bounding box center [484, 104] width 105 height 15
click at [502, 100] on input at bounding box center [484, 104] width 105 height 8
paste input "49xMH0Rfr4B5ScZeAOnMDRXN"
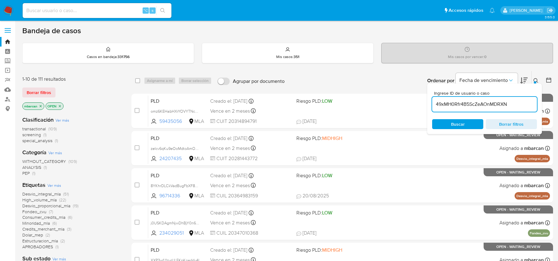
type input "49xMH0Rfr4B5ScZeAOnMDRXN"
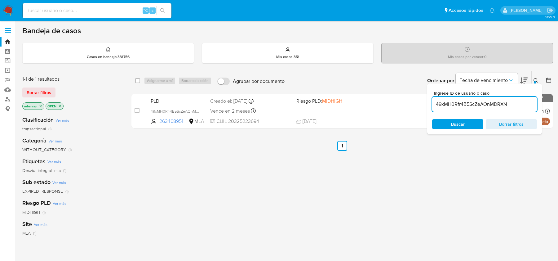
click at [538, 78] on icon at bounding box center [535, 80] width 5 height 5
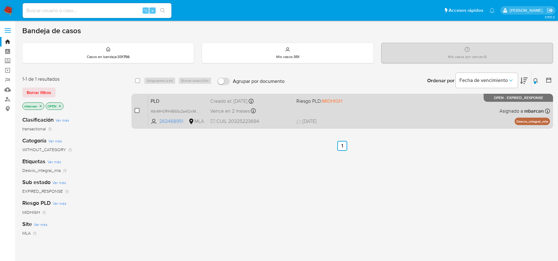
click at [136, 110] on input "checkbox" at bounding box center [136, 110] width 5 height 5
checkbox input "true"
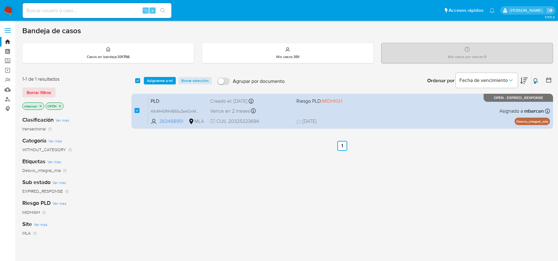
click at [168, 76] on div "select-all-cases-checkbox Asignarme a mí Borrar selección Agrupar por documento…" at bounding box center [341, 80] width 421 height 19
click at [168, 77] on span "Asignarme a mí" at bounding box center [160, 80] width 26 height 6
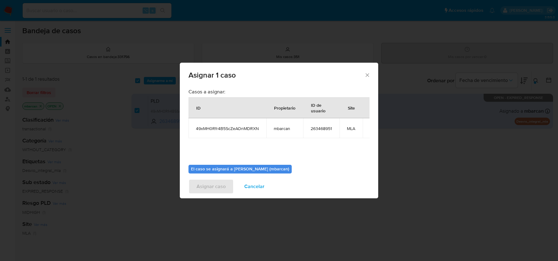
scroll to position [32, 0]
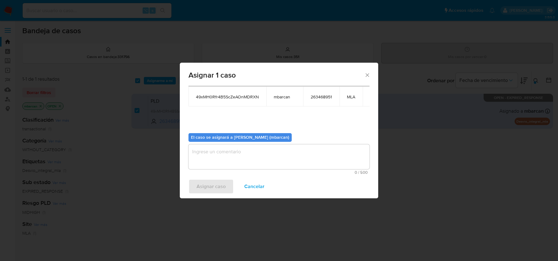
click at [248, 150] on textarea "assign-modal" at bounding box center [278, 156] width 181 height 25
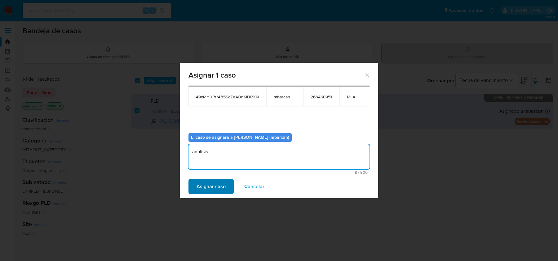
type textarea "análisis"
click at [207, 187] on span "Asignar caso" at bounding box center [210, 186] width 29 height 14
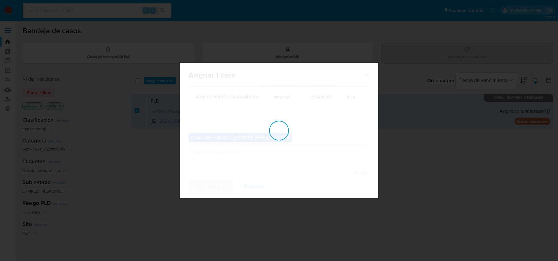
checkbox input "false"
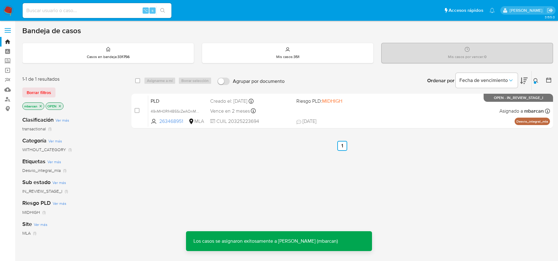
click at [165, 104] on div "PLD 49xMH0Rfr4B5ScZeAOnMDRXN 263468951 MLA Riesgo PLD: MIDHIGH Creado el: 12/07…" at bounding box center [349, 110] width 402 height 31
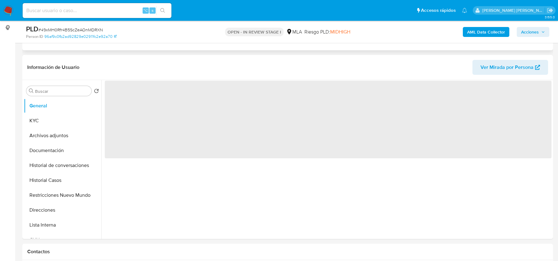
scroll to position [110, 0]
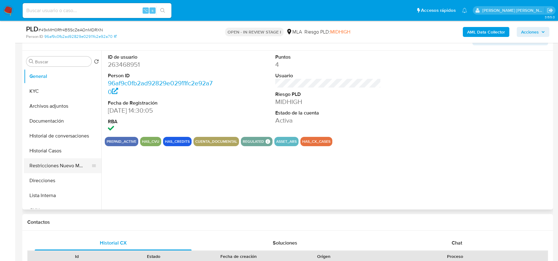
click at [42, 162] on button "Restricciones Nuevo Mundo" at bounding box center [60, 165] width 73 height 15
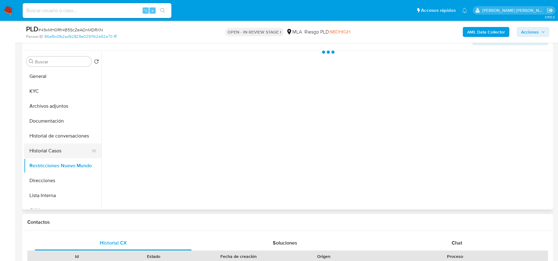
select select "10"
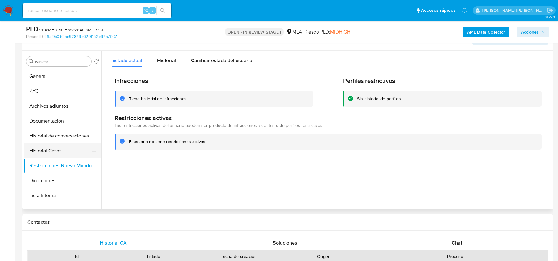
click at [47, 147] on button "Historial Casos" at bounding box center [60, 150] width 73 height 15
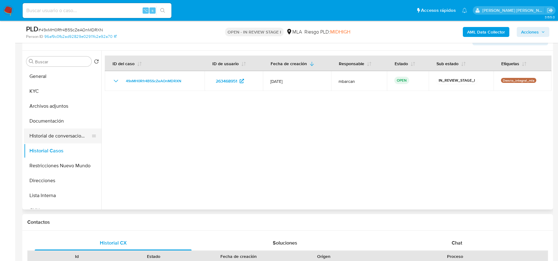
click at [52, 132] on button "Historial de conversaciones" at bounding box center [60, 135] width 73 height 15
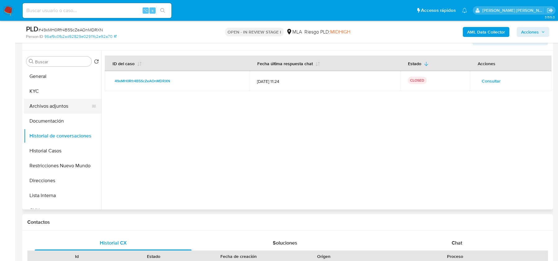
click at [49, 102] on button "Archivos adjuntos" at bounding box center [60, 106] width 73 height 15
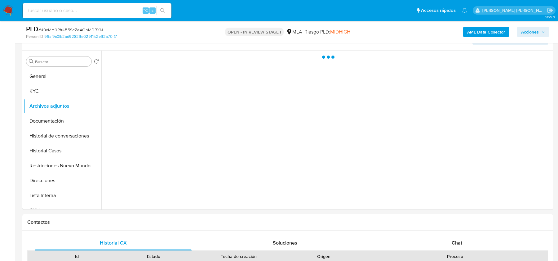
click at [76, 30] on span "# 49xMH0Rfr4B5ScZeAOnMDRXN" at bounding box center [70, 30] width 64 height 6
copy span "49xMH0Rfr4B5ScZeAOnMDRXN"
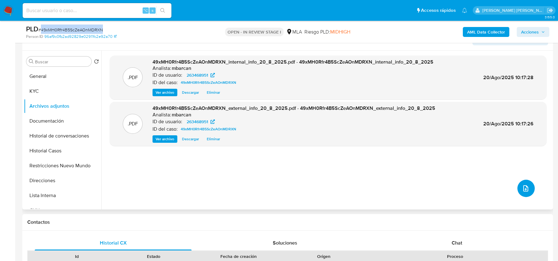
click at [522, 188] on icon "upload-file" at bounding box center [525, 187] width 7 height 7
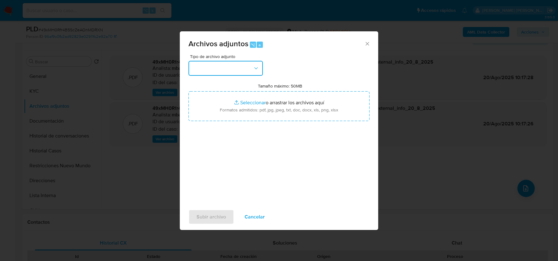
click at [239, 66] on button "button" at bounding box center [225, 68] width 74 height 15
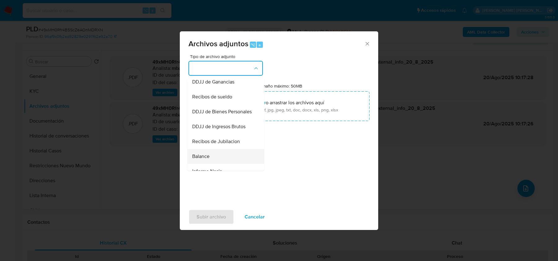
scroll to position [149, 0]
click at [228, 103] on div "Recibos de sueldo" at bounding box center [223, 99] width 63 height 15
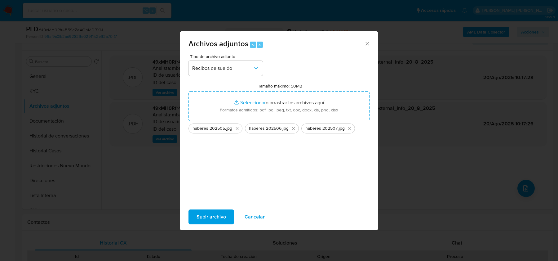
click at [221, 211] on span "Subir archivo" at bounding box center [210, 217] width 29 height 14
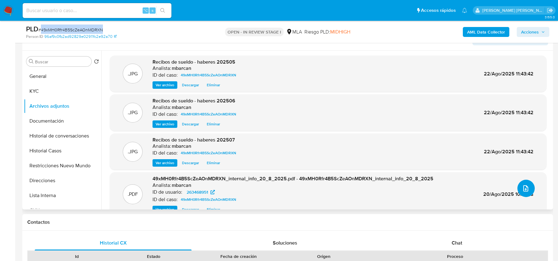
click at [522, 189] on icon "upload-file" at bounding box center [525, 187] width 7 height 7
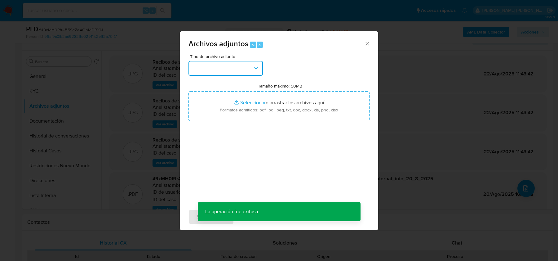
click at [221, 66] on button "button" at bounding box center [225, 68] width 74 height 15
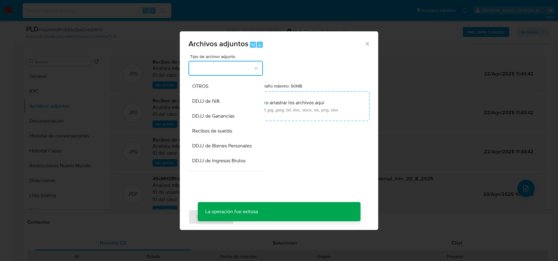
scroll to position [120, 0]
click at [220, 87] on div "OTROS" at bounding box center [223, 83] width 63 height 15
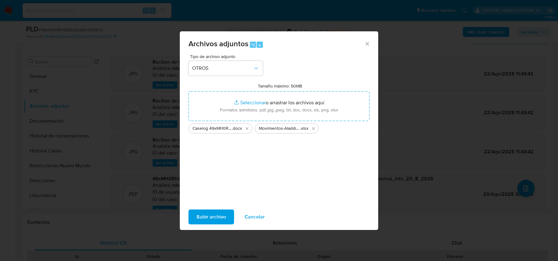
click at [211, 221] on span "Subir archivo" at bounding box center [210, 217] width 29 height 14
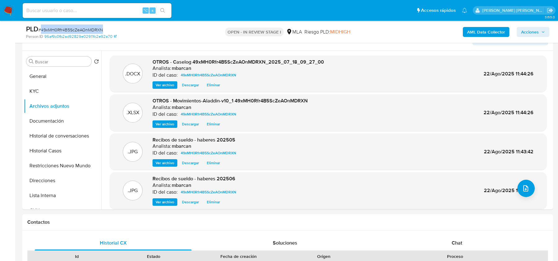
click at [523, 32] on span "Acciones" at bounding box center [530, 32] width 18 height 10
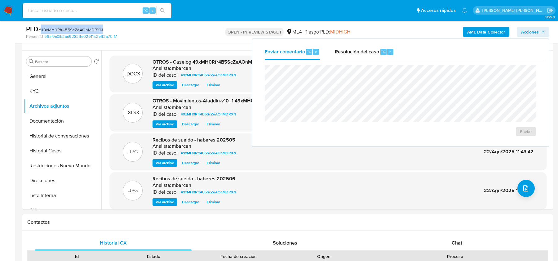
drag, startPoint x: 362, startPoint y: 53, endPoint x: 356, endPoint y: 64, distance: 12.8
click at [362, 53] on span "Resolución del caso" at bounding box center [357, 51] width 44 height 7
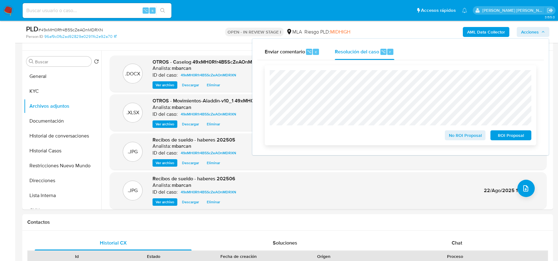
click at [454, 135] on span "No ROI Proposal" at bounding box center [465, 135] width 32 height 9
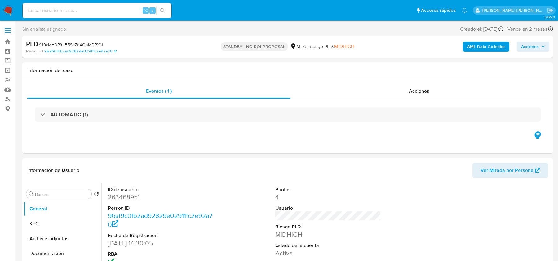
select select "10"
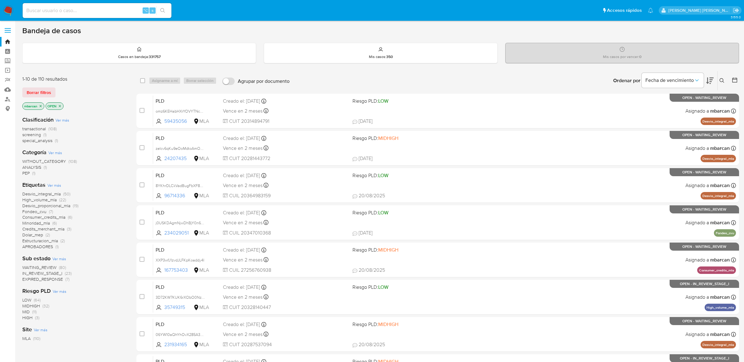
click at [112, 9] on input at bounding box center [97, 11] width 149 height 8
paste input "vw9gwhJ22sw5Jbcfta3CvW0g"
type input "vw9gwhJ22sw5Jbcfta3CvW0g"
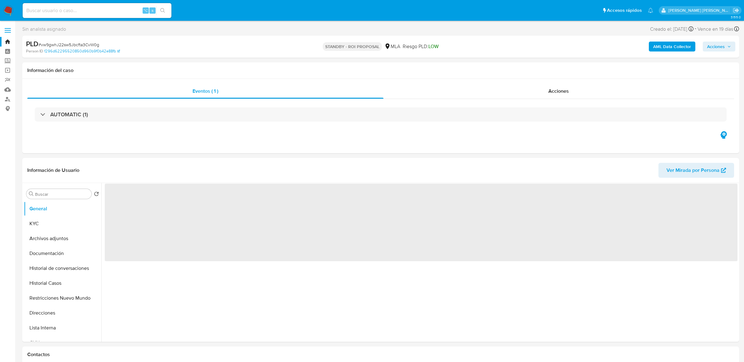
select select "10"
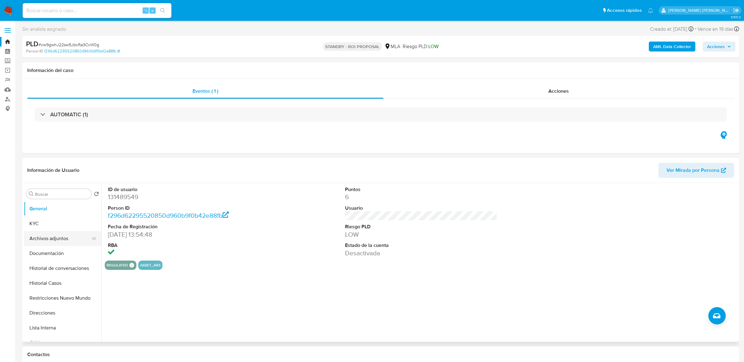
click at [42, 237] on button "Archivos adjuntos" at bounding box center [60, 238] width 73 height 15
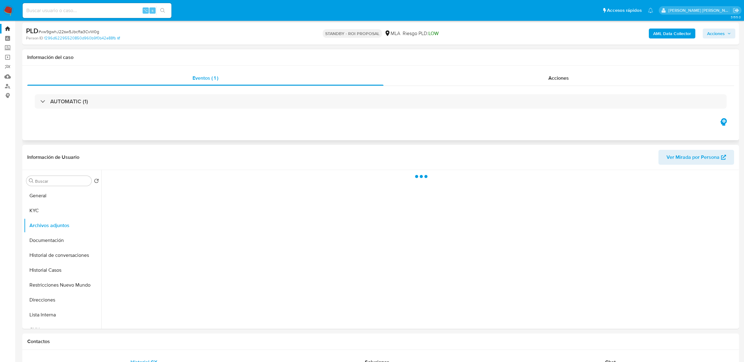
scroll to position [15, 0]
click at [71, 265] on button "Historial Casos" at bounding box center [60, 268] width 73 height 15
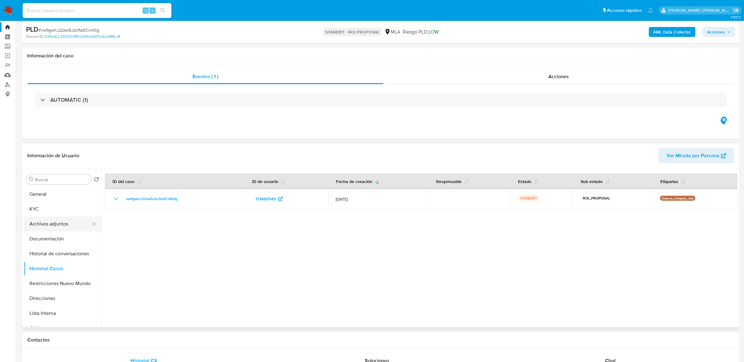
click at [48, 222] on button "Archivos adjuntos" at bounding box center [60, 223] width 73 height 15
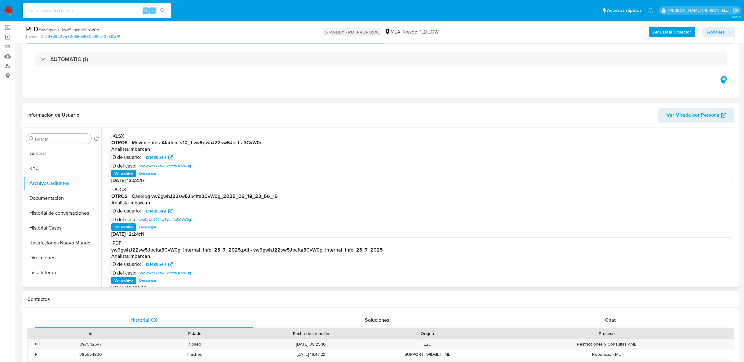
scroll to position [38, 0]
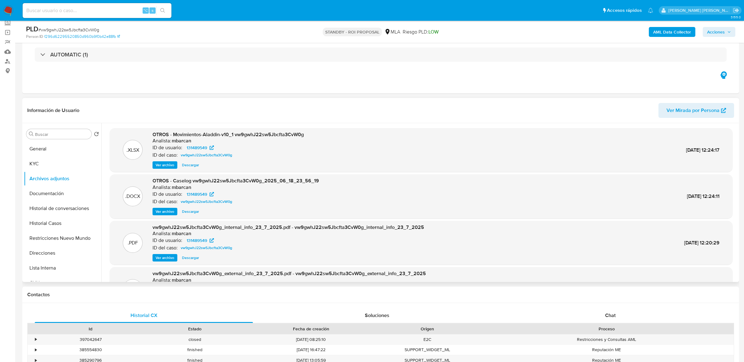
click at [165, 211] on span "Ver archivo" at bounding box center [165, 211] width 19 height 6
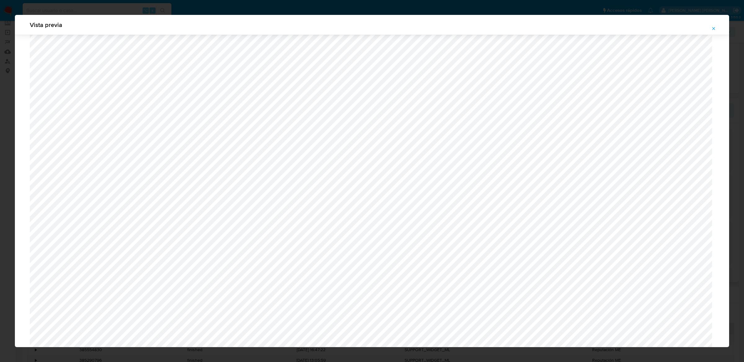
scroll to position [380, 0]
click at [595, 29] on icon "Attachment preview" at bounding box center [713, 28] width 5 height 5
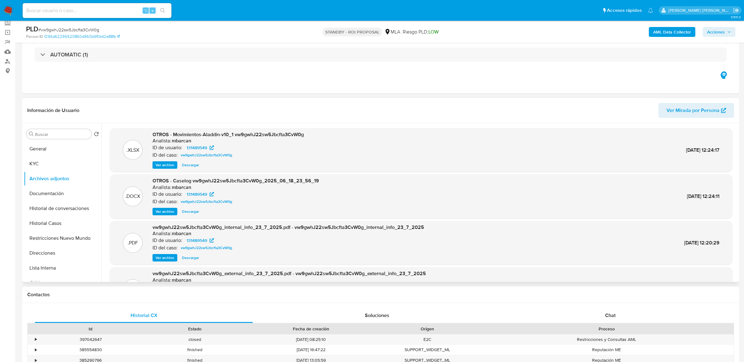
click at [116, 12] on input at bounding box center [97, 11] width 149 height 8
paste input "iBrxP0PbywQ0ESGPYPLRF234"
type input "iBrxP0PbywQ0ESGPYPLRF234"
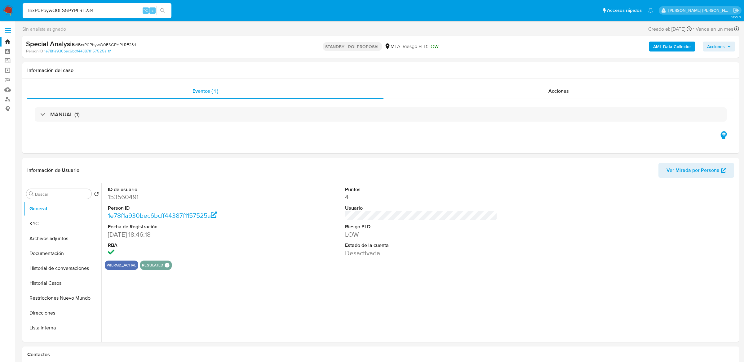
select select "10"
click at [54, 289] on button "Historial Casos" at bounding box center [60, 282] width 73 height 15
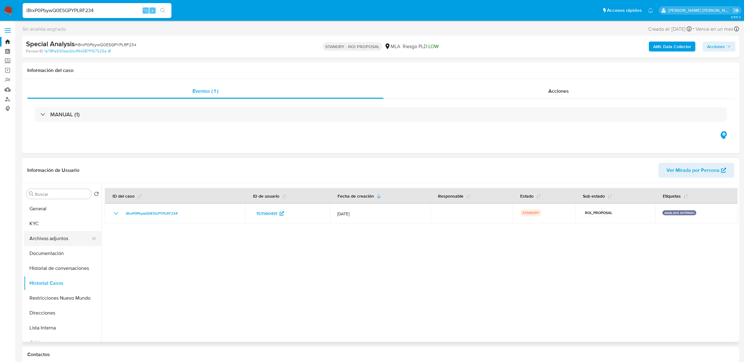
click at [50, 236] on button "Archivos adjuntos" at bounding box center [60, 238] width 73 height 15
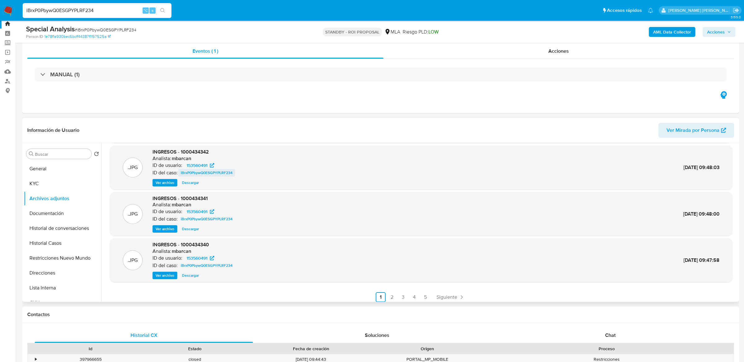
scroll to position [51, 0]
click at [392, 289] on link "2" at bounding box center [392, 295] width 10 height 10
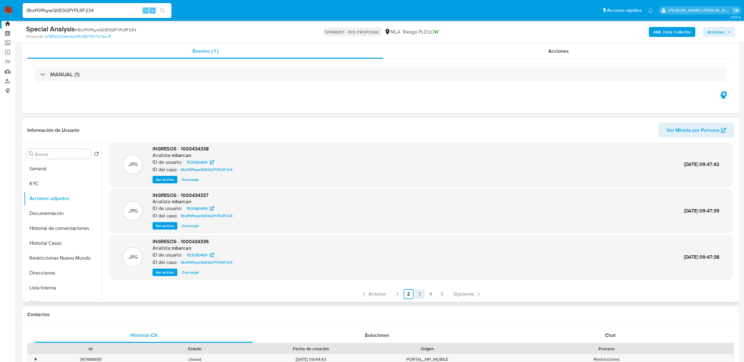
click at [422, 289] on link "3" at bounding box center [420, 294] width 10 height 10
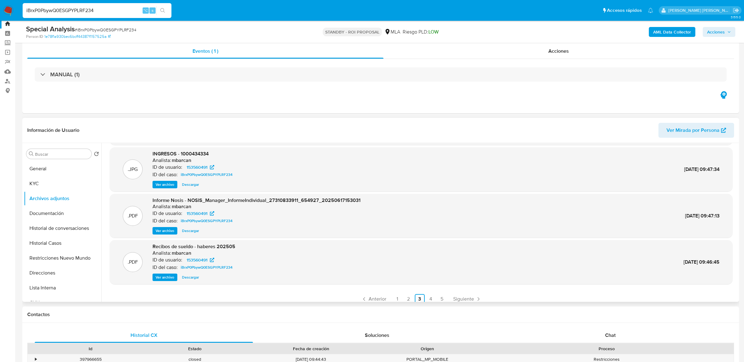
scroll to position [49, 0]
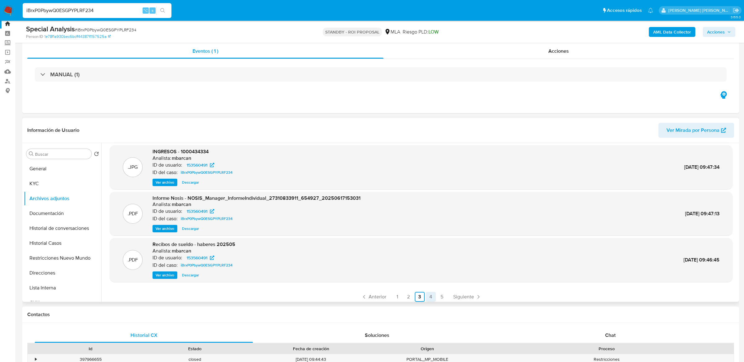
click at [431, 289] on link "4" at bounding box center [431, 297] width 10 height 10
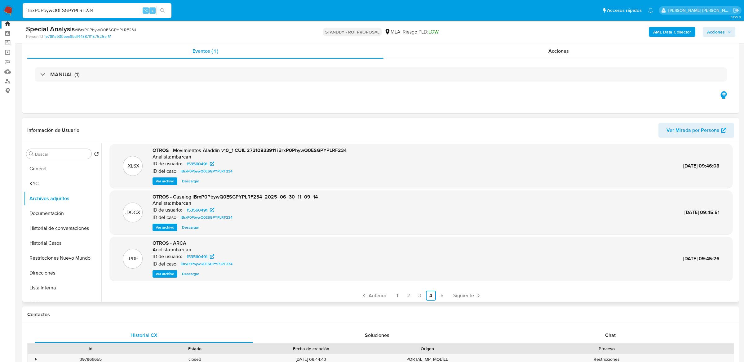
scroll to position [52, 0]
click at [161, 226] on span "Ver archivo" at bounding box center [165, 225] width 19 height 6
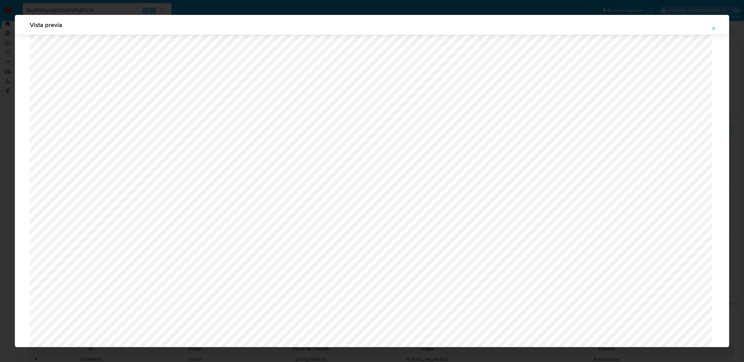
scroll to position [469, 0]
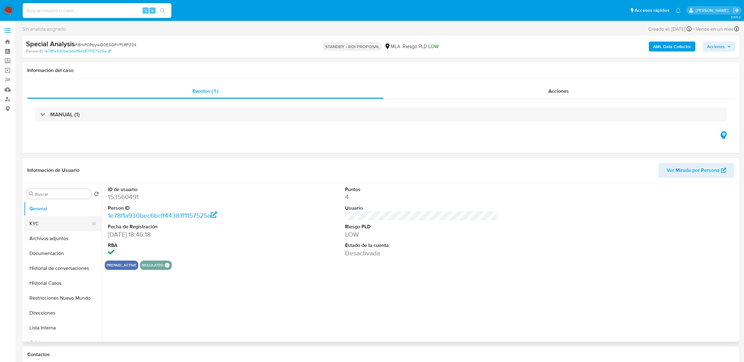
select select "10"
click at [59, 222] on button "KYC" at bounding box center [60, 223] width 73 height 15
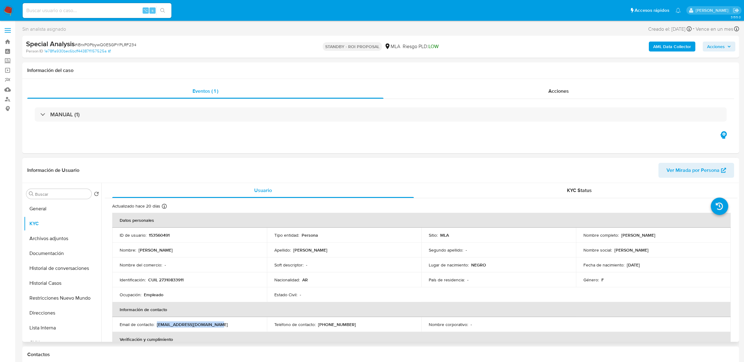
drag, startPoint x: 158, startPoint y: 324, endPoint x: 226, endPoint y: 324, distance: 68.5
click at [226, 324] on div "Email de contacto : [EMAIL_ADDRESS][DOMAIN_NAME]" at bounding box center [190, 324] width 140 height 6
copy p "[EMAIL_ADDRESS][DOMAIN_NAME]"
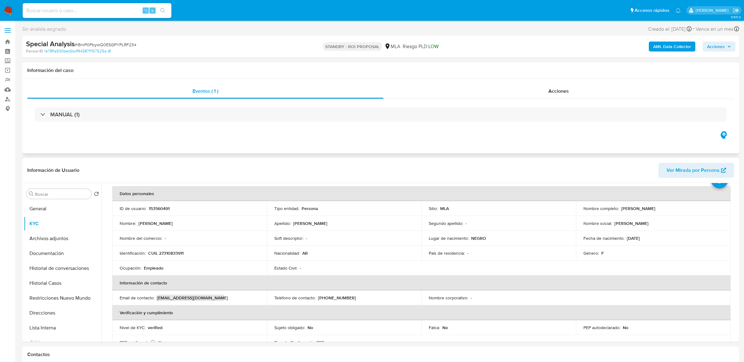
scroll to position [31, 0]
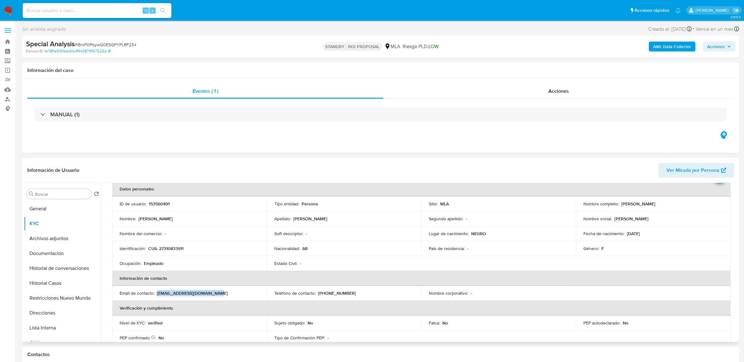
click at [333, 295] on p "[PHONE_NUMBER]" at bounding box center [337, 293] width 38 height 6
copy p "4323736"
